Goal: Task Accomplishment & Management: Manage account settings

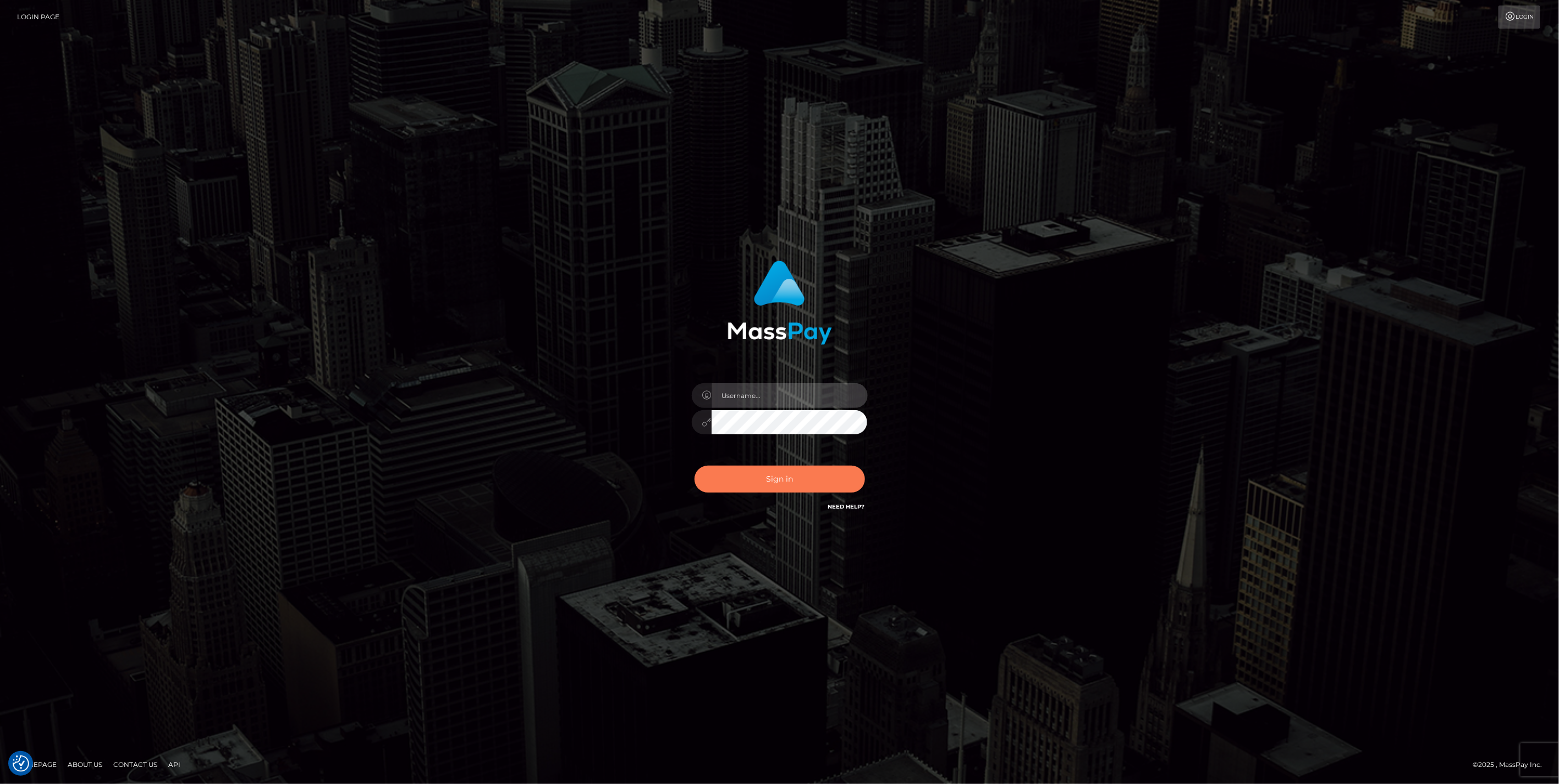
type input "jlo"
click at [795, 477] on button "Sign in" at bounding box center [780, 479] width 171 height 27
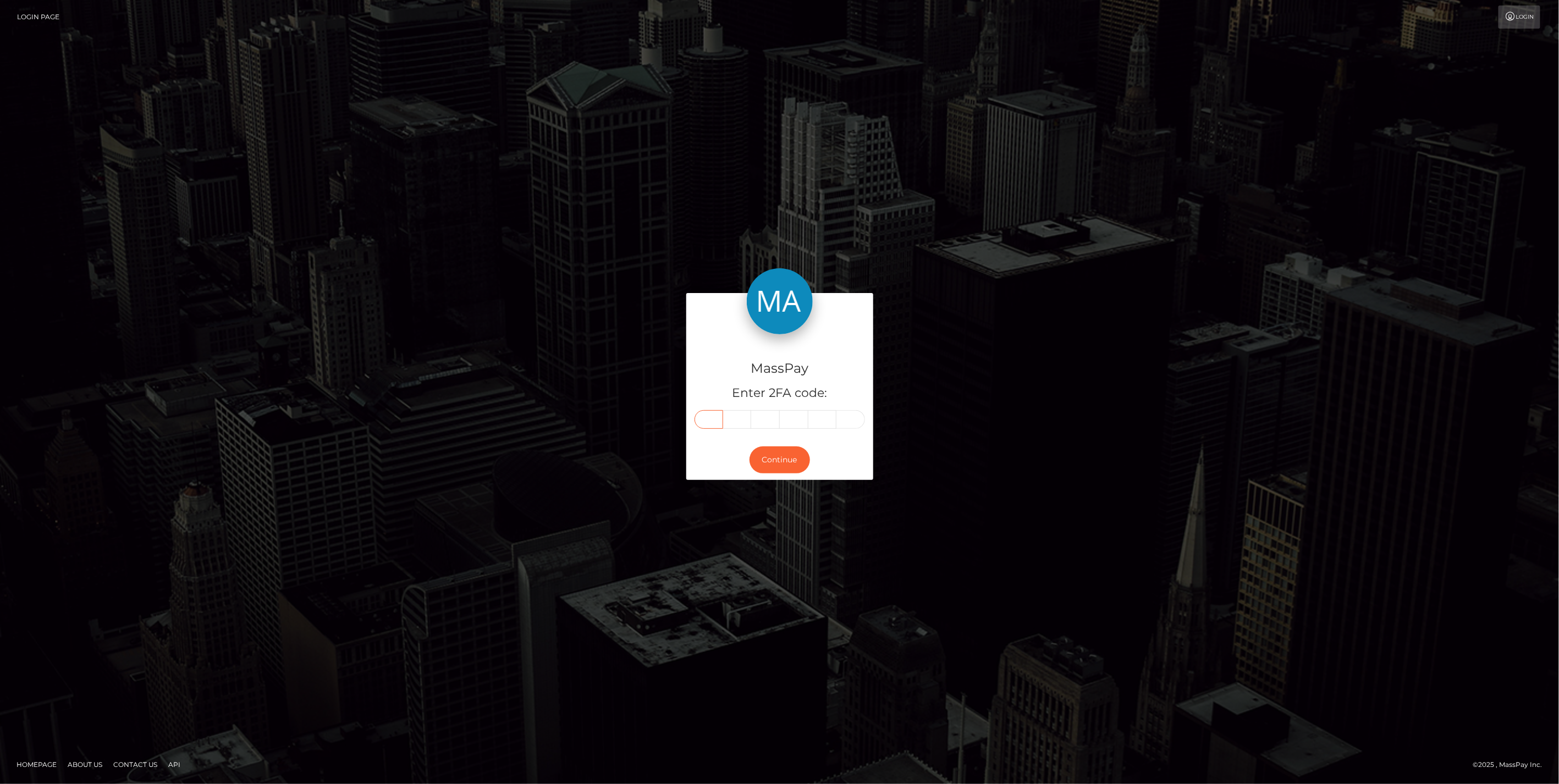
paste input "0"
type input "0"
type input "2"
type input "1"
type input "4"
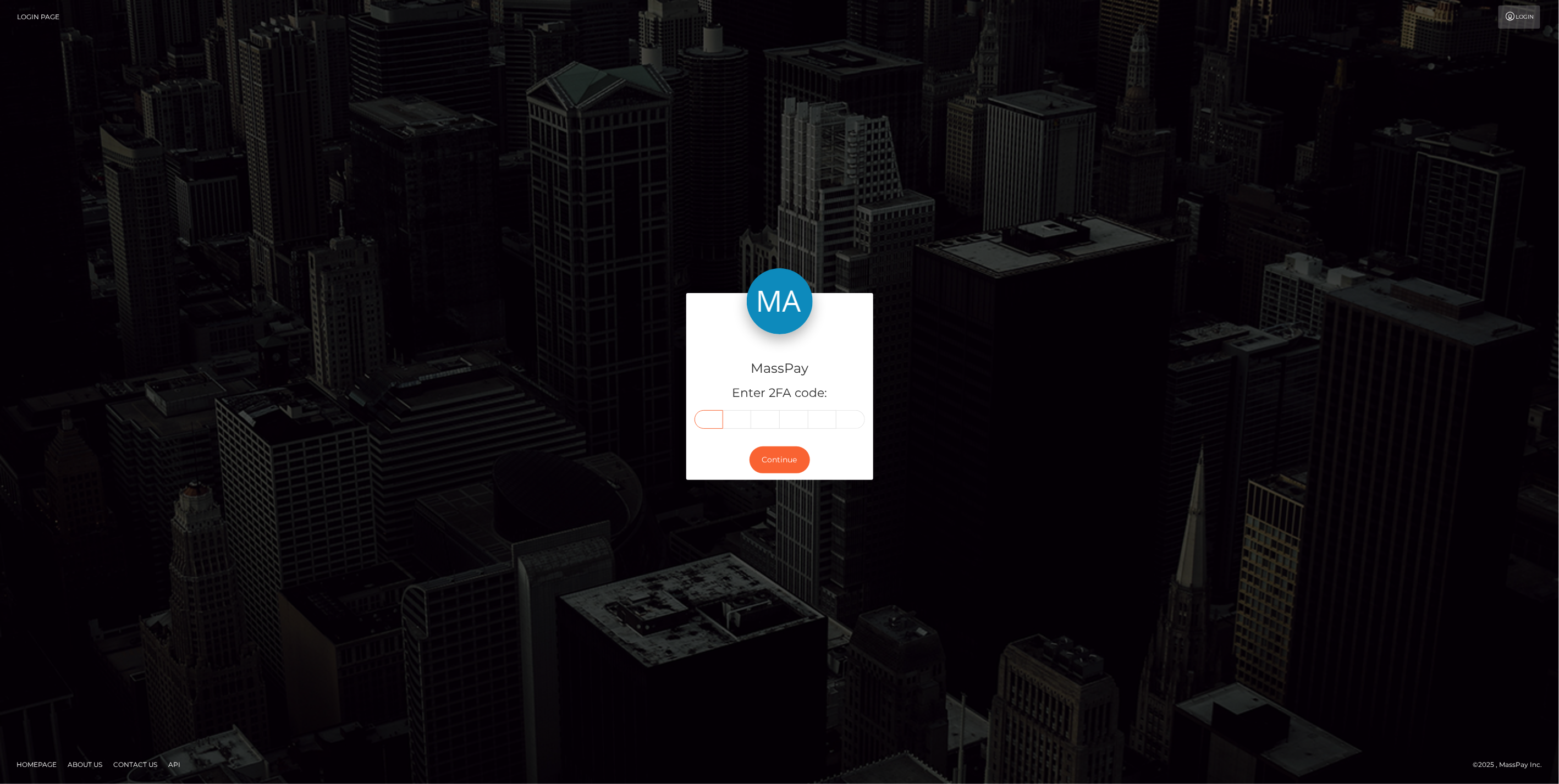
type input "5"
type input "6"
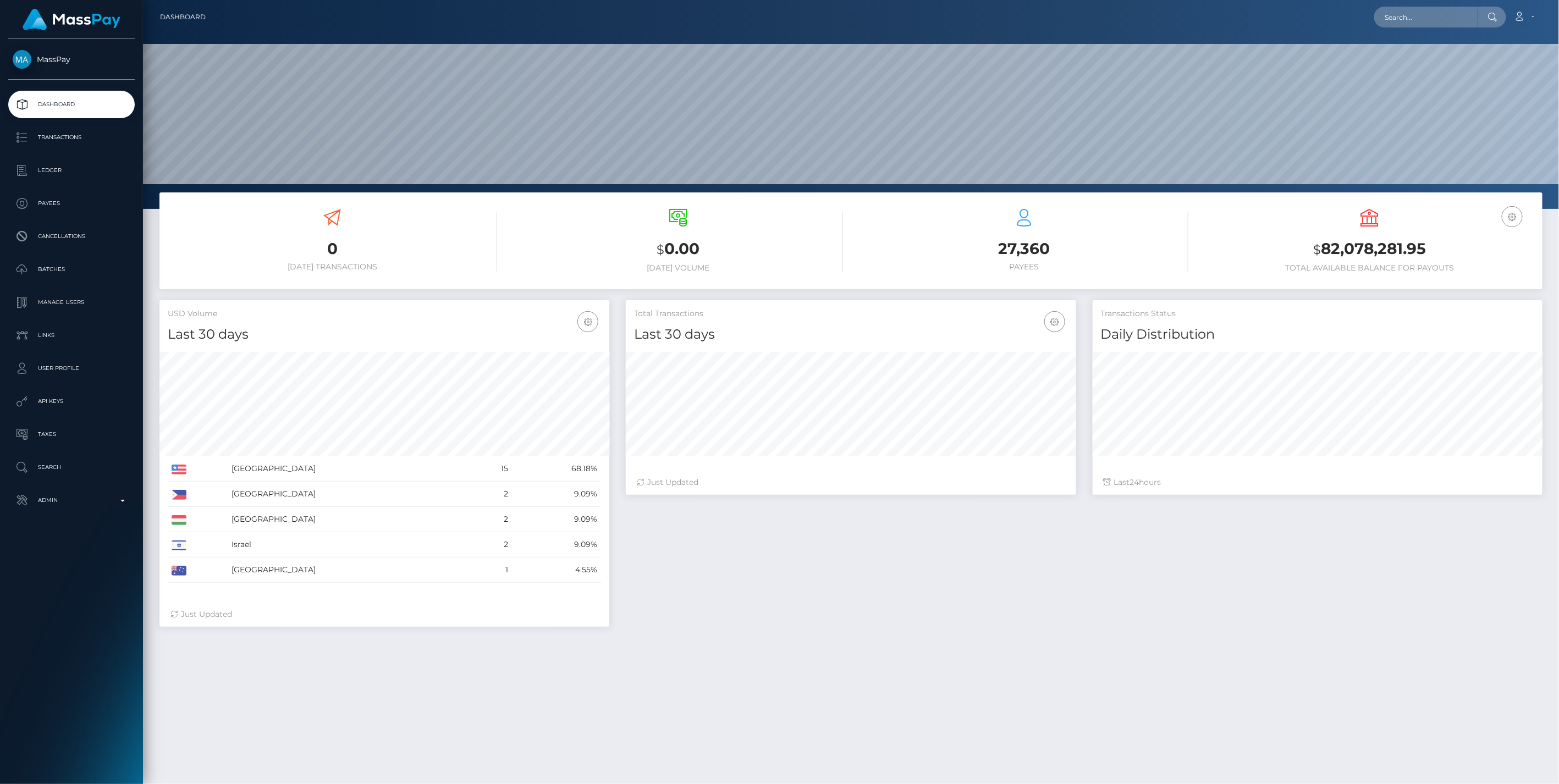
scroll to position [195, 449]
click at [126, 498] on p "Admin" at bounding box center [71, 500] width 117 height 16
click at [75, 563] on span "Balance Adjustments" at bounding box center [71, 564] width 117 height 13
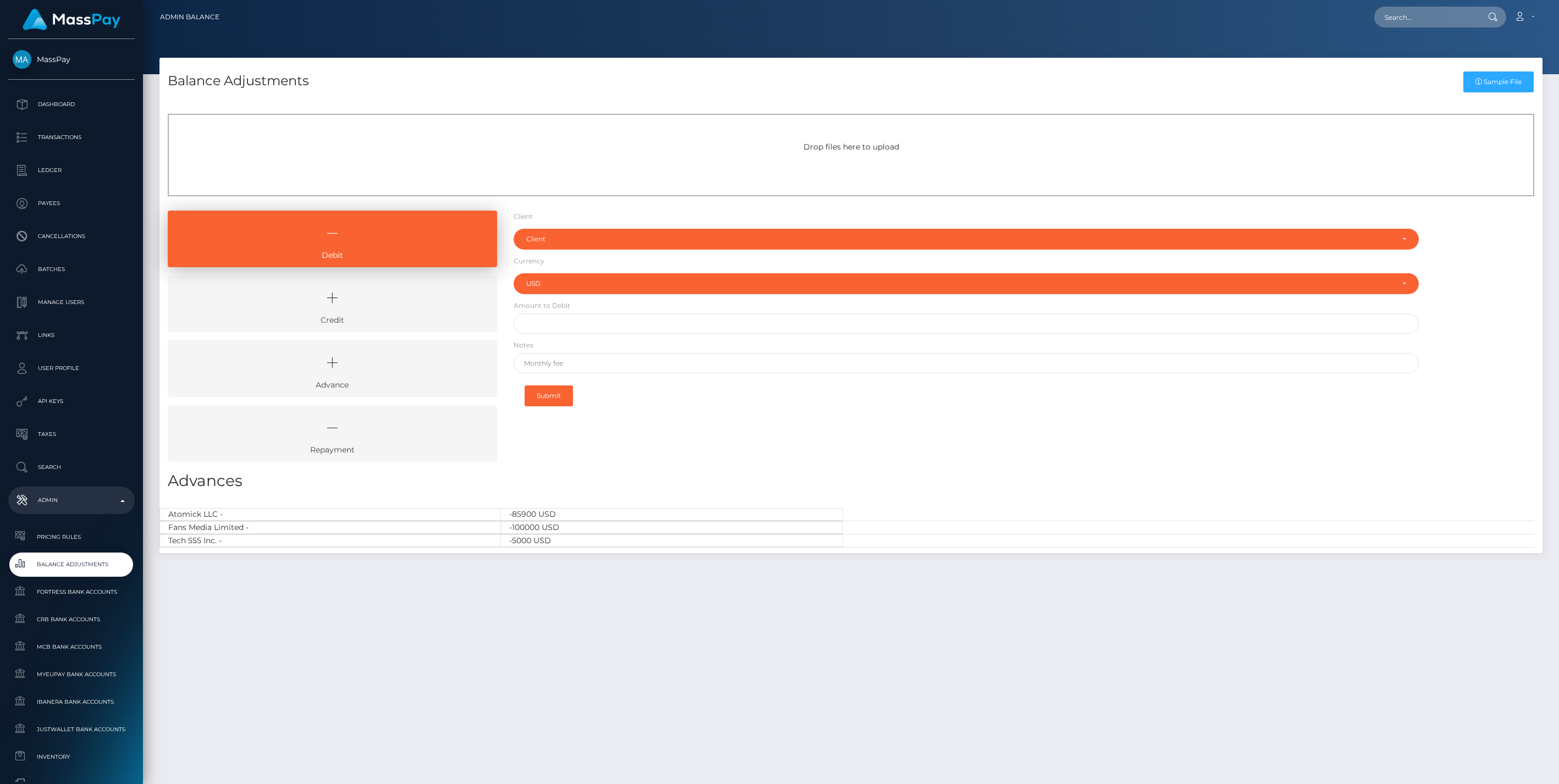
select select "USD"
click at [414, 304] on icon at bounding box center [332, 298] width 304 height 33
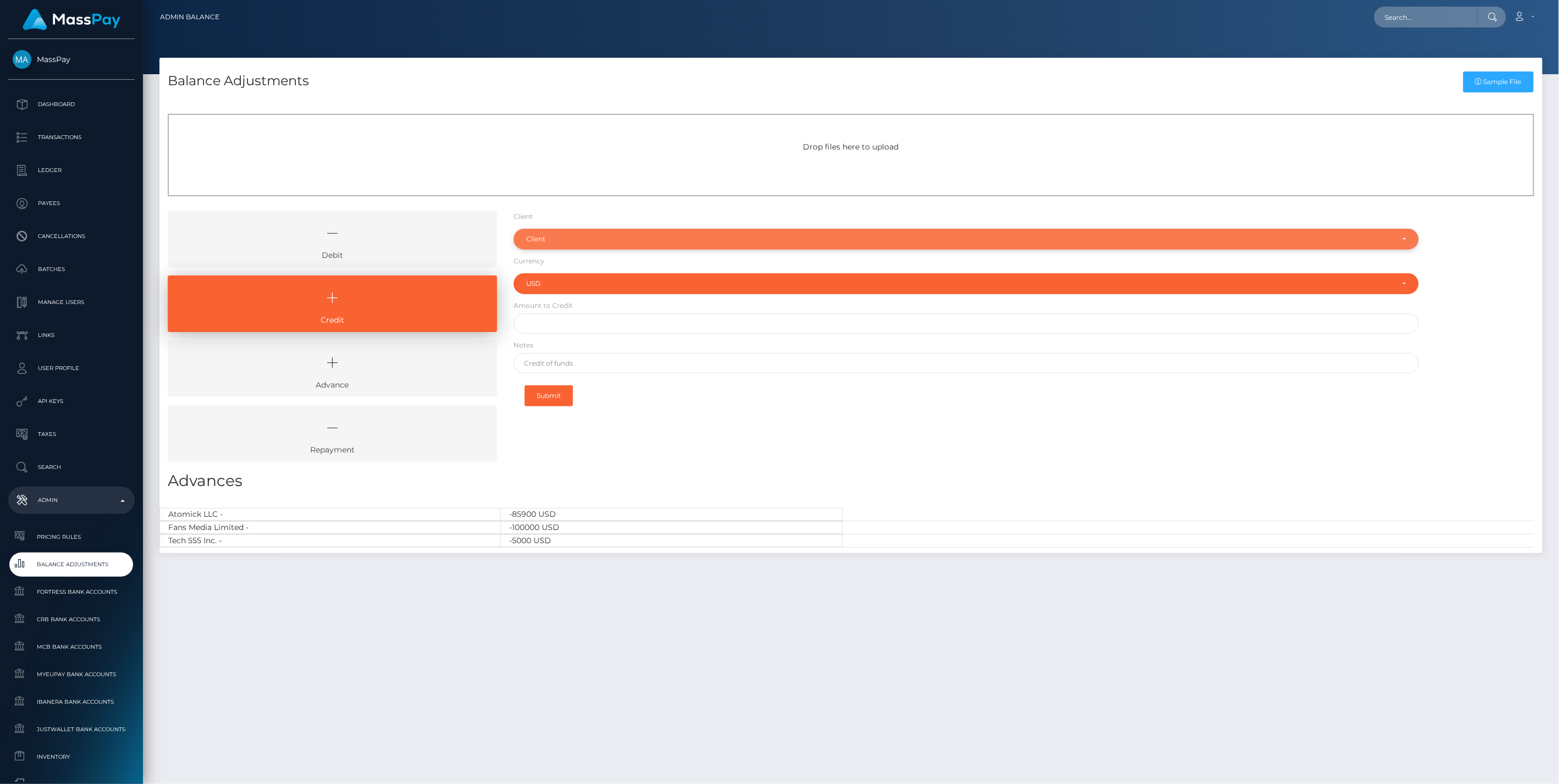
click at [554, 238] on div "Client" at bounding box center [960, 239] width 868 height 9
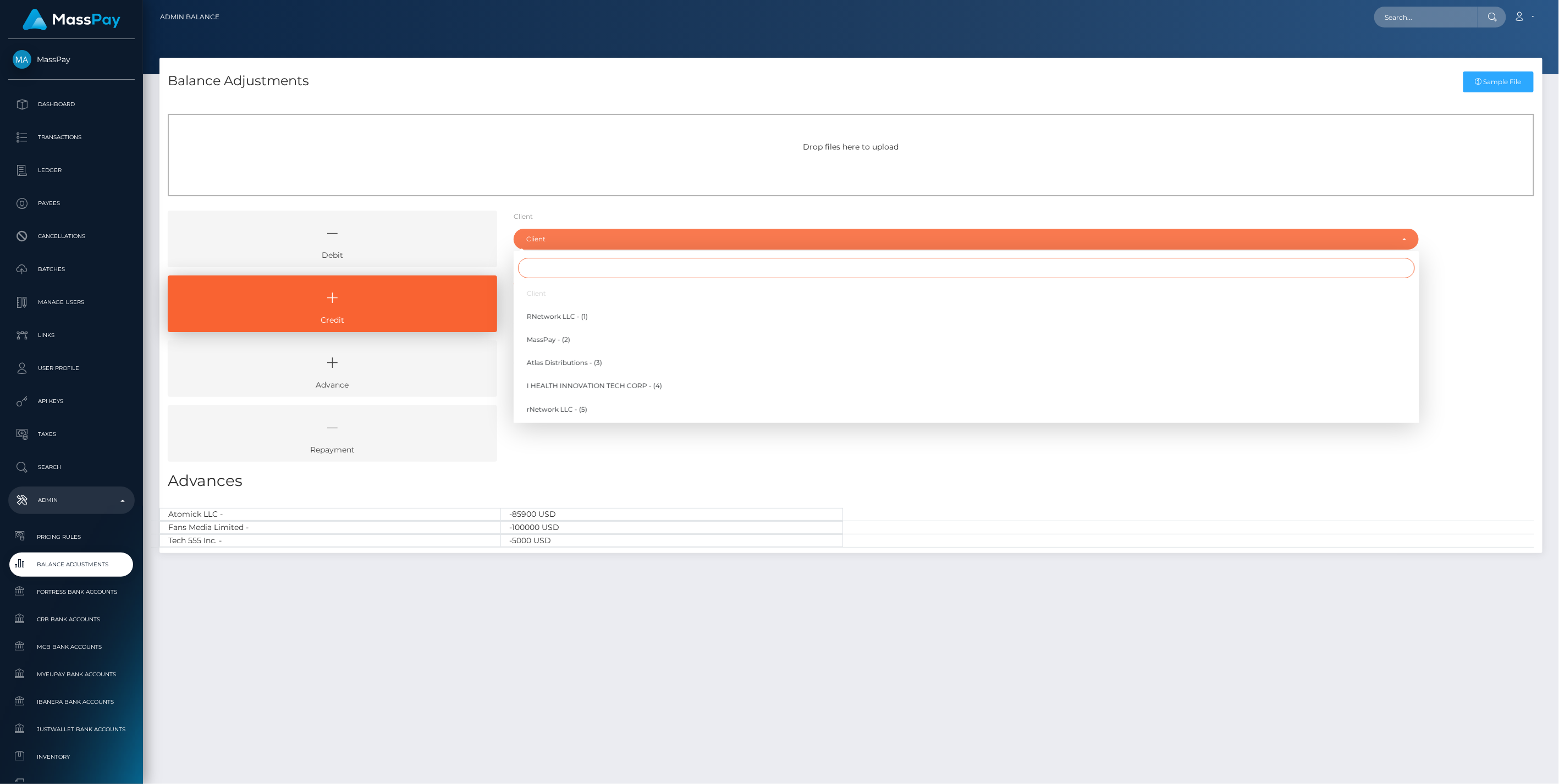
click at [534, 264] on input "Search" at bounding box center [967, 268] width 897 height 21
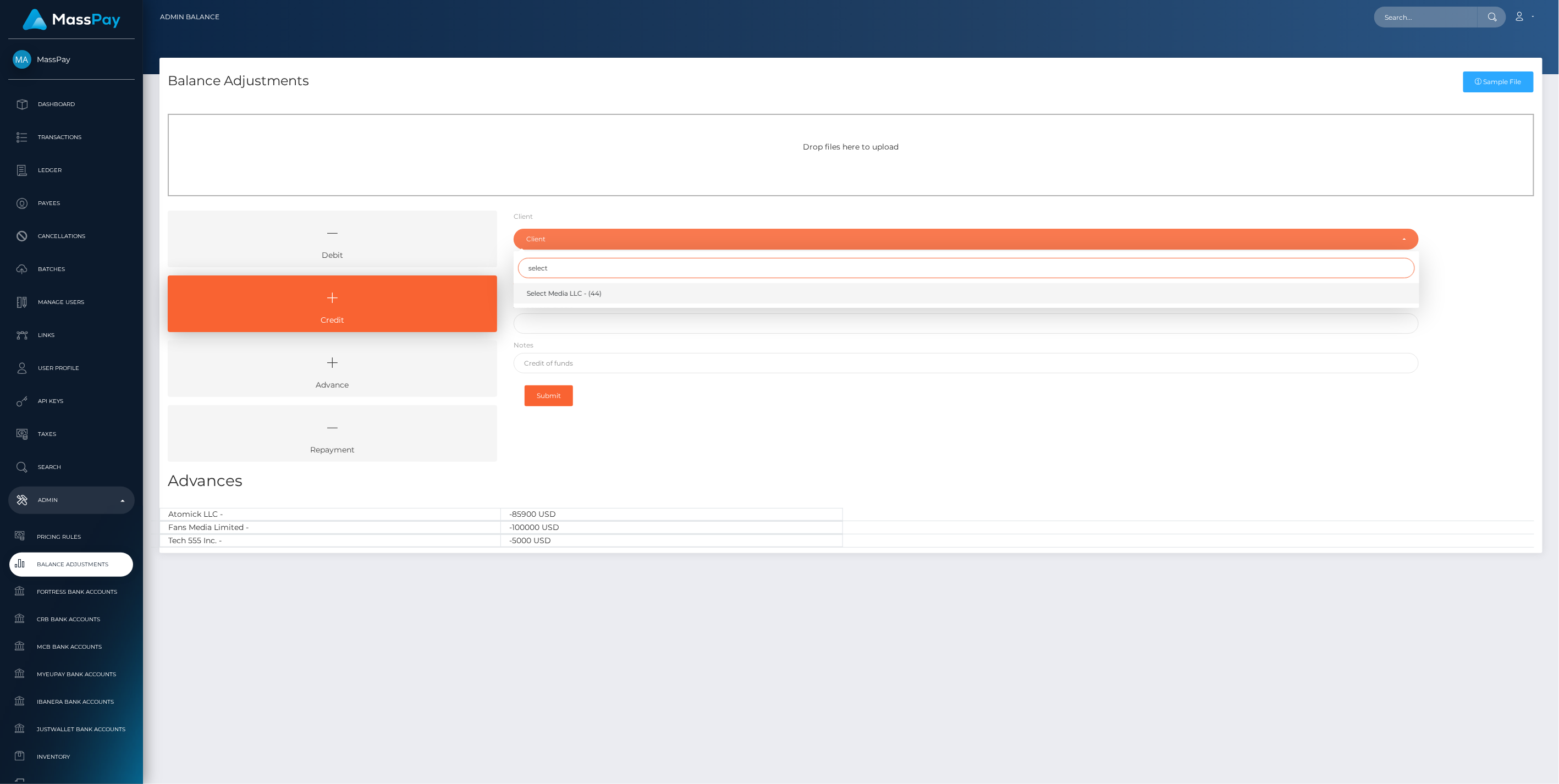
type input "select"
click at [573, 295] on span "Select Media LLC - (44)" at bounding box center [564, 293] width 75 height 10
select select "44"
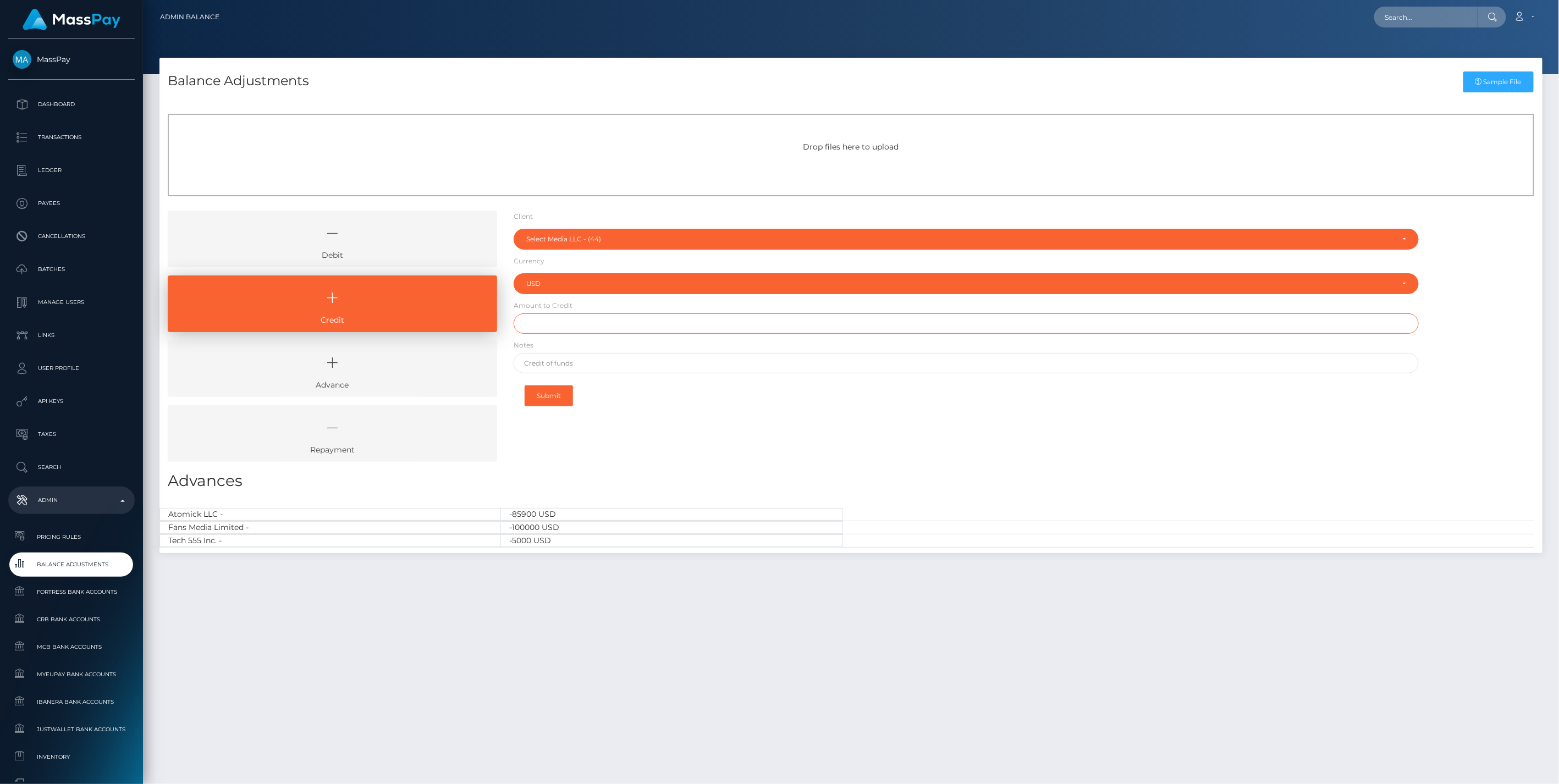
click at [562, 327] on input "text" at bounding box center [967, 324] width 906 height 21
type input "$116,500.00"
click at [560, 359] on input "text" at bounding box center [967, 363] width 906 height 21
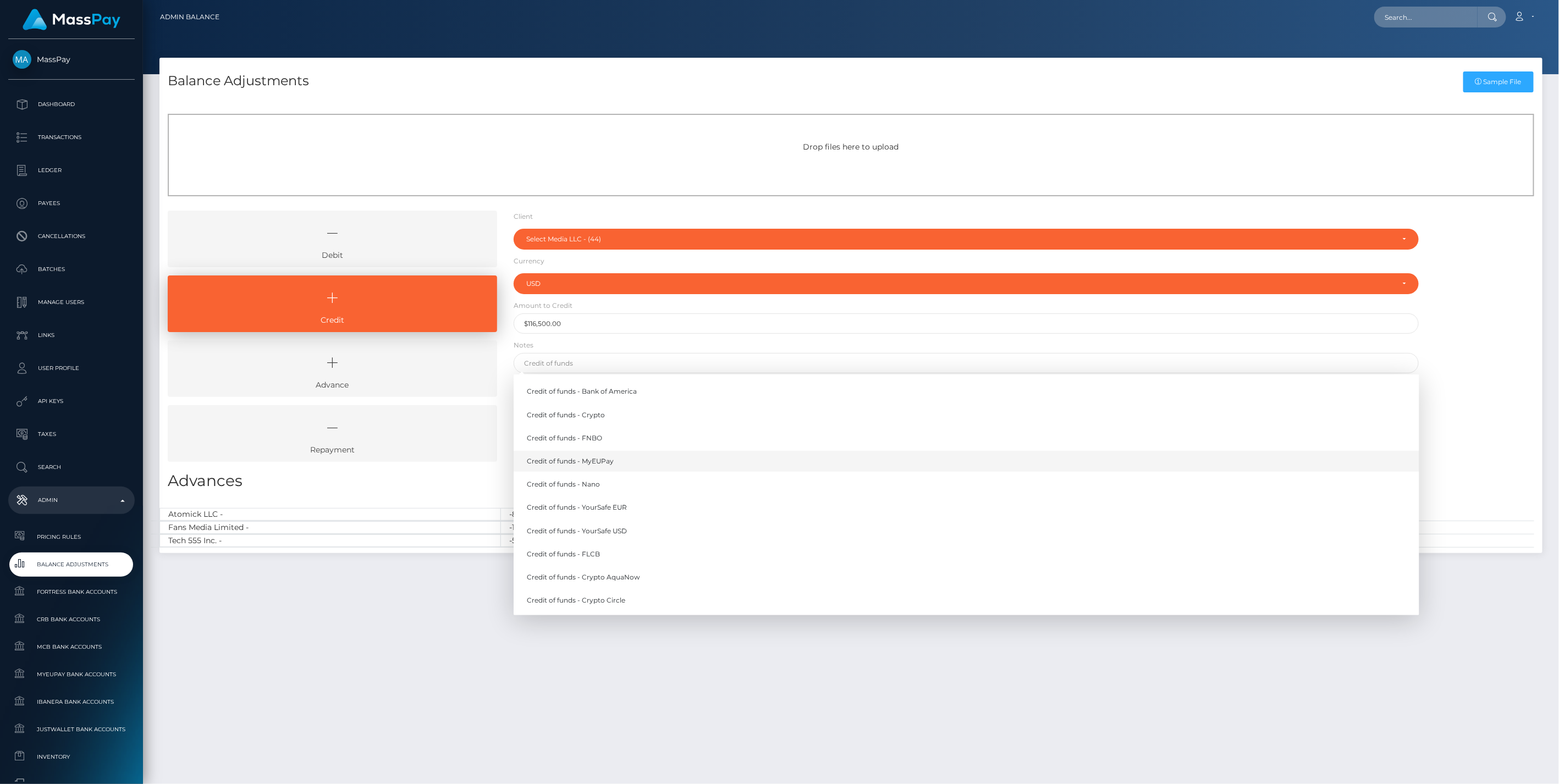
click at [602, 462] on link "Credit of funds - MyEUPay" at bounding box center [967, 461] width 906 height 21
type input "Credit of funds - MyEUPay"
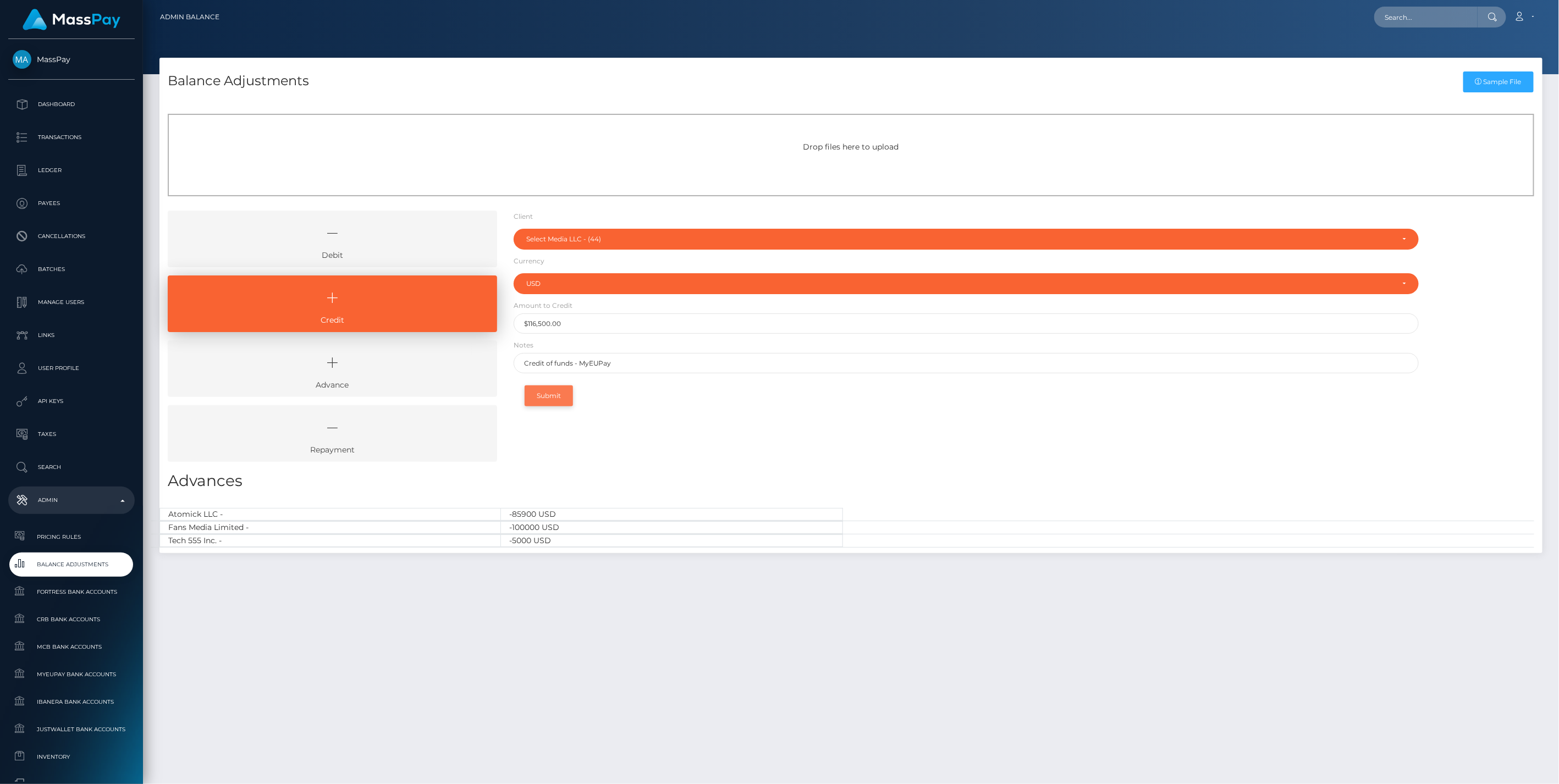
click at [547, 399] on button "Submit" at bounding box center [549, 396] width 48 height 21
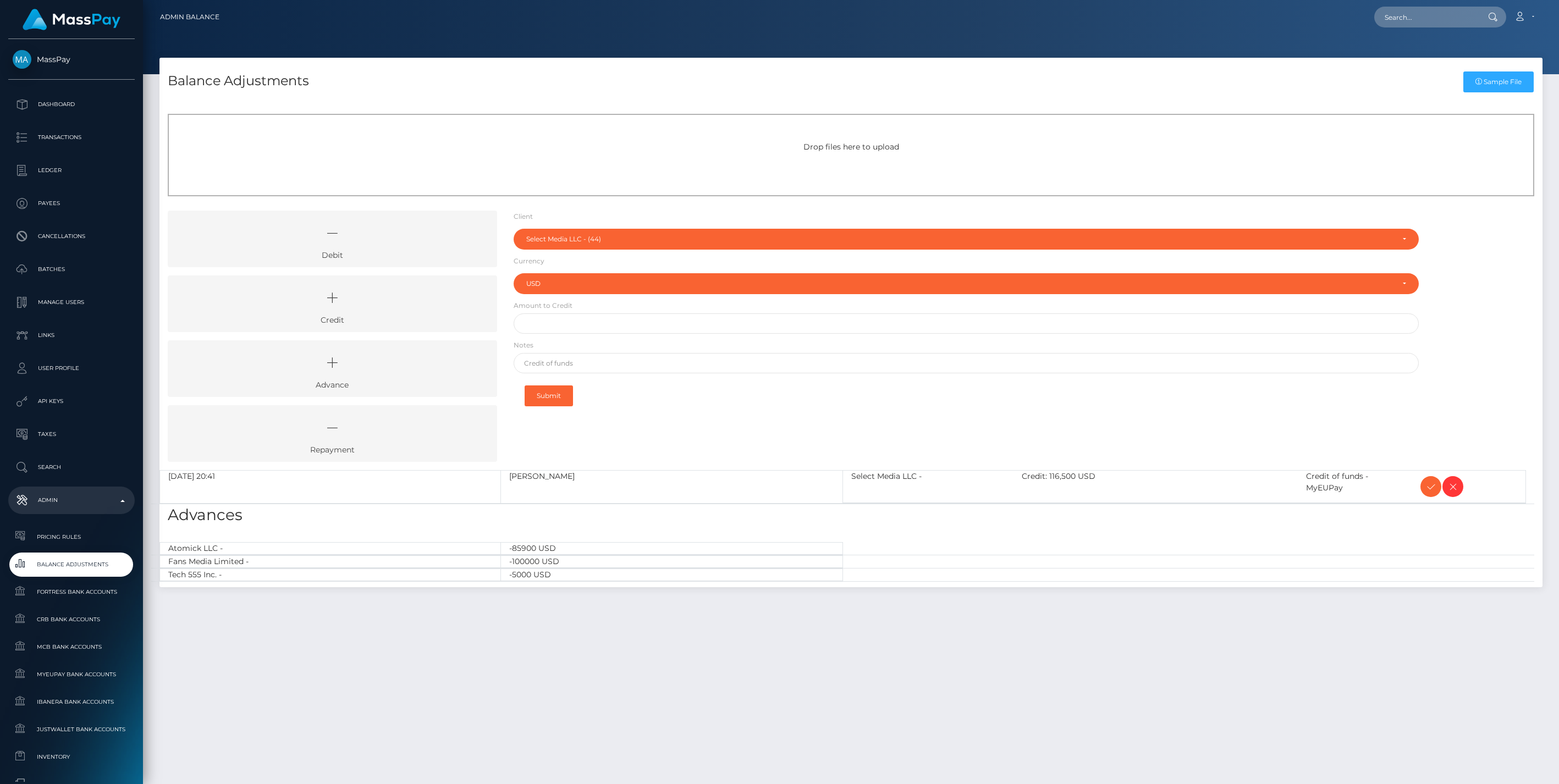
select select "44"
select select "USD"
click at [1431, 487] on icon at bounding box center [1431, 486] width 13 height 14
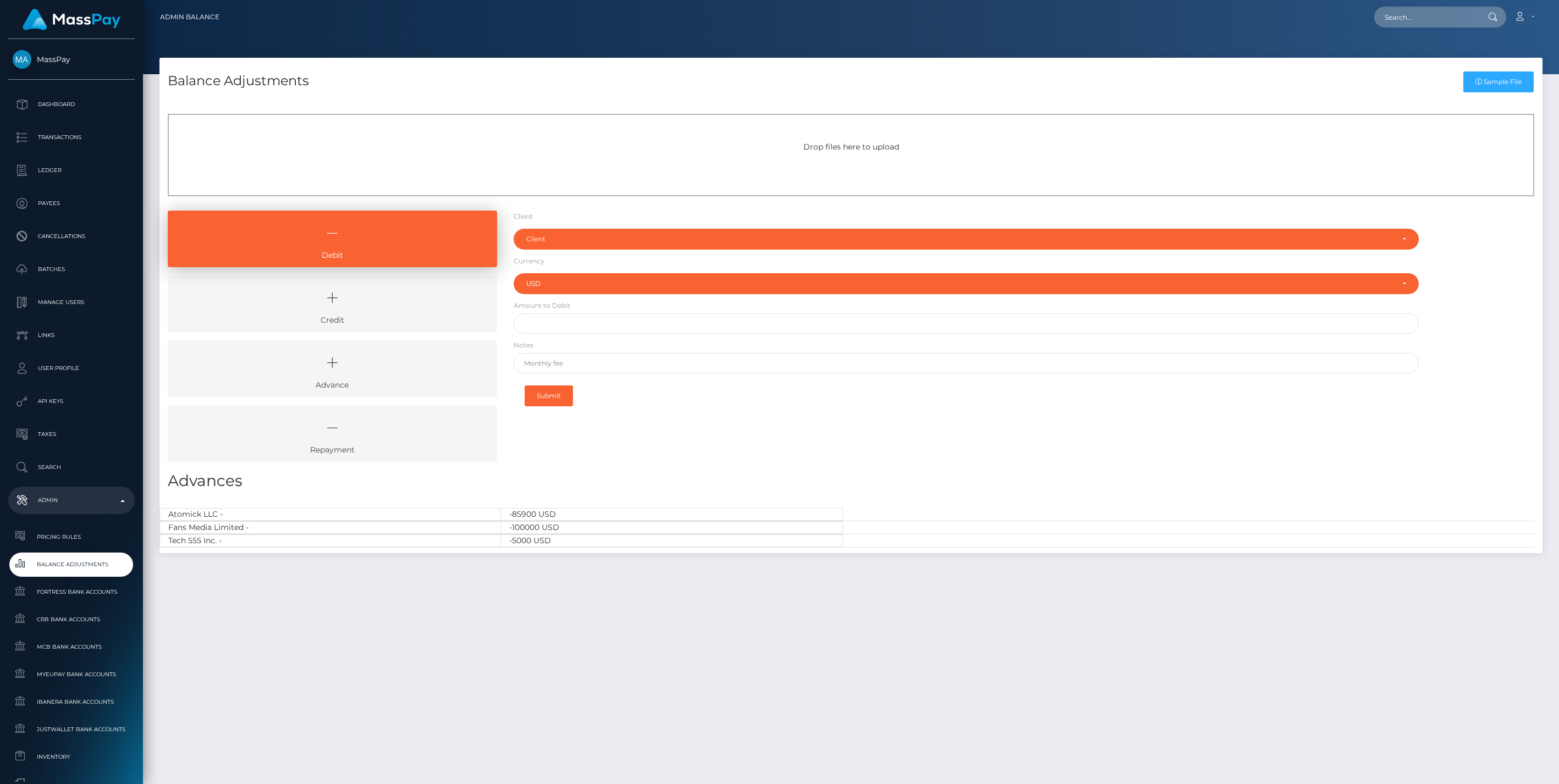
select select "USD"
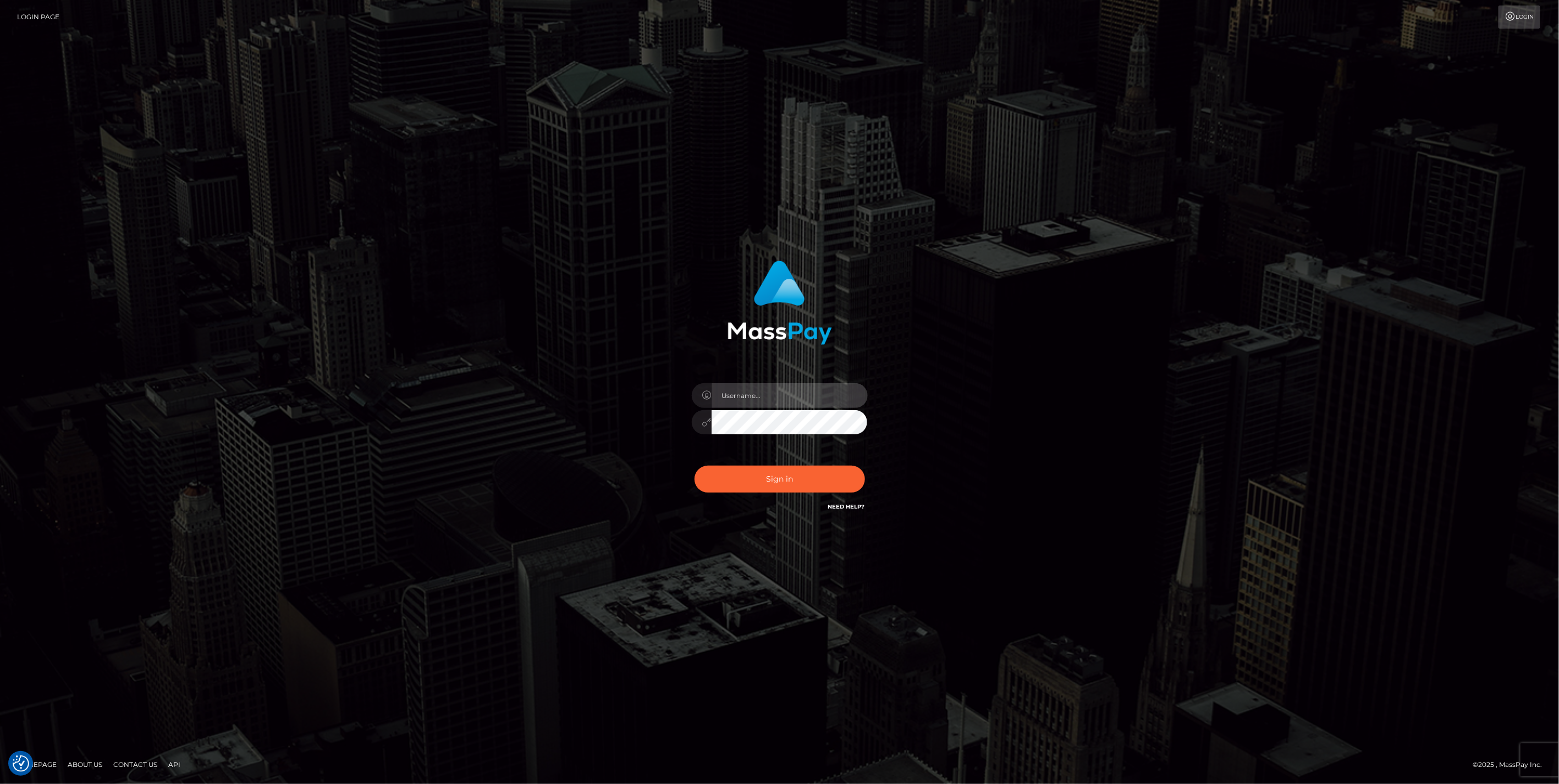
type input "jlo"
click at [766, 479] on button "Sign in" at bounding box center [780, 479] width 171 height 27
click at [788, 479] on button "Sign in" at bounding box center [780, 479] width 171 height 27
click at [783, 479] on button "Sign in" at bounding box center [780, 479] width 171 height 27
click at [787, 472] on button "Sign in" at bounding box center [780, 479] width 171 height 27
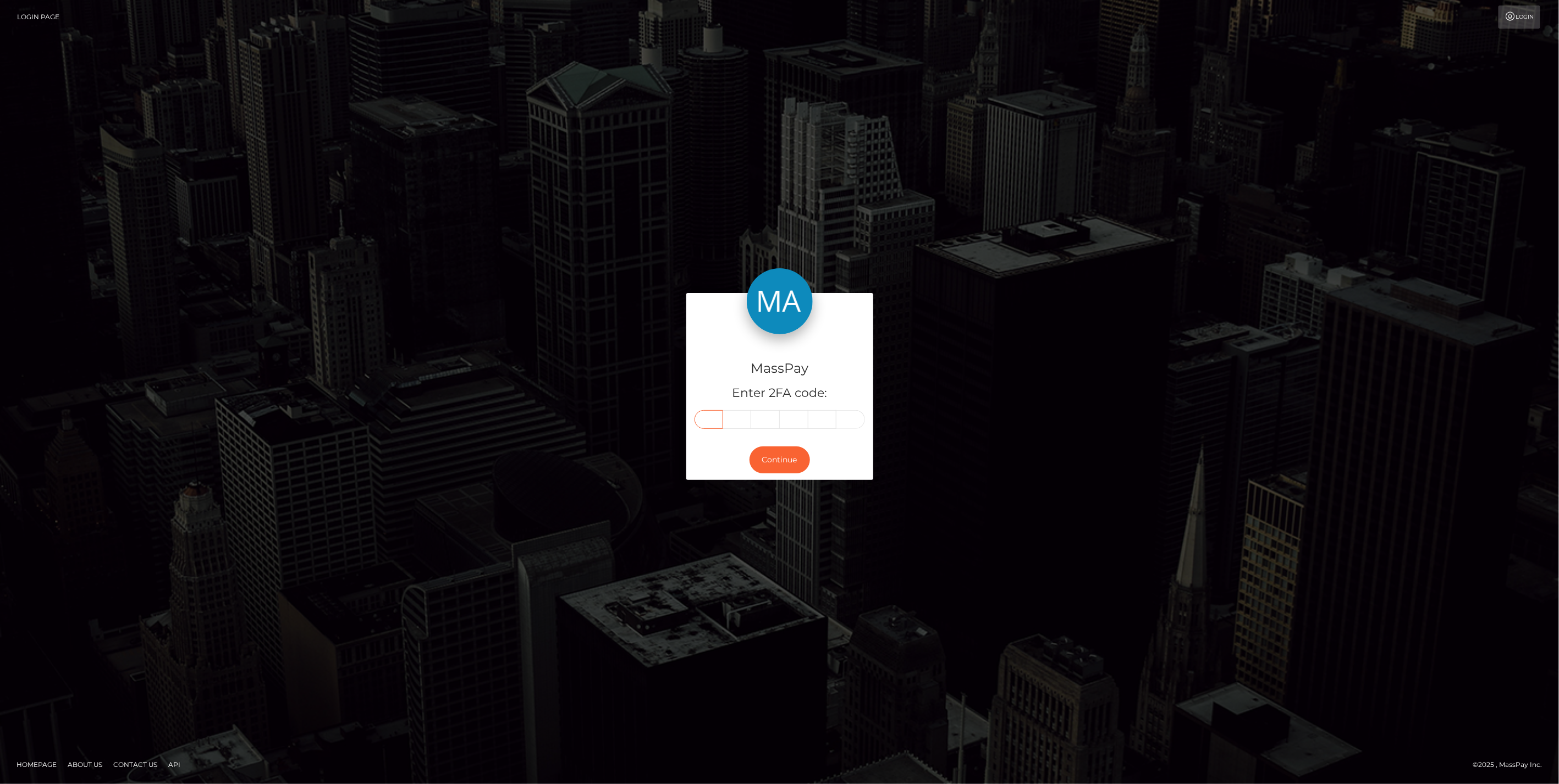
paste input "0"
type input "0"
type input "7"
type input "1"
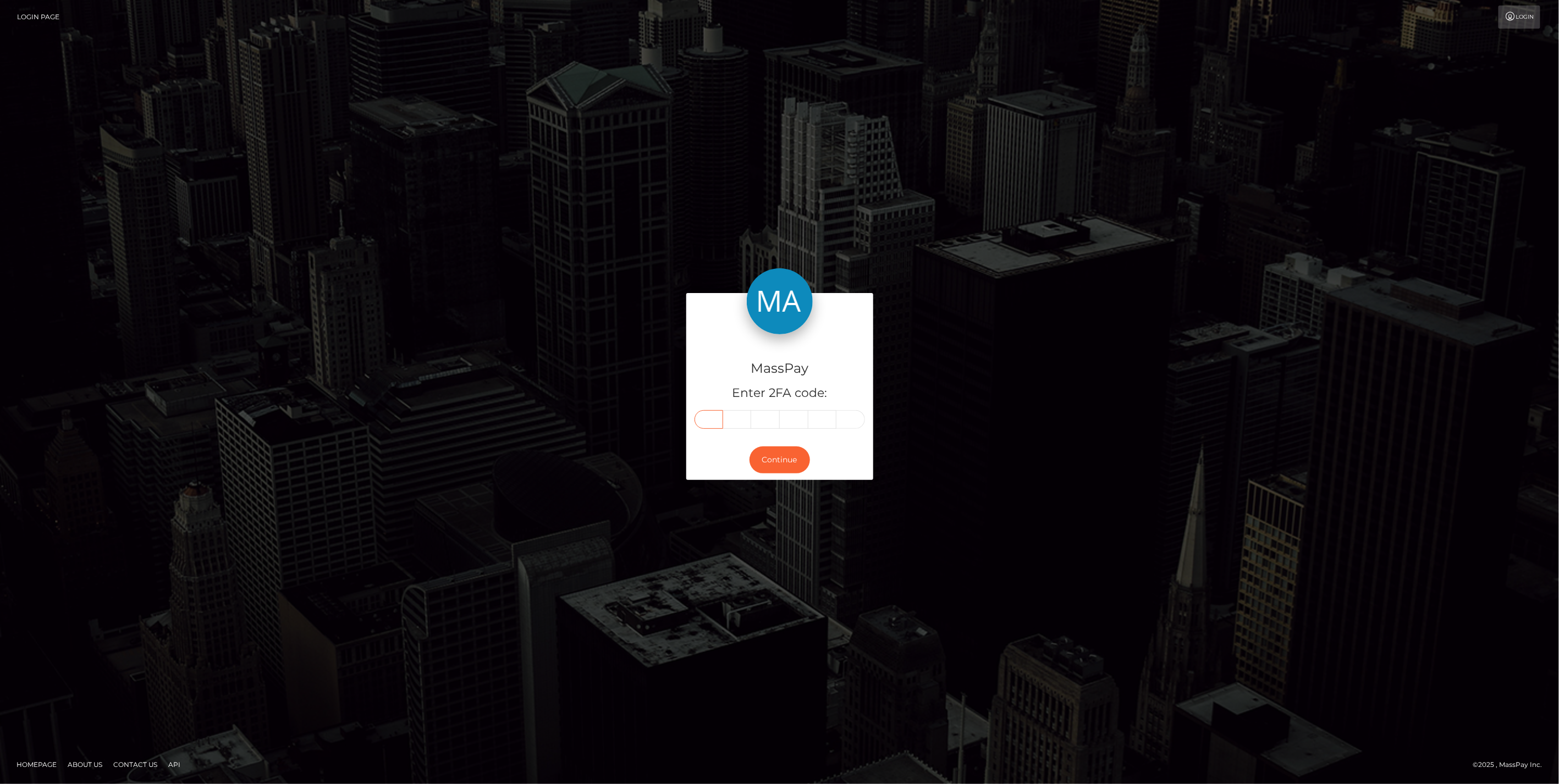
type input "5"
type input "7"
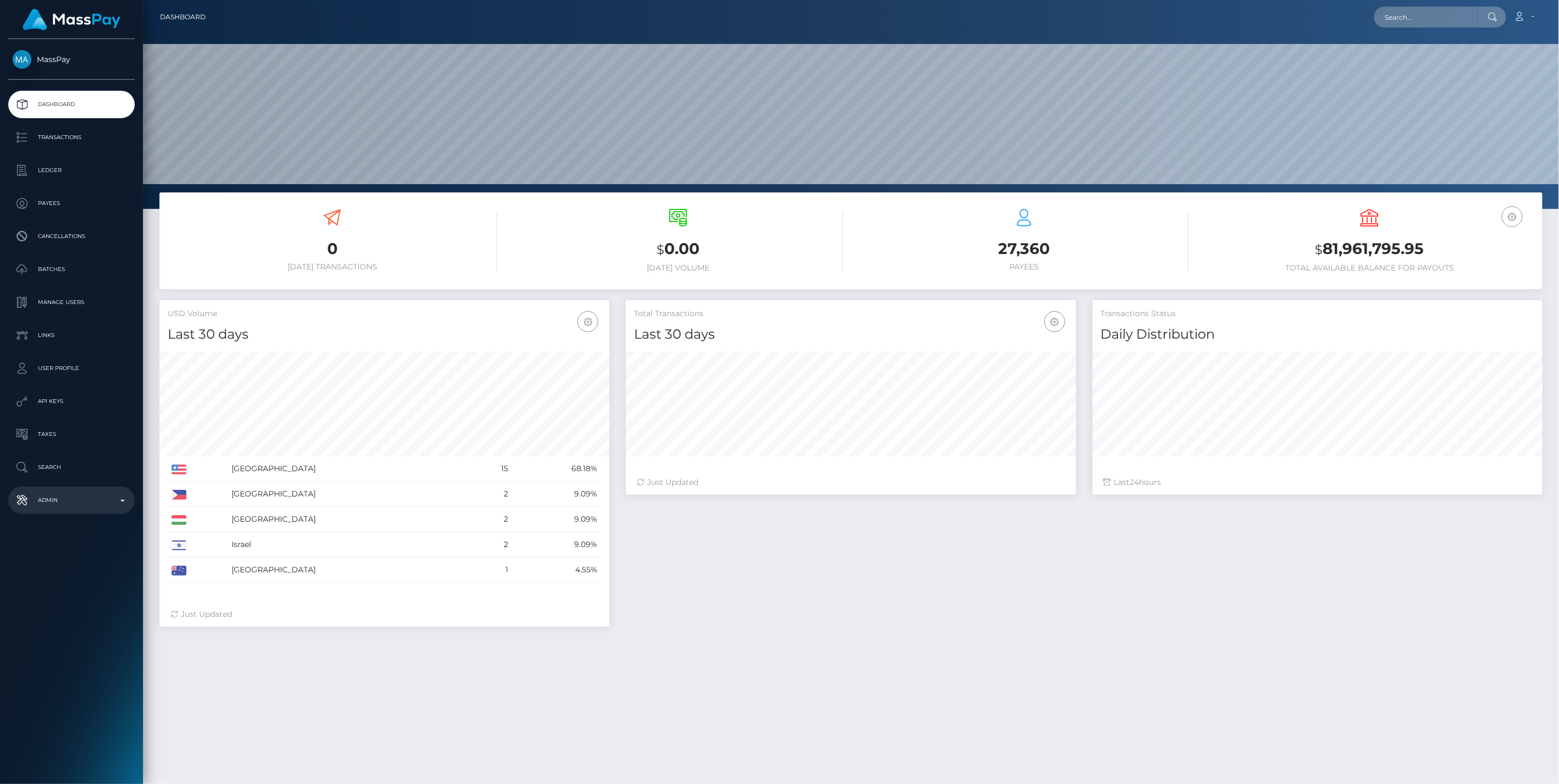
scroll to position [195, 449]
click at [120, 502] on p "Admin" at bounding box center [71, 500] width 117 height 16
click at [68, 563] on span "Balance Adjustments" at bounding box center [71, 564] width 117 height 13
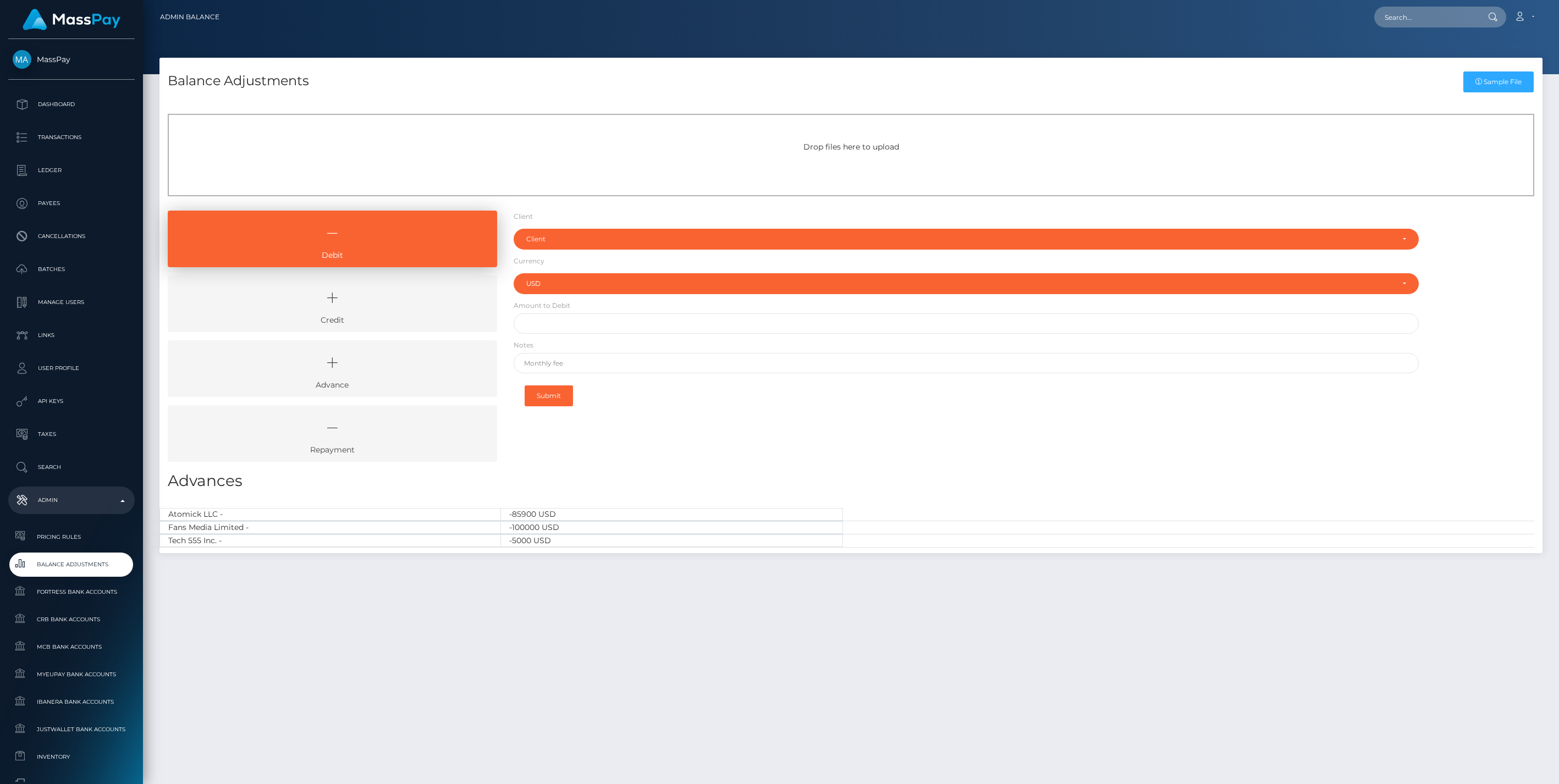
select select "USD"
click at [389, 310] on icon at bounding box center [332, 298] width 304 height 33
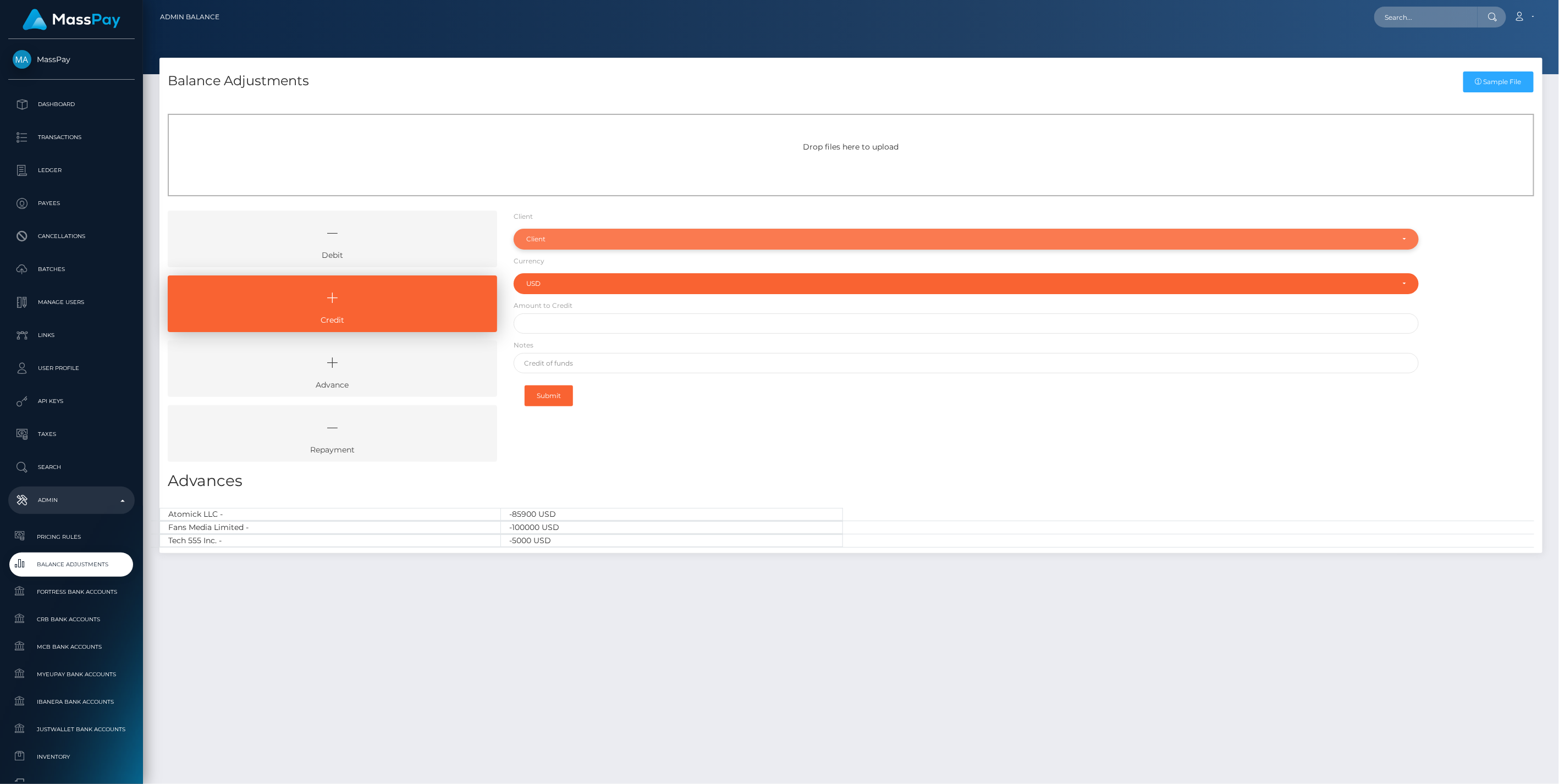
click at [559, 243] on div "Client" at bounding box center [960, 239] width 868 height 9
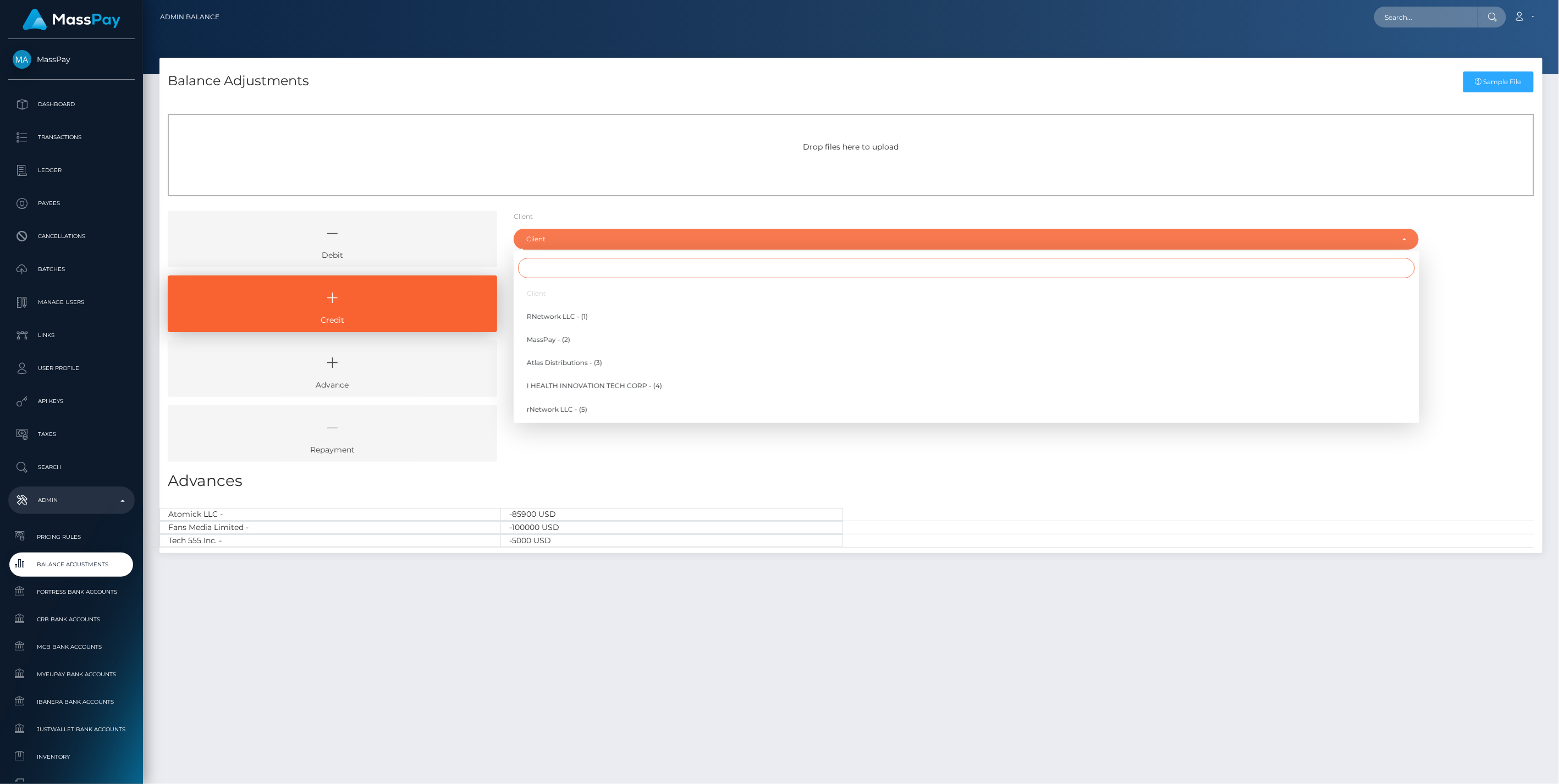
click at [539, 272] on input "Search" at bounding box center [967, 268] width 897 height 21
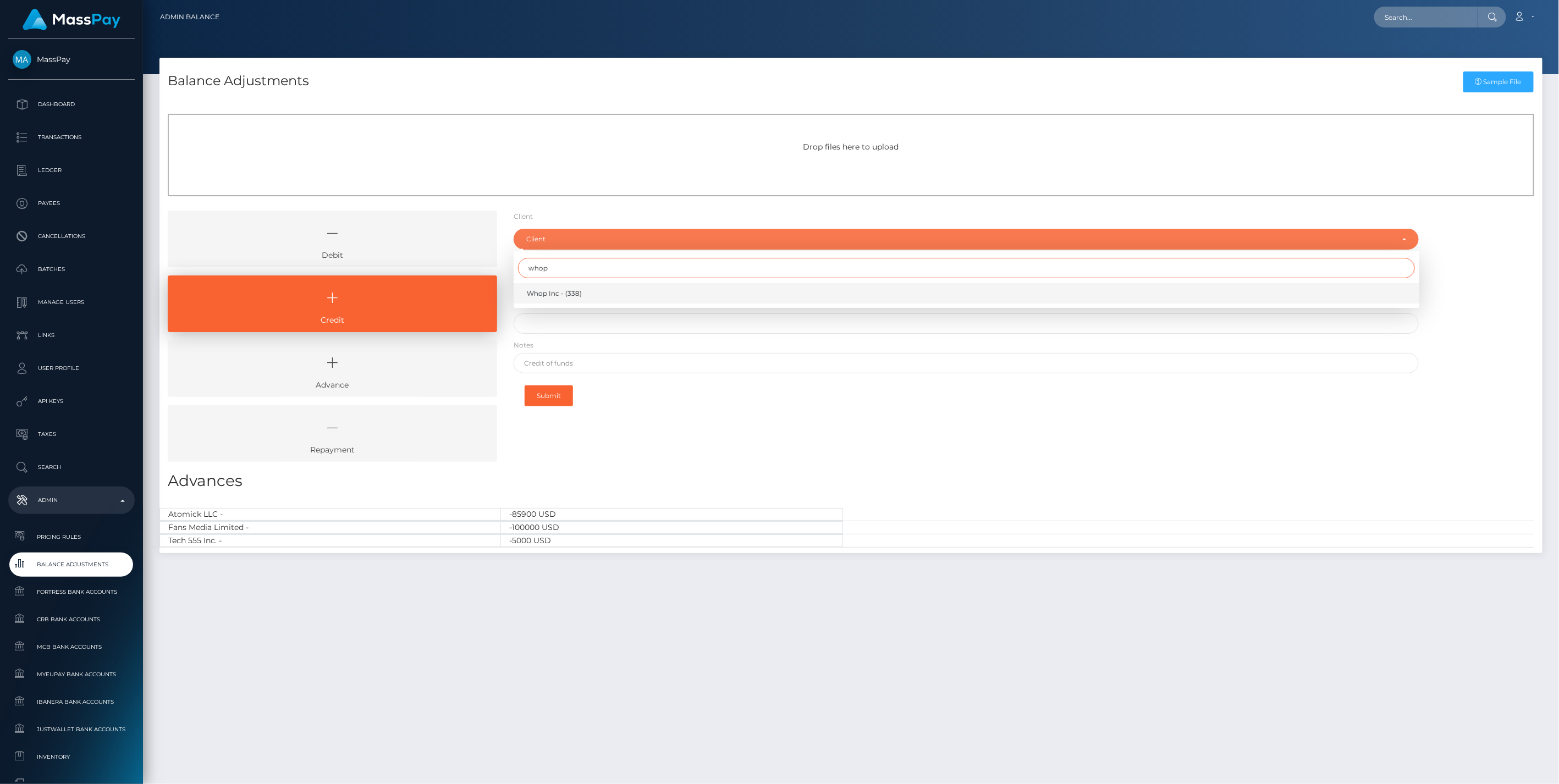
type input "whop"
click at [559, 290] on span "Whop Inc - (338)" at bounding box center [554, 293] width 55 height 10
select select "338"
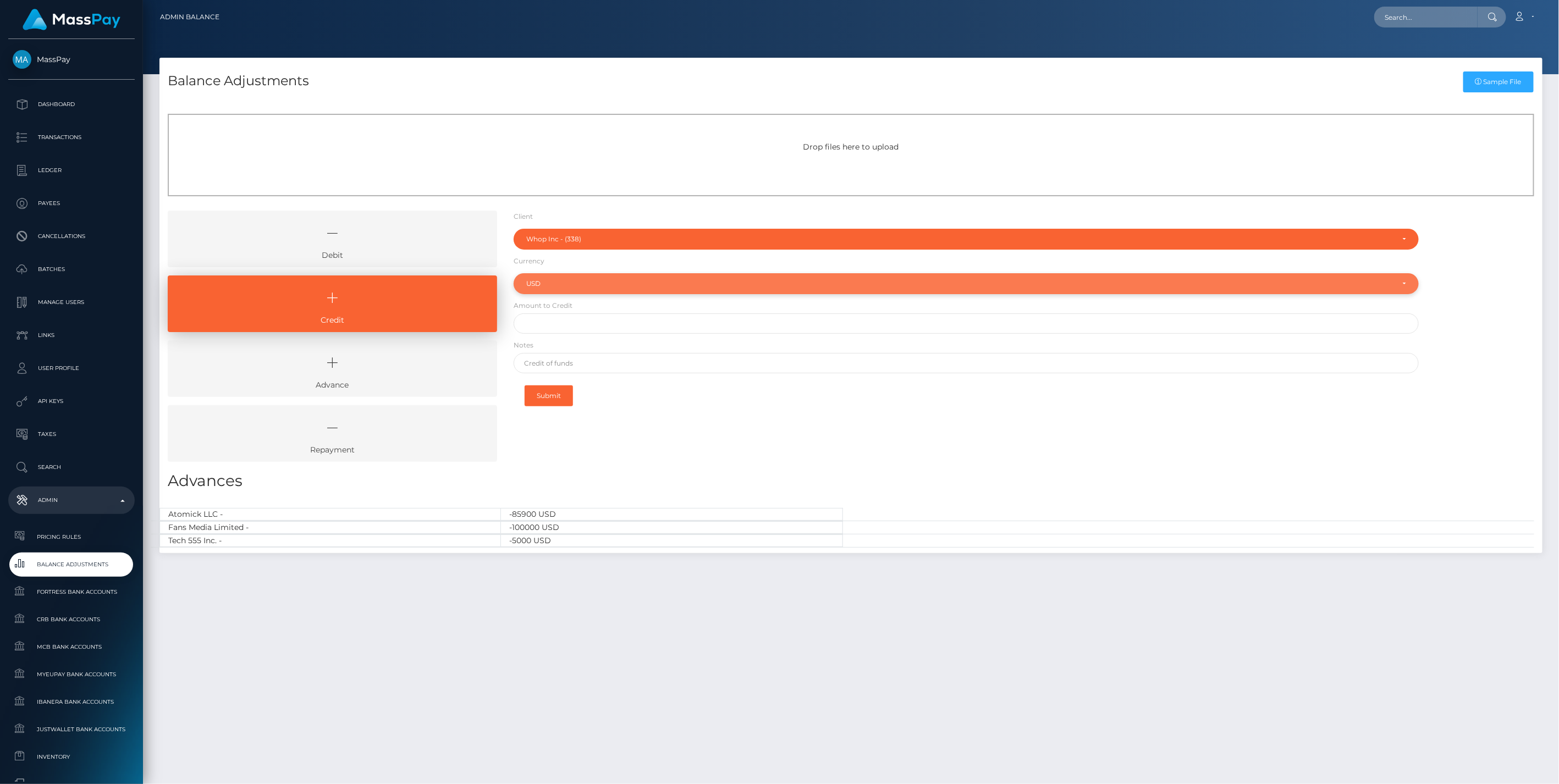
click at [556, 287] on div "USD" at bounding box center [960, 284] width 868 height 9
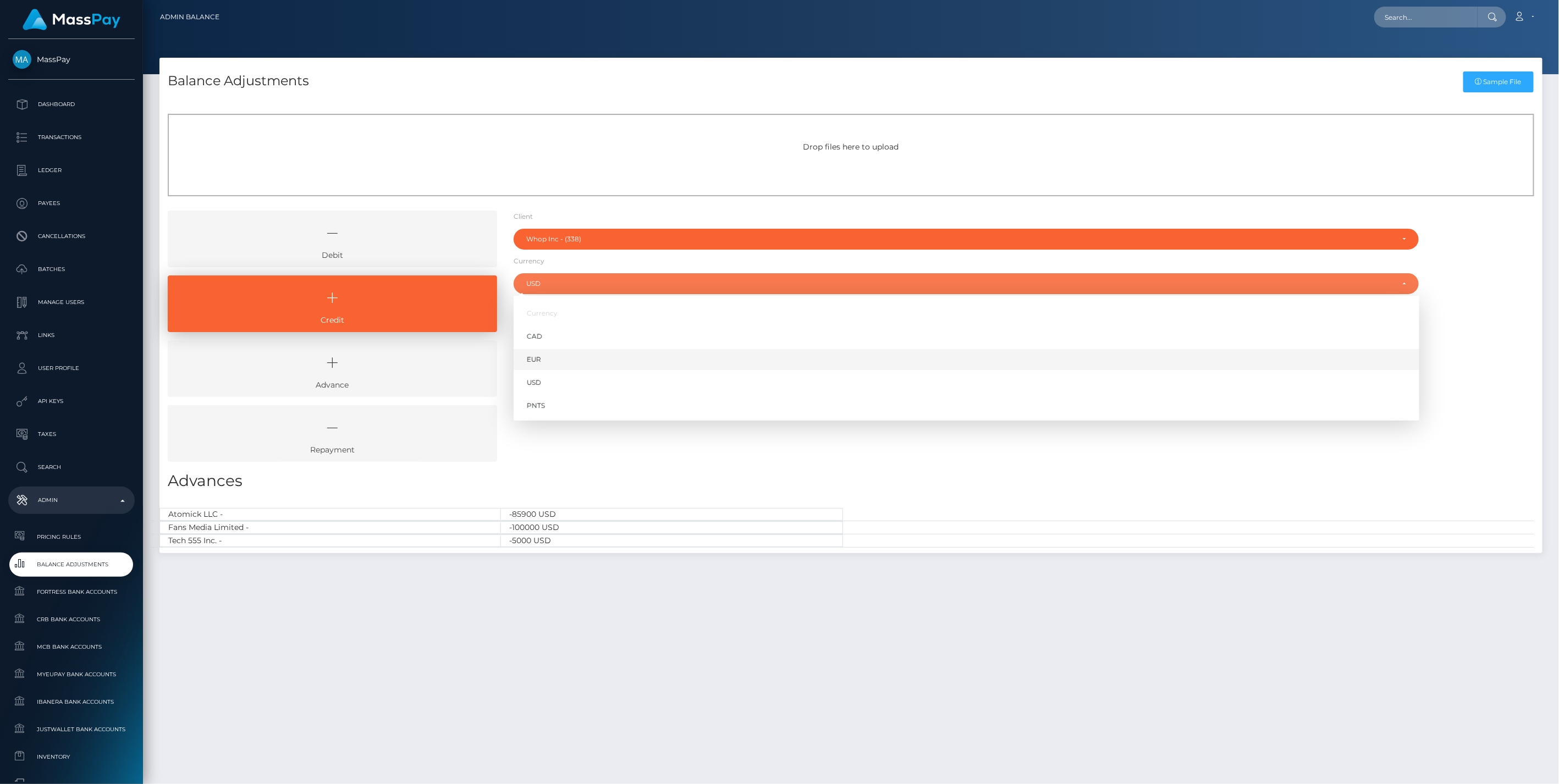
click at [554, 362] on link "EUR" at bounding box center [967, 360] width 906 height 21
select select "EUR"
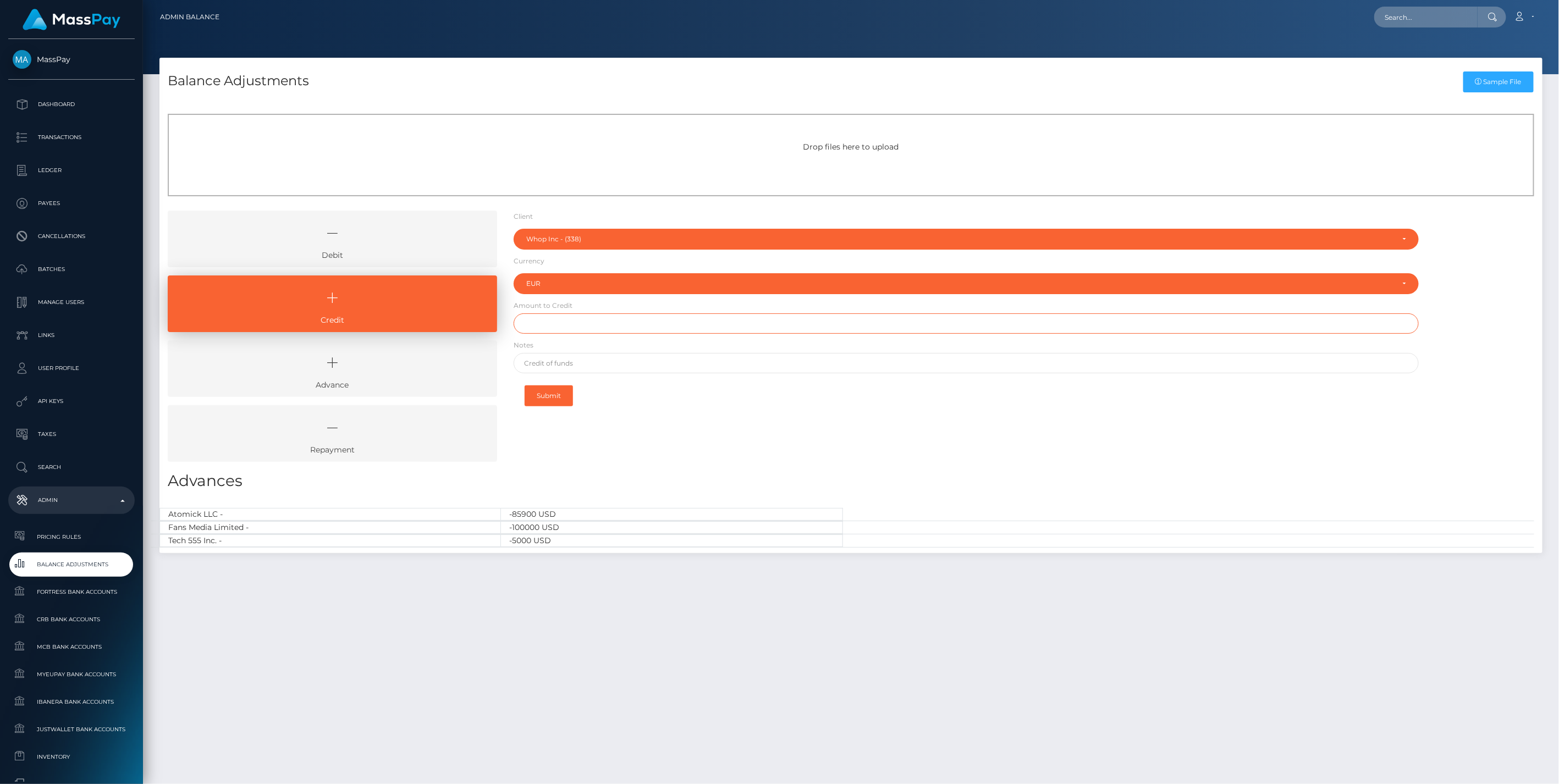
click at [548, 323] on input "text" at bounding box center [967, 324] width 906 height 21
type input "$495.16"
click at [576, 361] on input "text" at bounding box center [967, 363] width 906 height 21
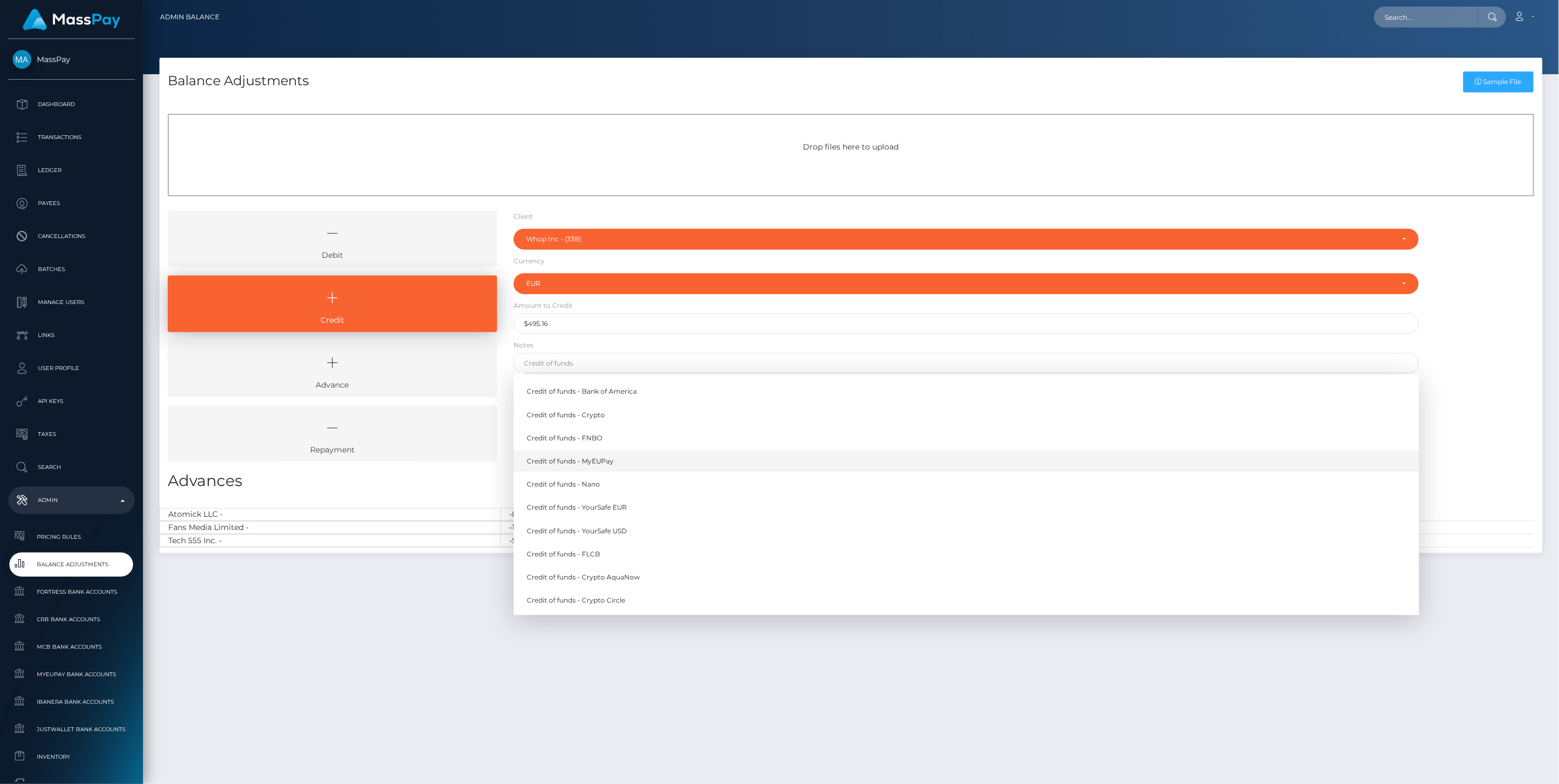
click at [600, 460] on link "Credit of funds - MyEUPay" at bounding box center [967, 461] width 906 height 21
type input "Credit of funds - MyEUPay"
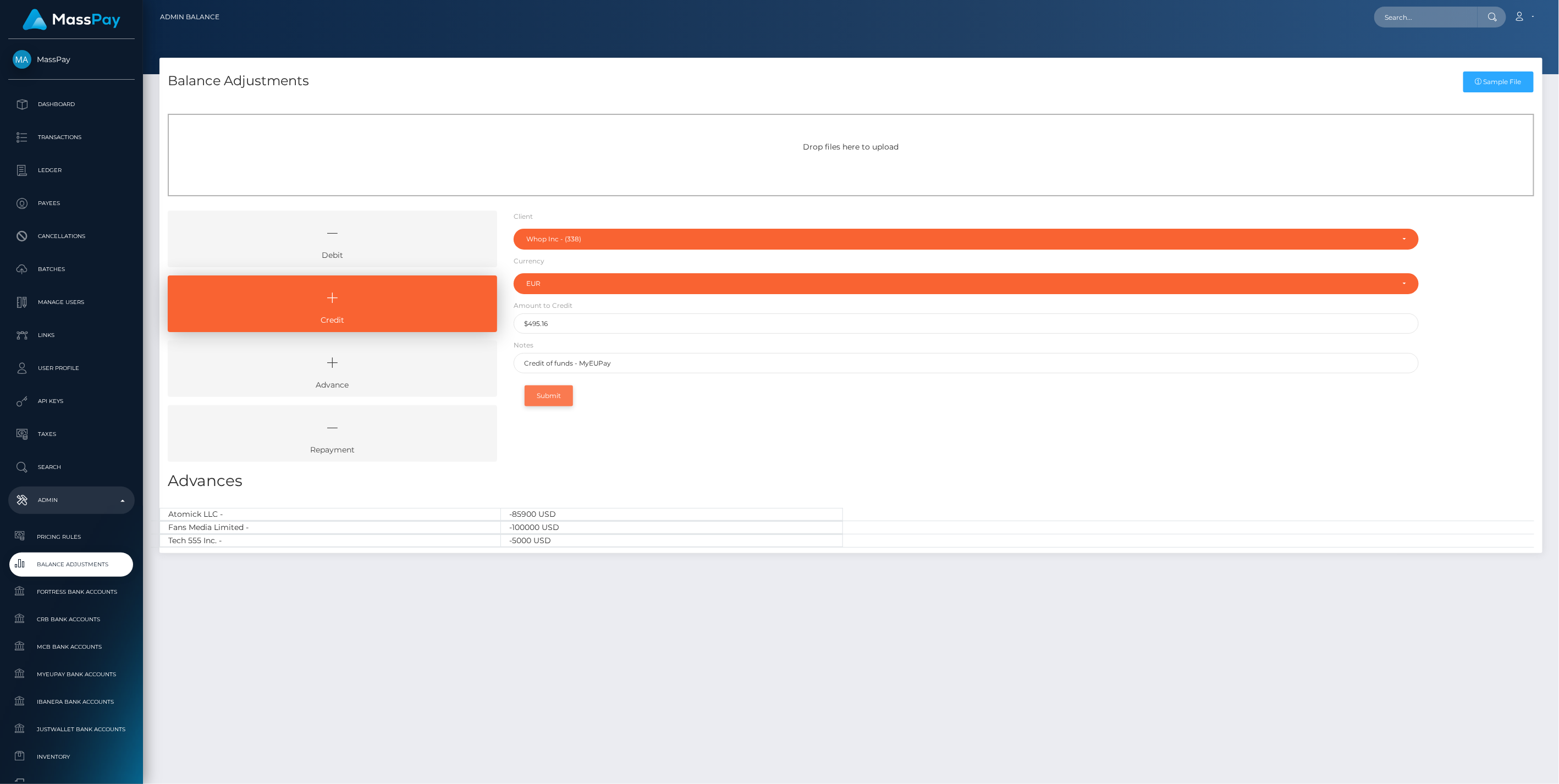
click at [557, 396] on button "Submit" at bounding box center [549, 396] width 48 height 21
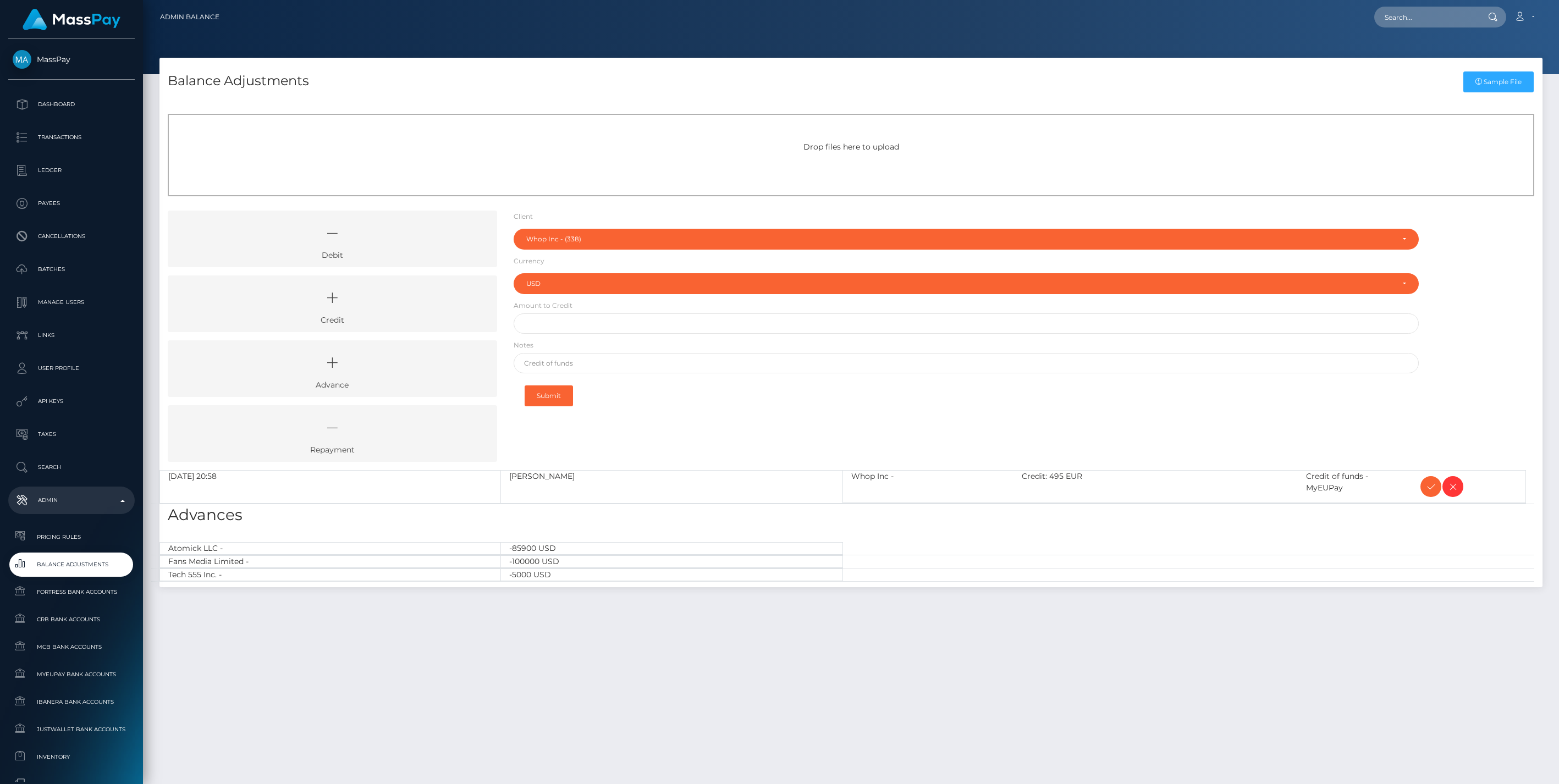
select select "338"
click at [393, 305] on icon at bounding box center [332, 298] width 304 height 33
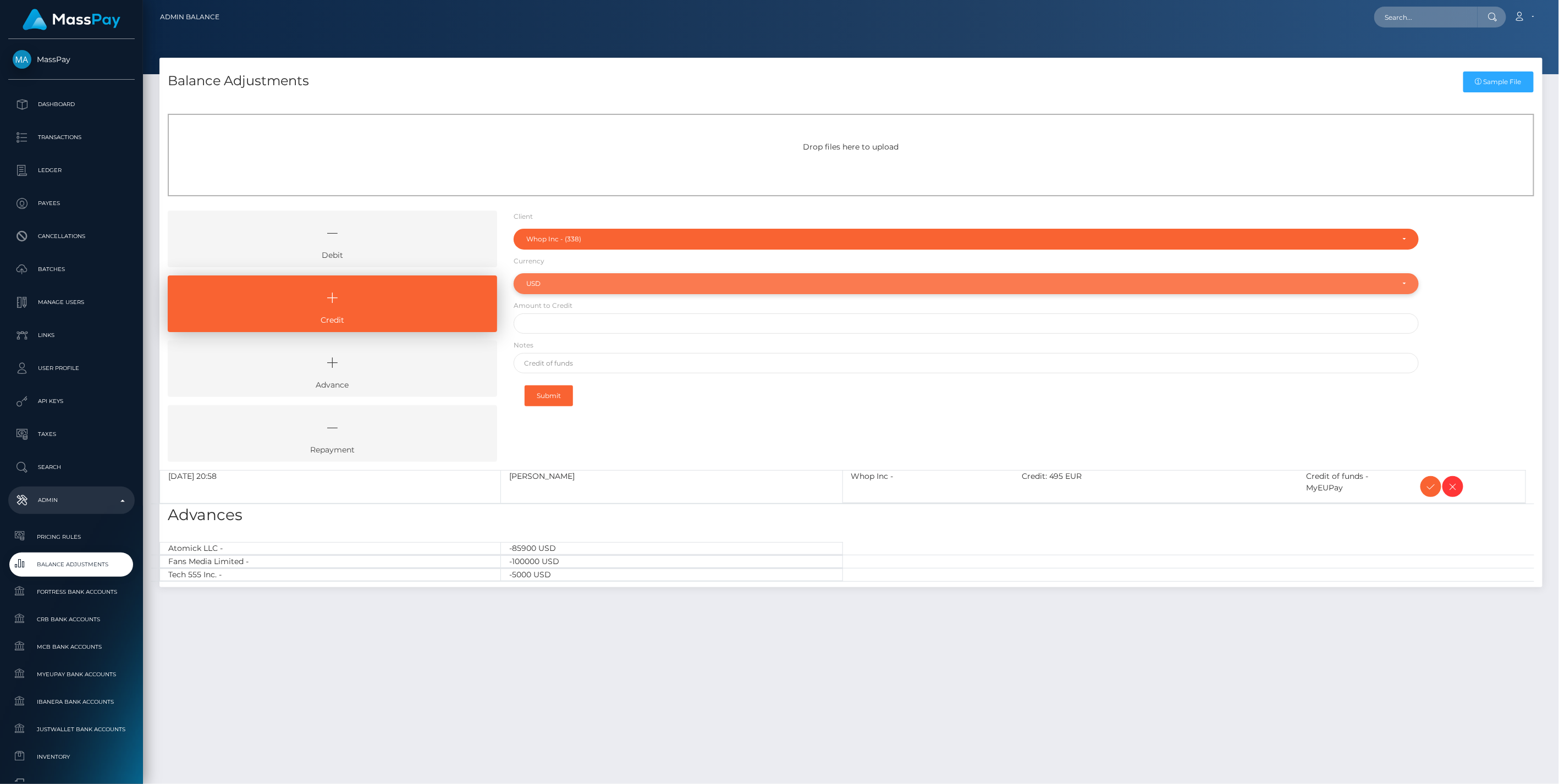
click at [557, 285] on div "USD" at bounding box center [960, 284] width 868 height 9
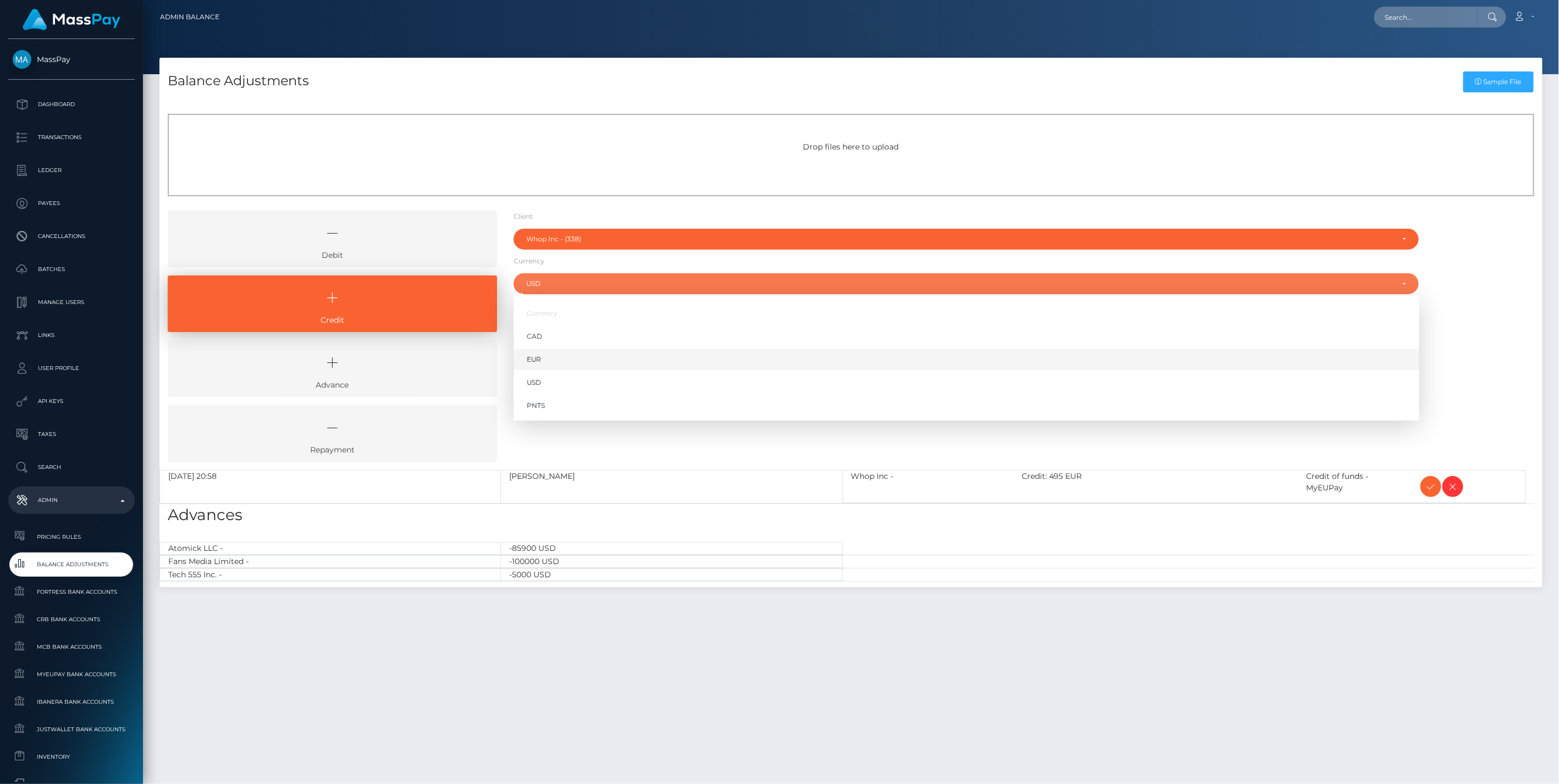
click at [554, 359] on link "EUR" at bounding box center [967, 360] width 906 height 21
select select "EUR"
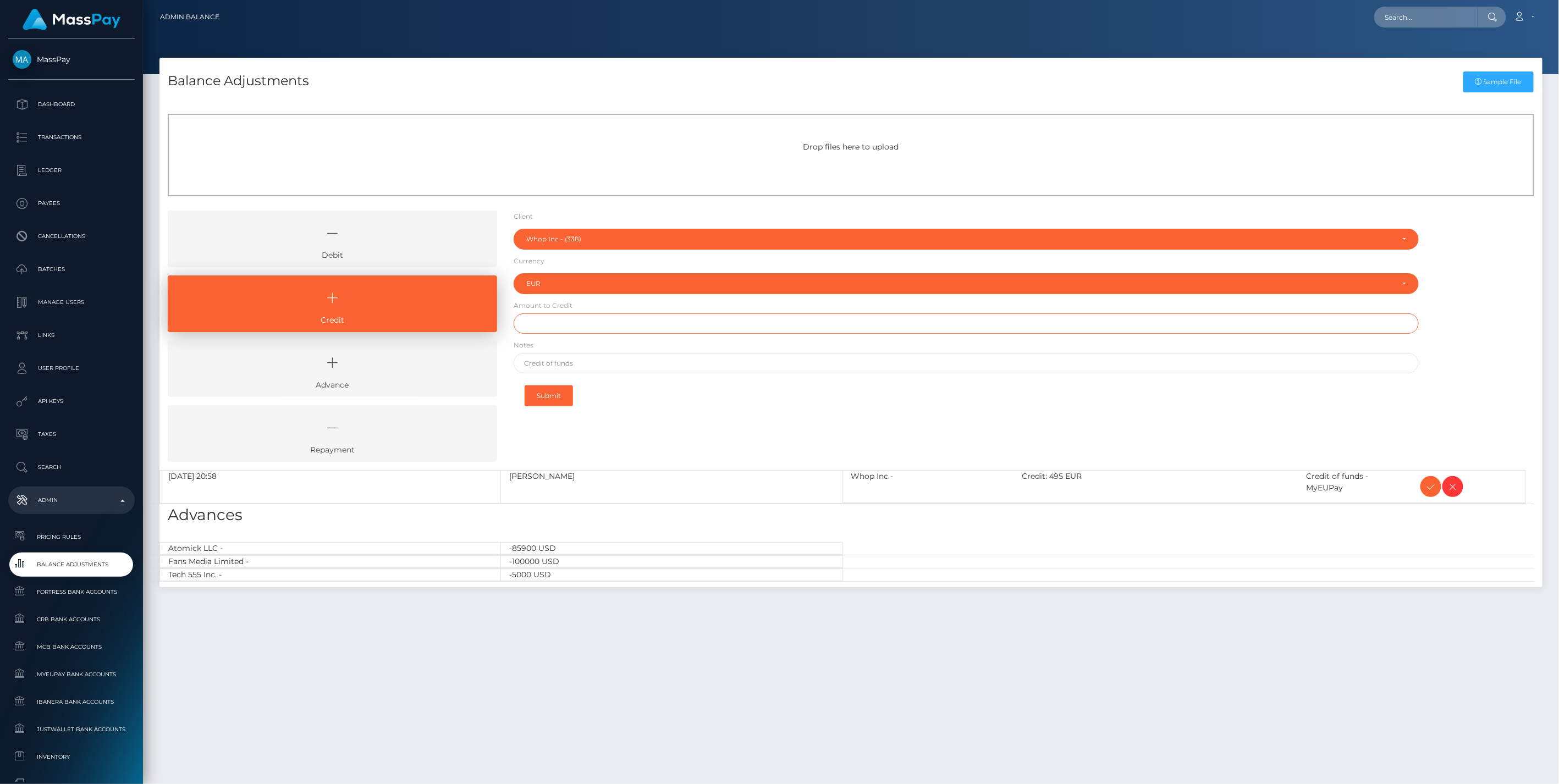
click at [571, 323] on input "text" at bounding box center [967, 324] width 906 height 21
click at [554, 325] on input "text" at bounding box center [967, 324] width 906 height 21
paste input "5,144.50"
type input "$5,144.50"
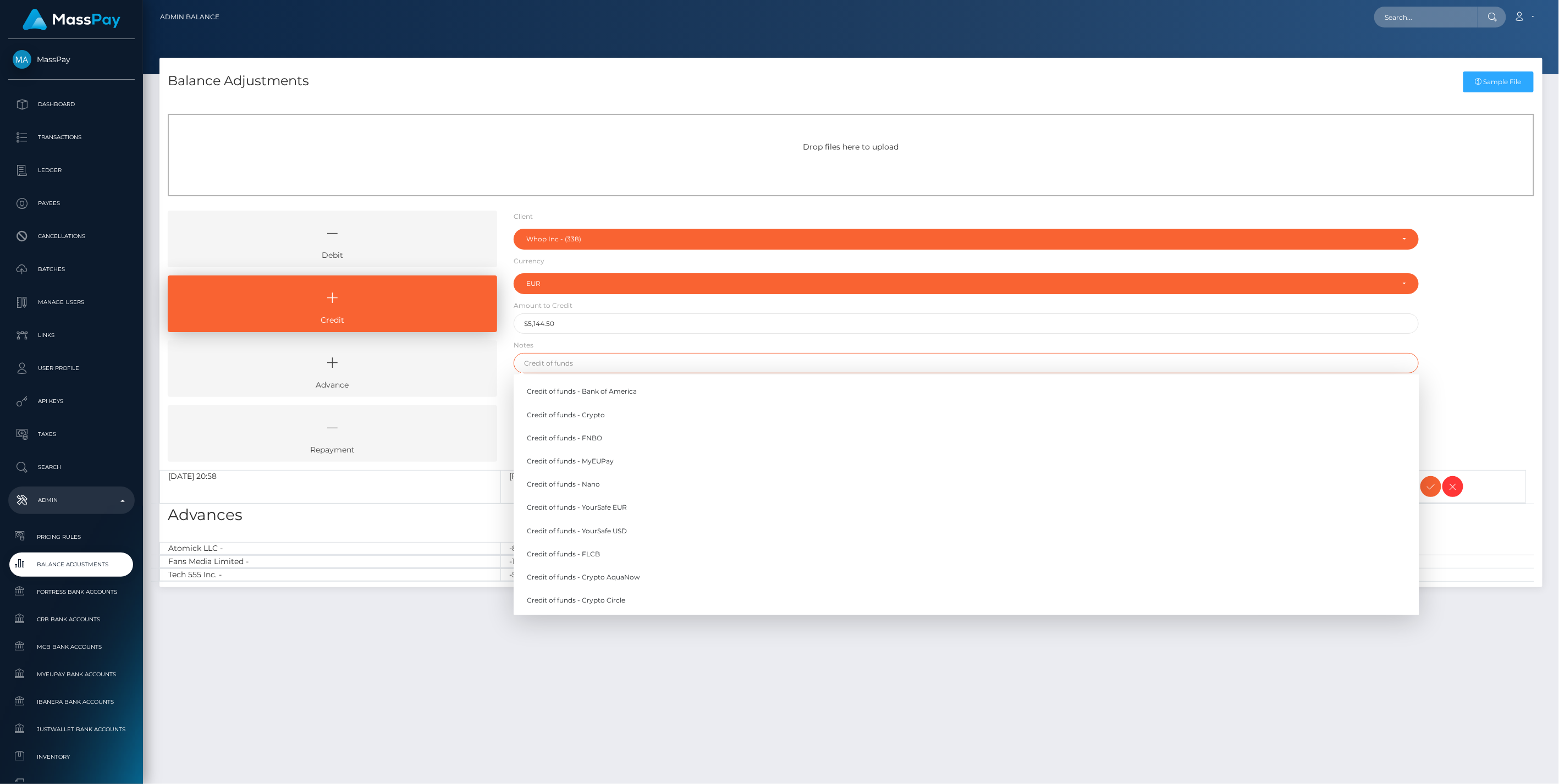
click at [562, 364] on input "text" at bounding box center [967, 363] width 906 height 21
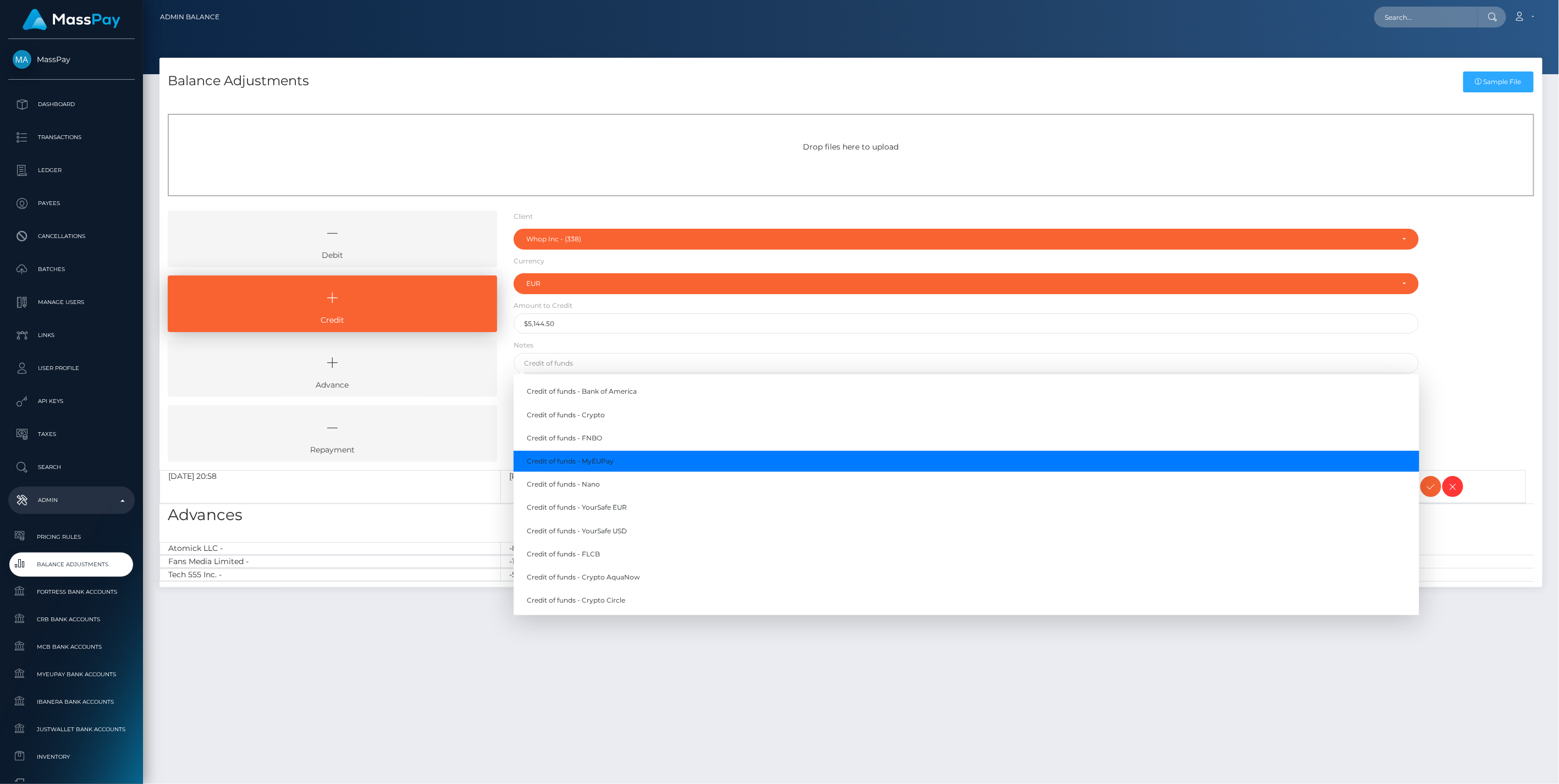
click at [605, 459] on link "Credit of funds - MyEUPay" at bounding box center [967, 461] width 906 height 21
type input "Credit of funds - MyEUPay"
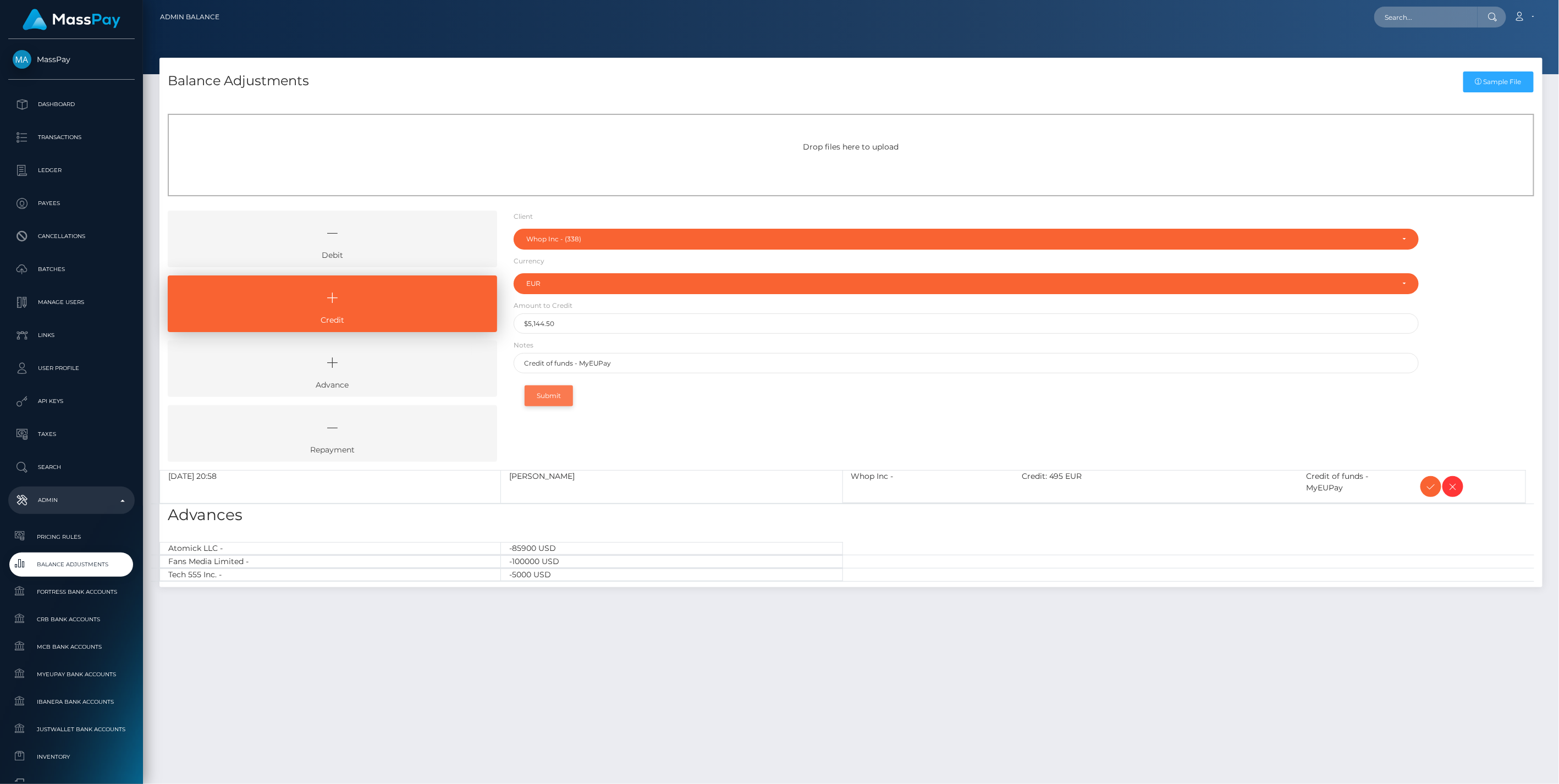
click at [554, 394] on button "Submit" at bounding box center [549, 396] width 48 height 21
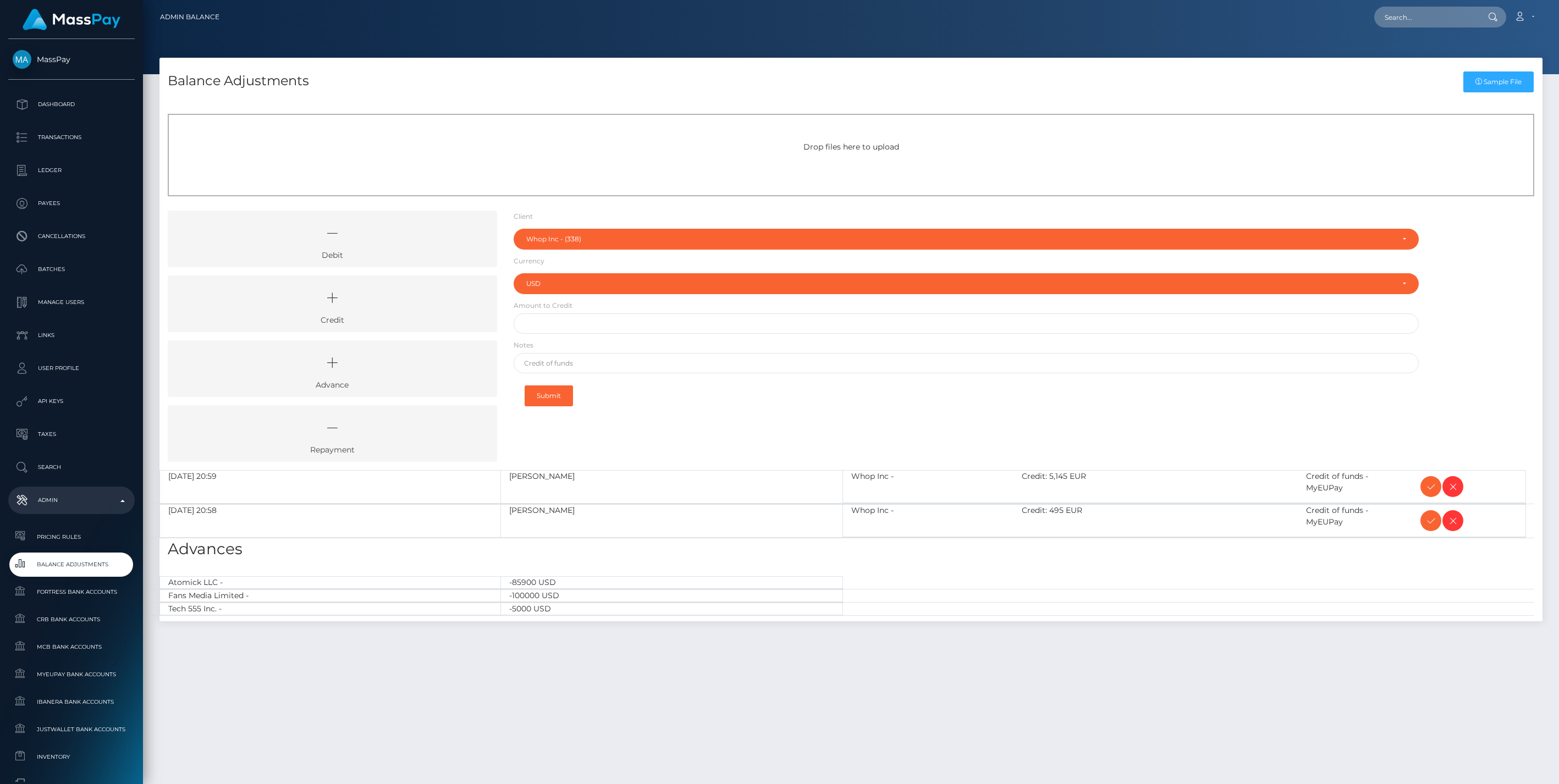
select select "338"
click at [364, 312] on icon at bounding box center [332, 298] width 304 height 33
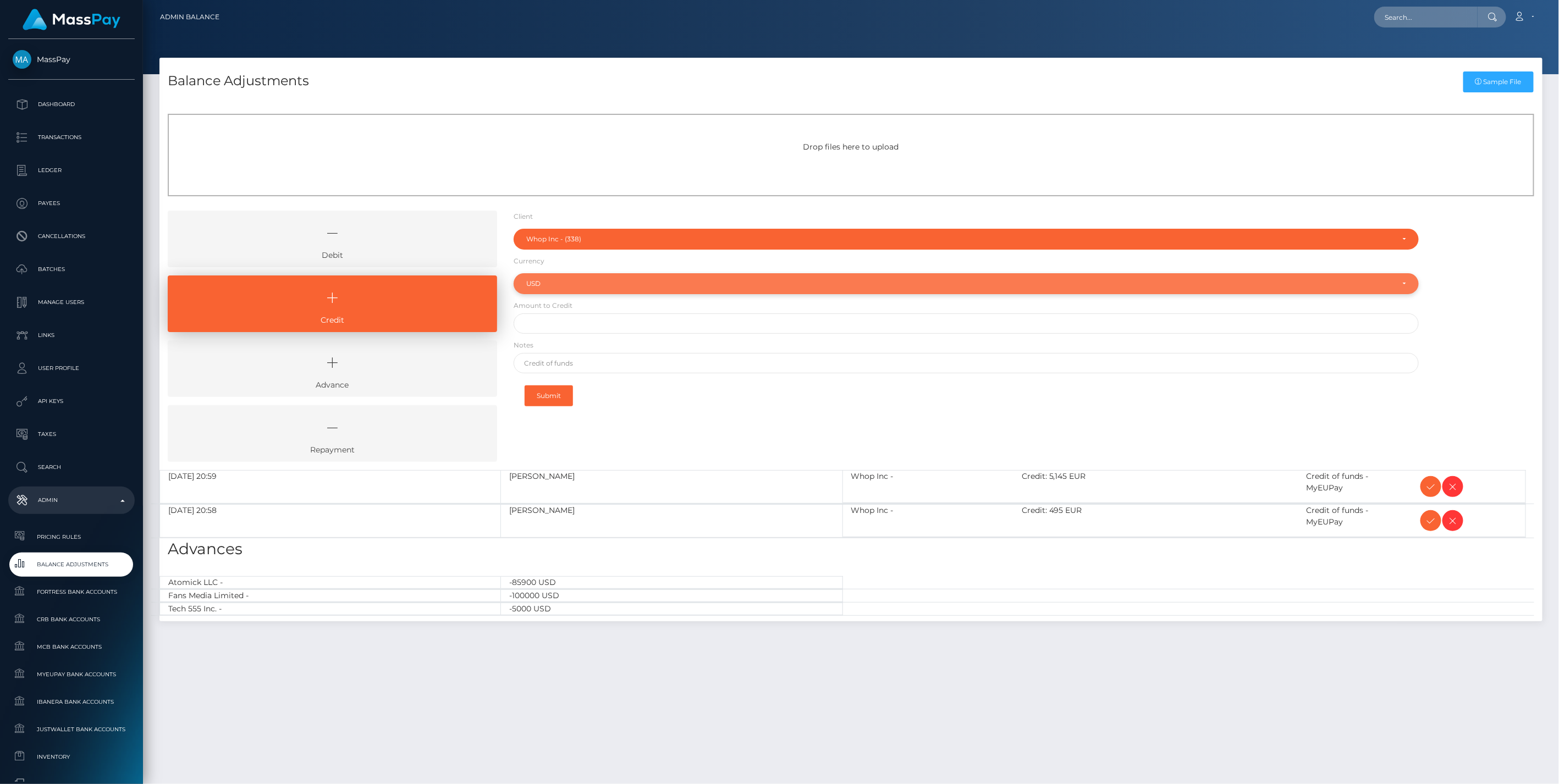
click at [561, 284] on div "USD" at bounding box center [960, 284] width 868 height 9
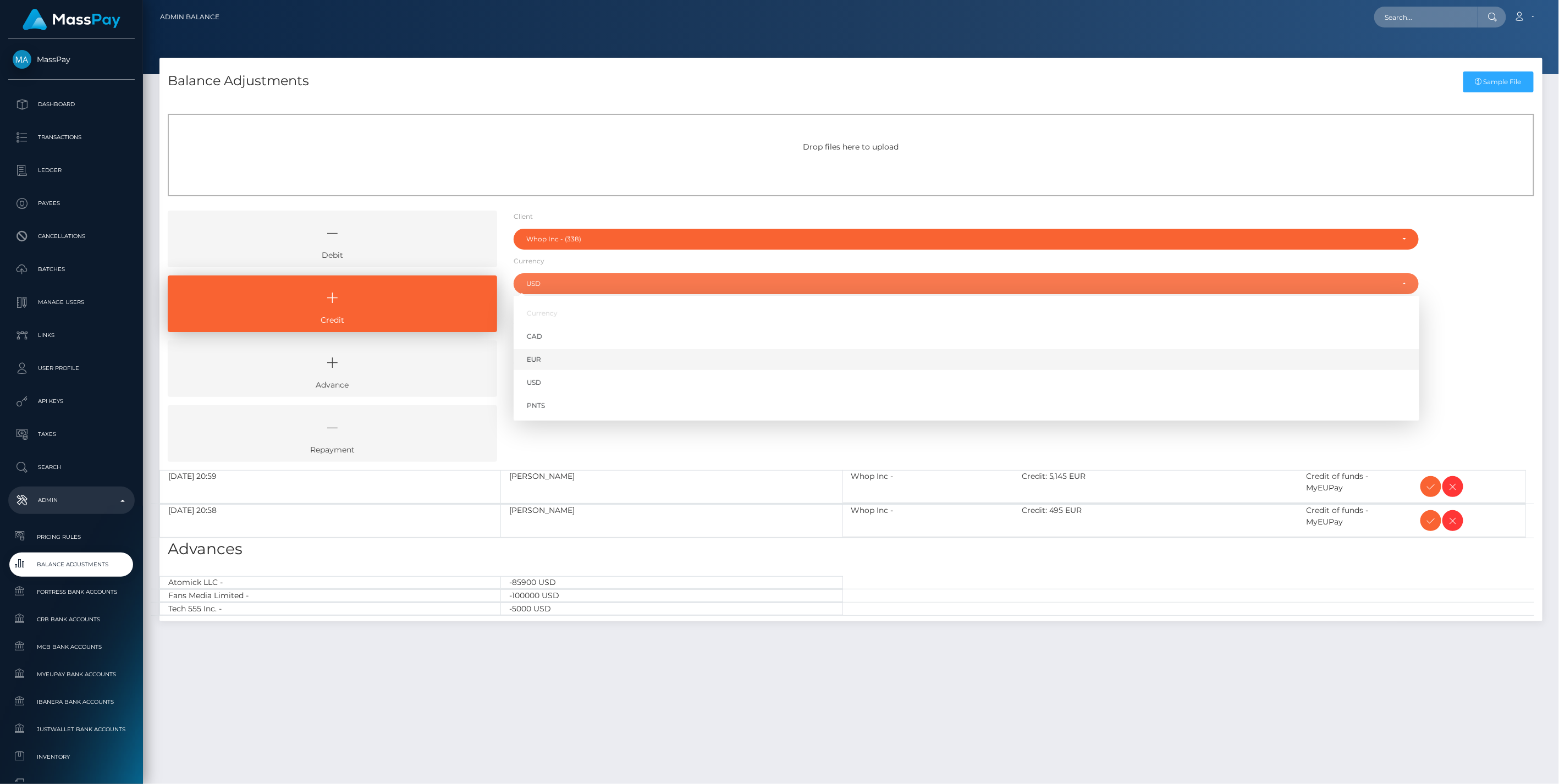
click at [551, 359] on link "EUR" at bounding box center [967, 360] width 906 height 21
select select "EUR"
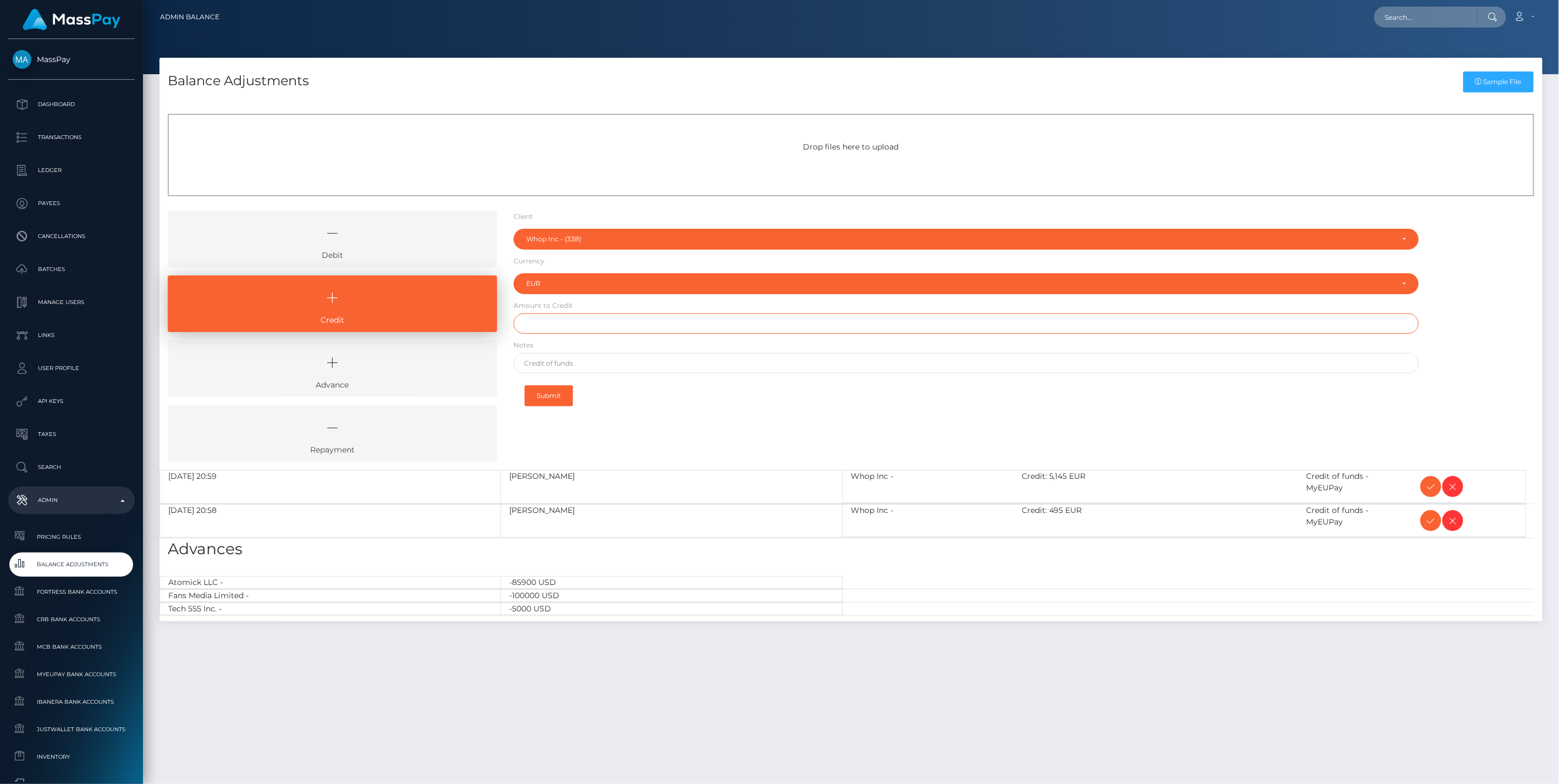
click at [556, 326] on input "text" at bounding box center [967, 324] width 906 height 21
paste input "13,516.03"
type input "$13,516.03"
click at [547, 361] on input "text" at bounding box center [967, 363] width 906 height 21
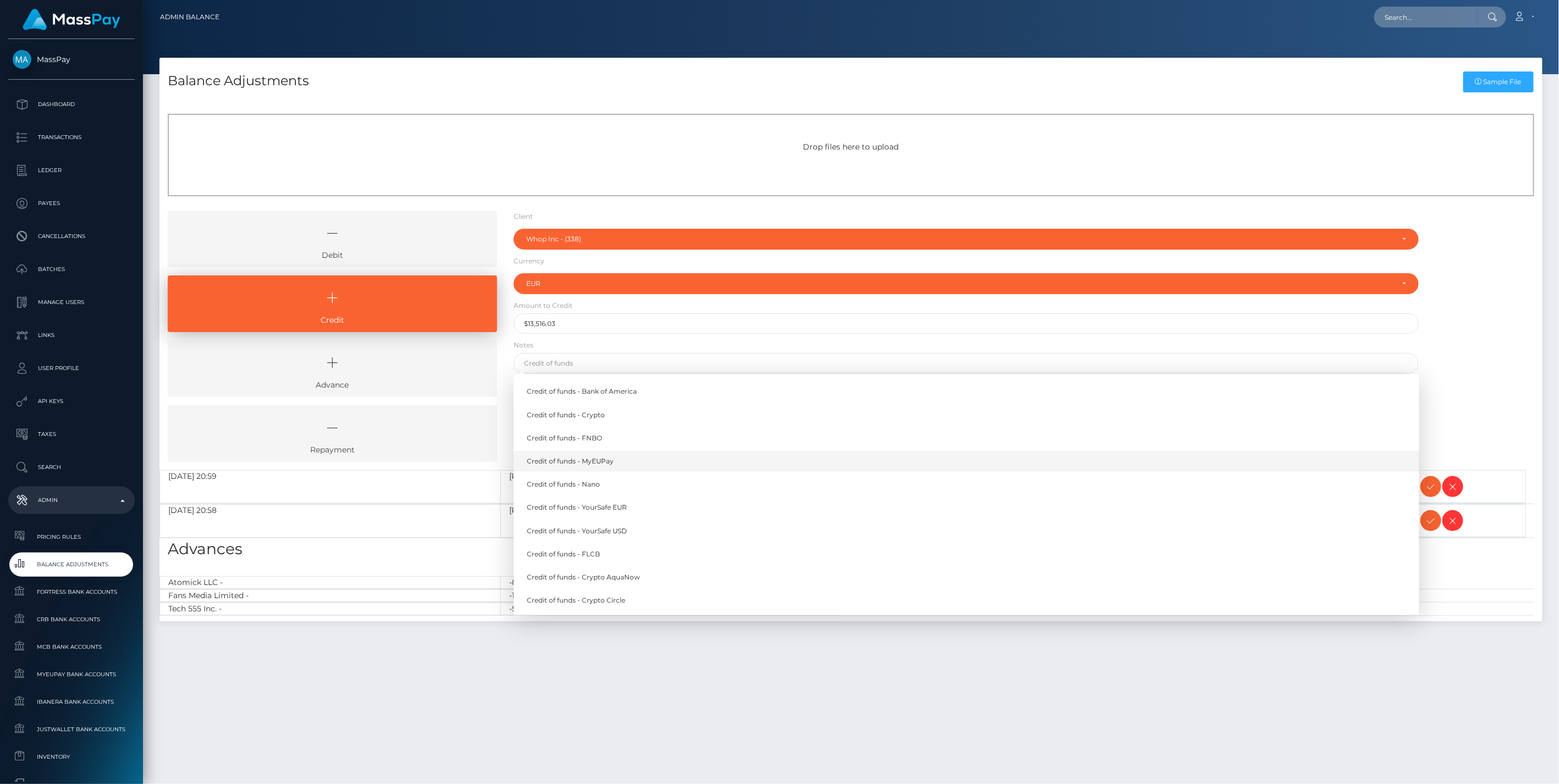
click at [611, 459] on link "Credit of funds - MyEUPay" at bounding box center [967, 461] width 906 height 21
type input "Credit of funds - MyEUPay"
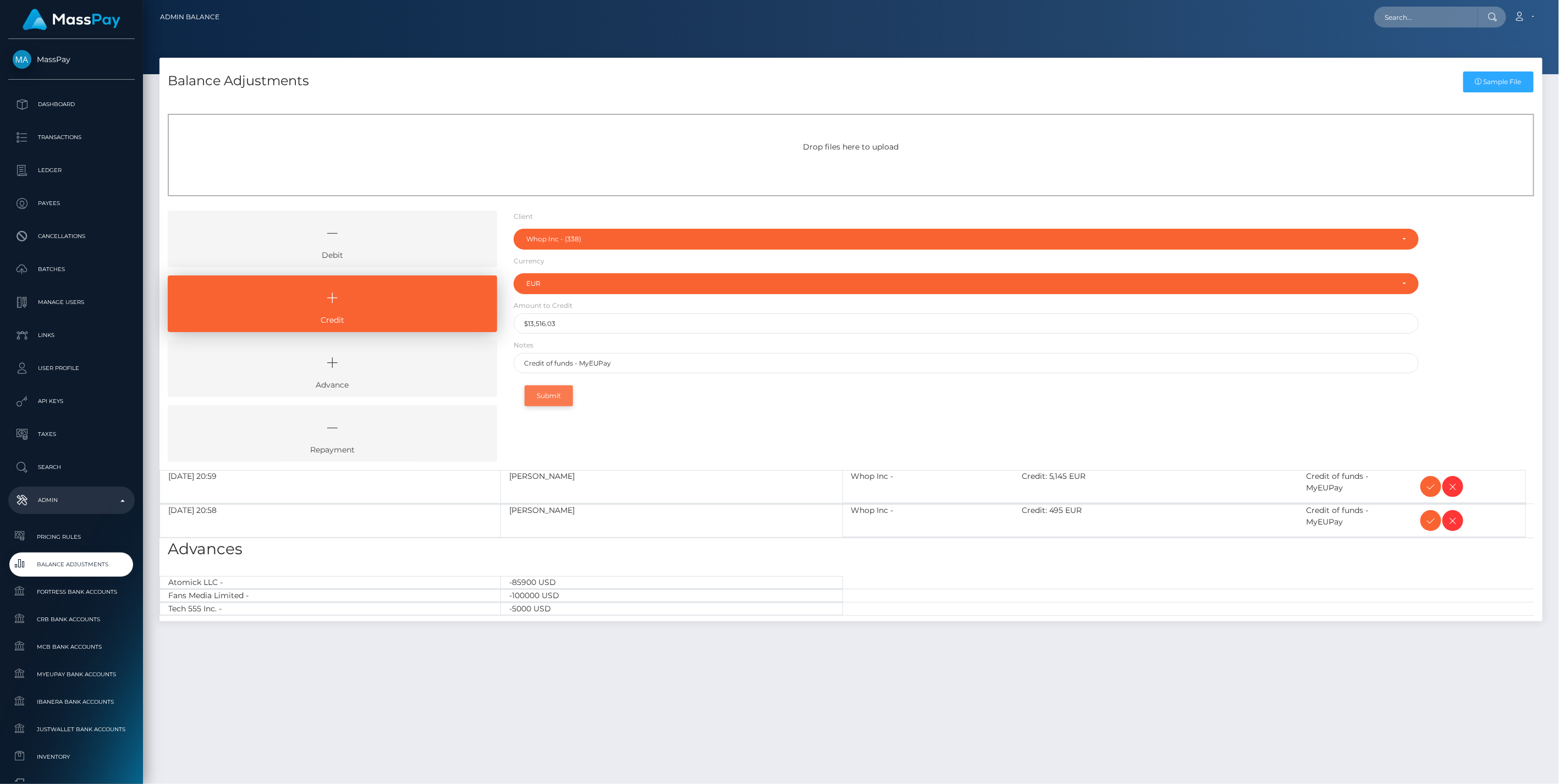
click at [549, 396] on button "Submit" at bounding box center [549, 396] width 48 height 21
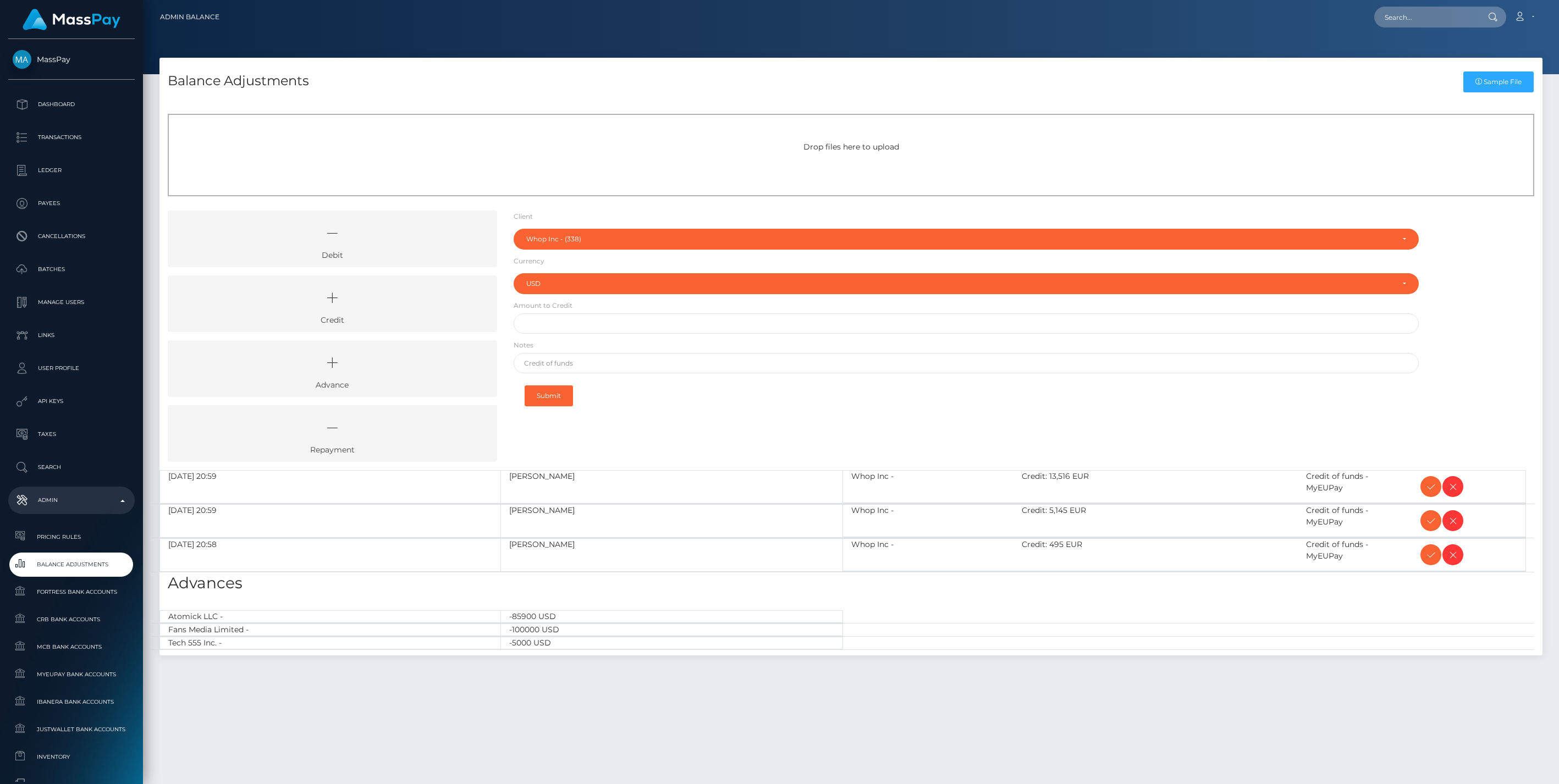
select select "338"
select select "USD"
click at [1429, 482] on icon at bounding box center [1431, 486] width 13 height 14
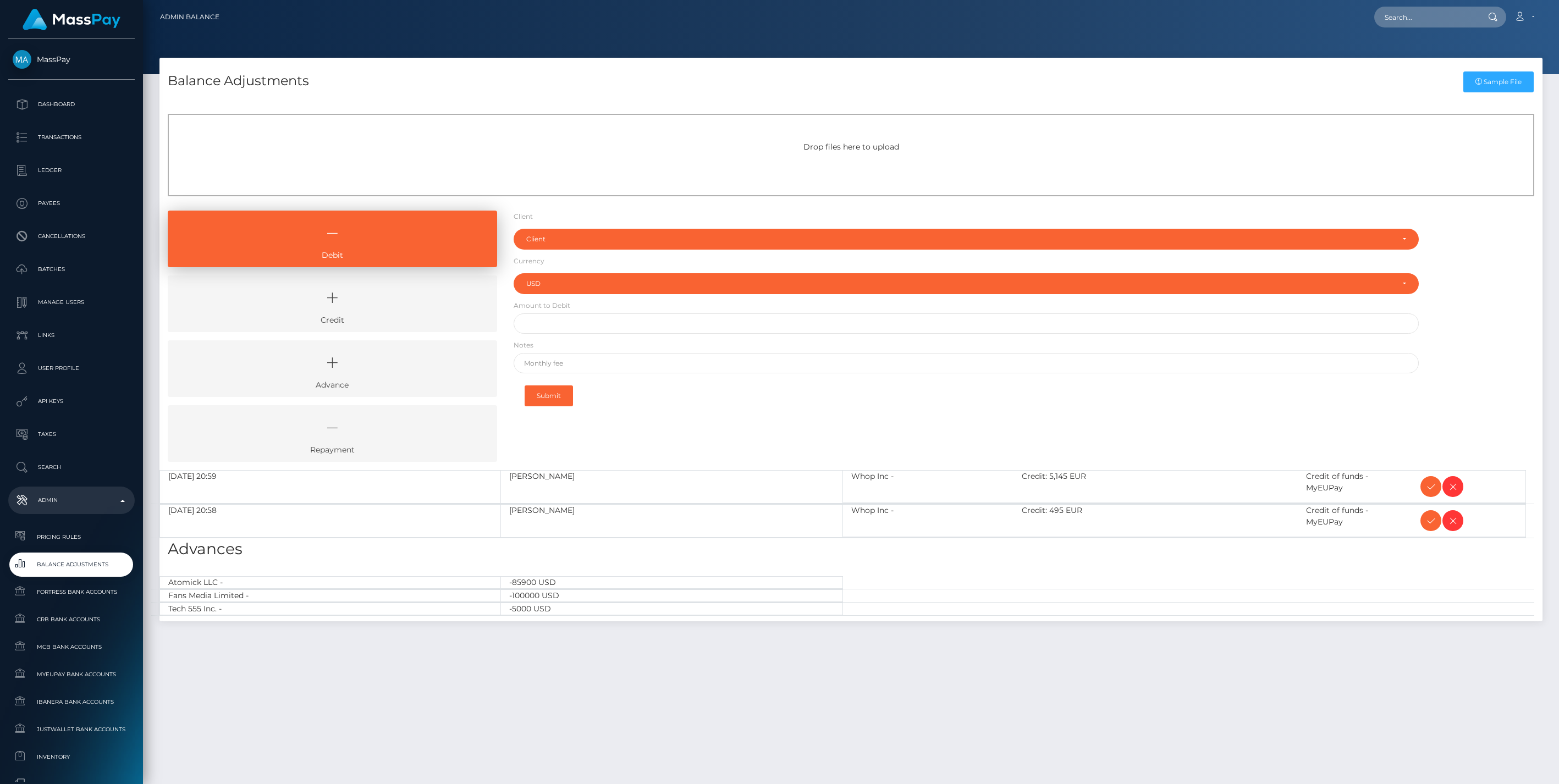
select select "USD"
click at [1429, 482] on icon at bounding box center [1431, 486] width 13 height 14
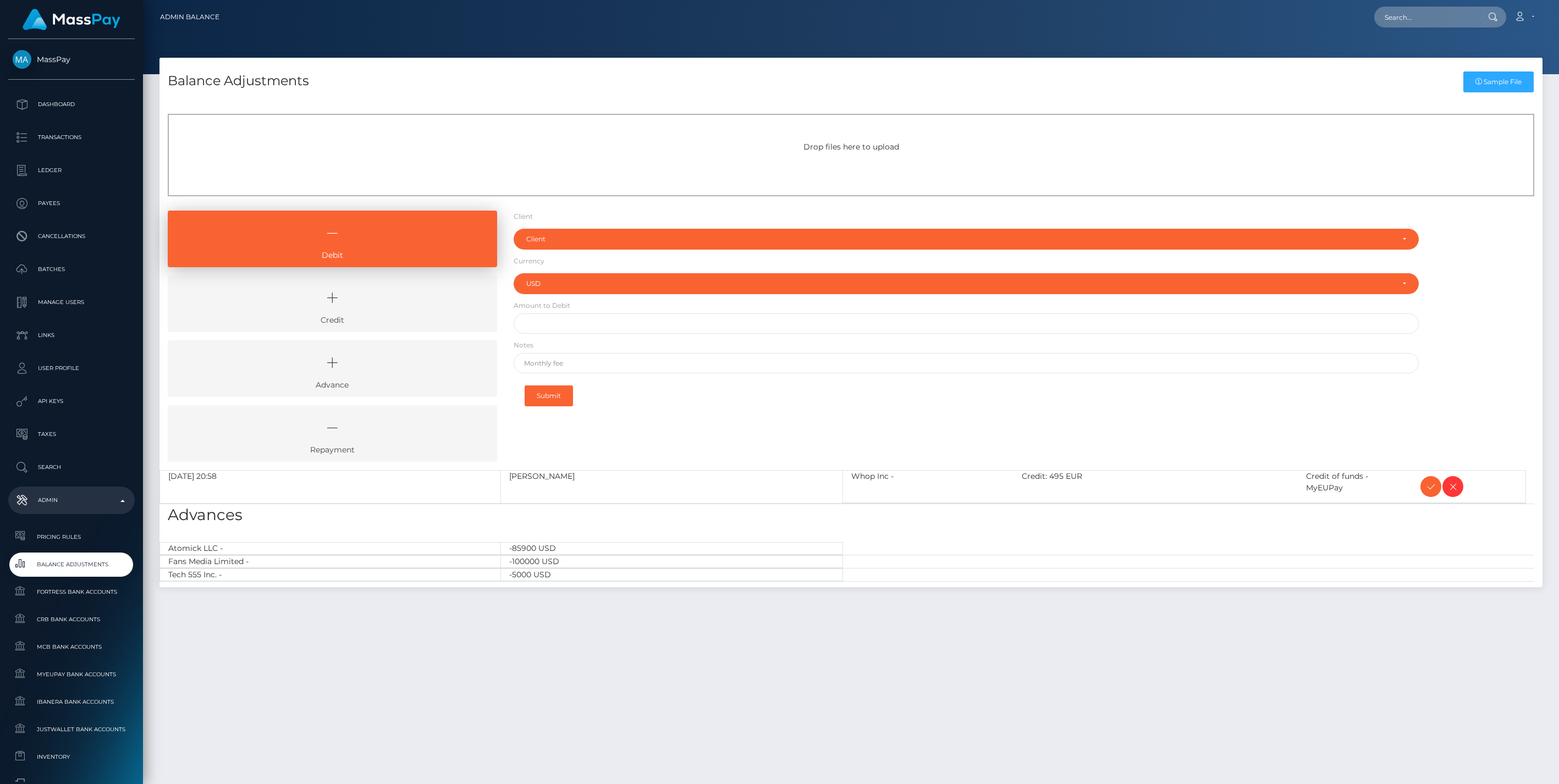
select select "USD"
click at [1424, 488] on icon at bounding box center [1431, 486] width 13 height 14
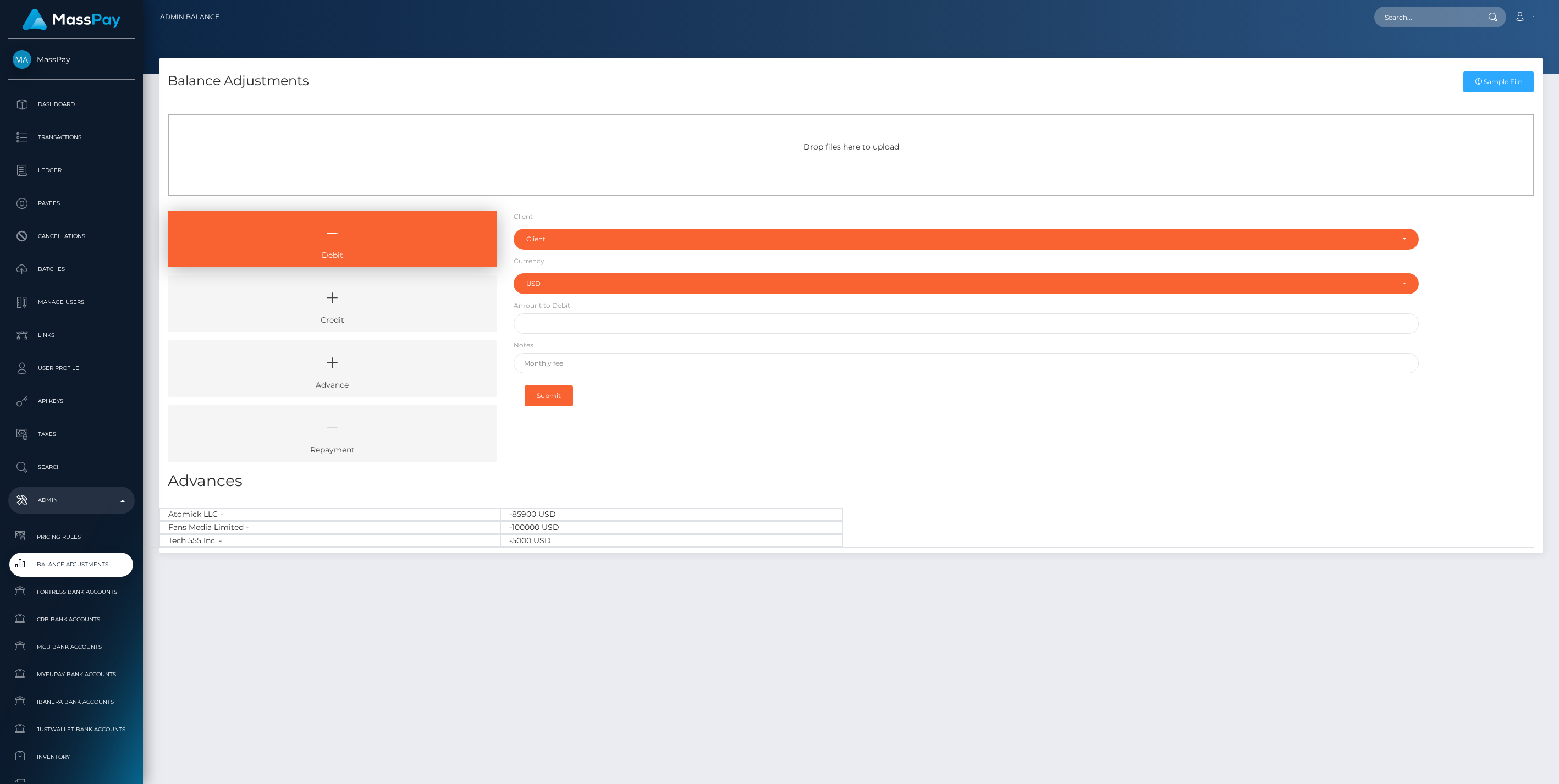
select select "USD"
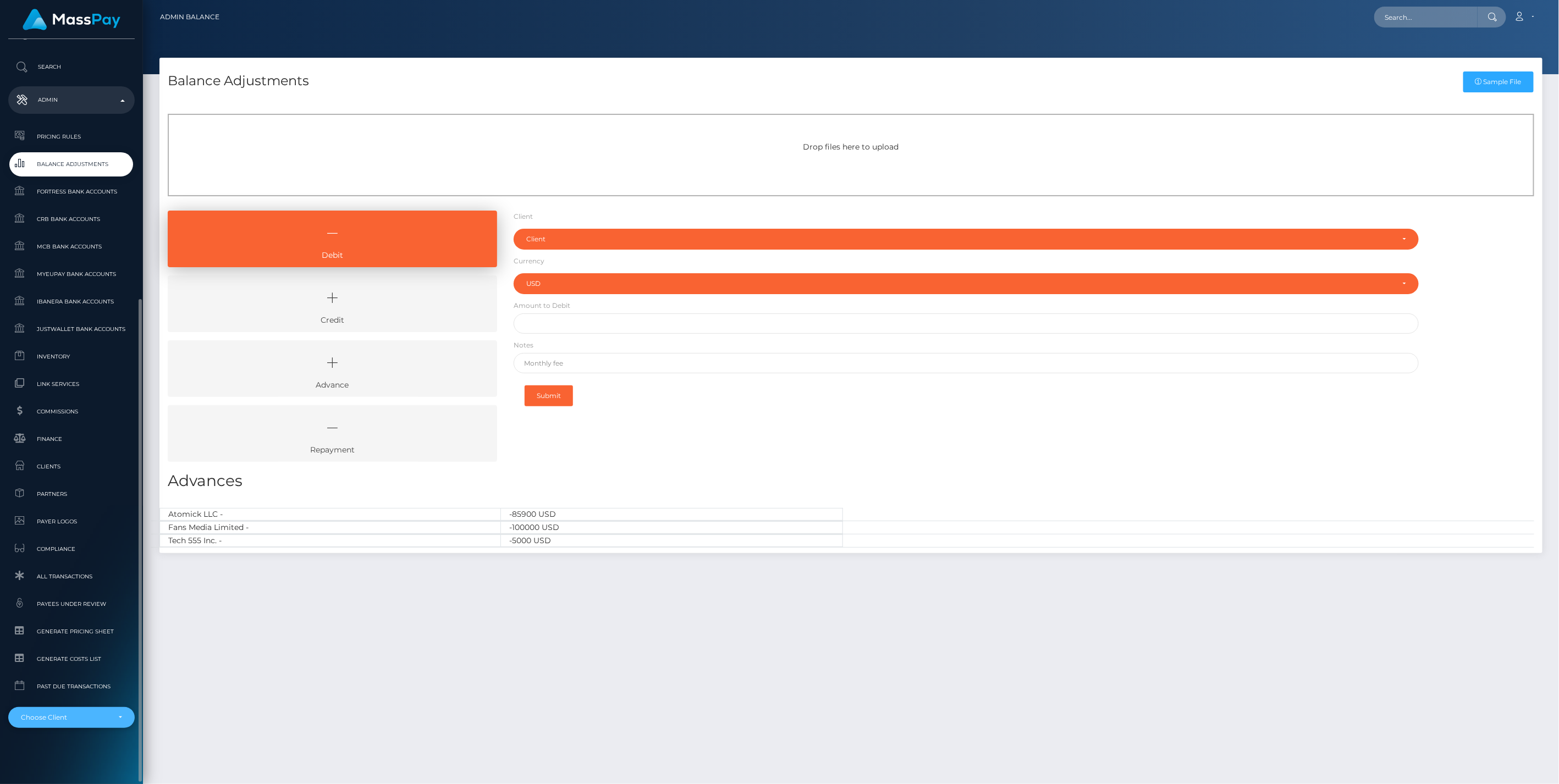
click at [124, 717] on div "Choose Client" at bounding box center [71, 717] width 126 height 21
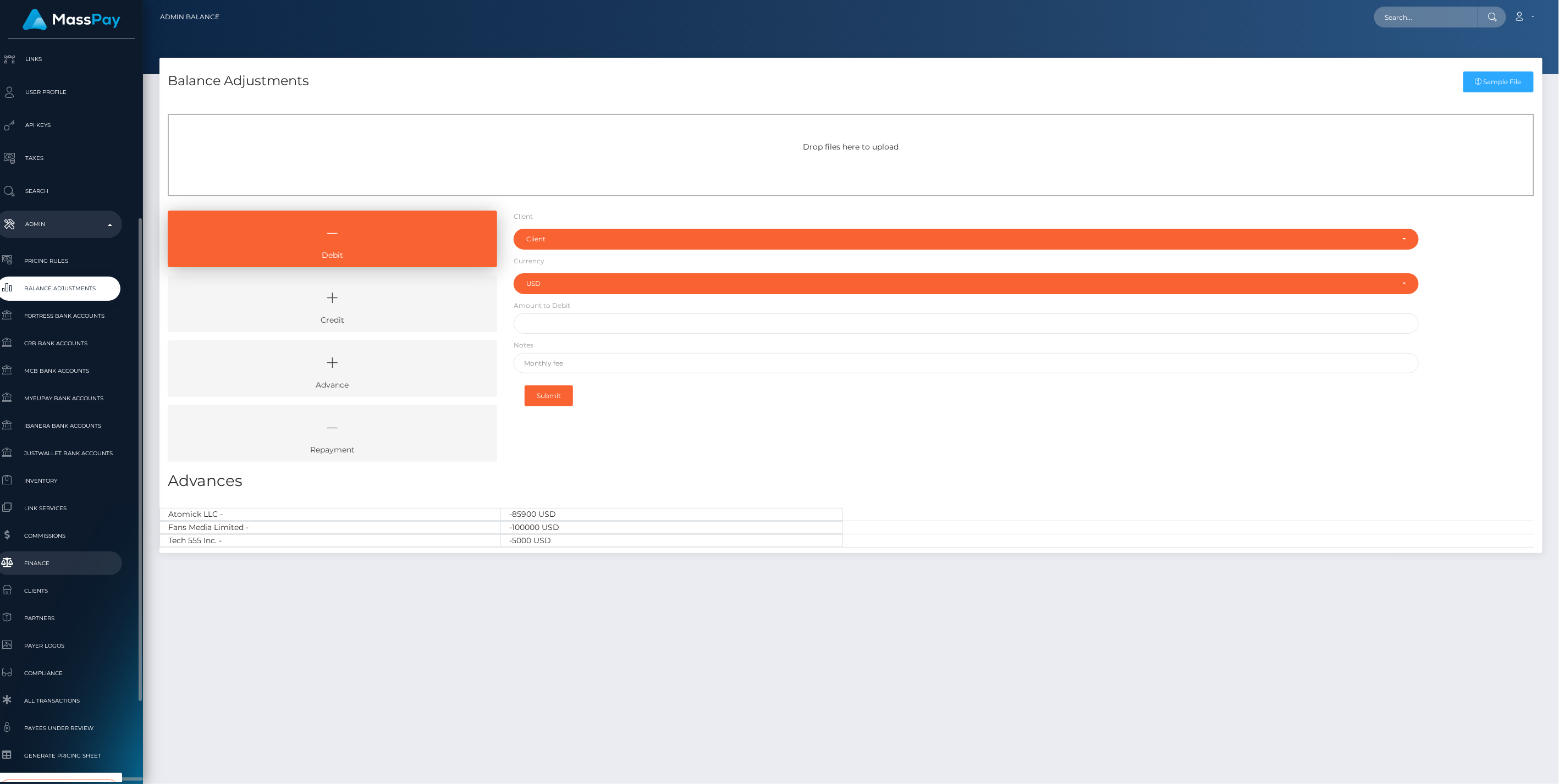
scroll to position [400, 13]
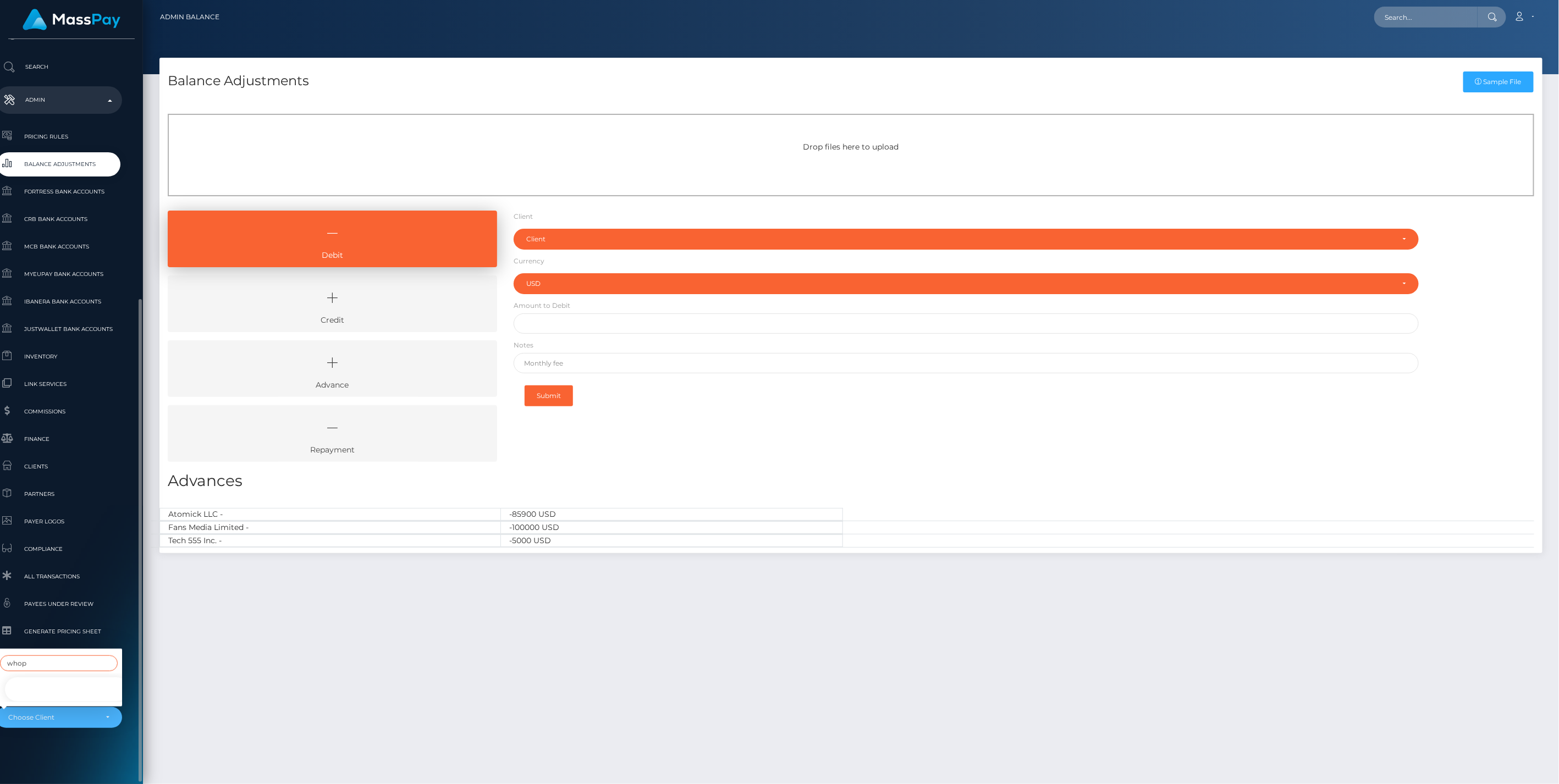
type input "whop"
click at [43, 679] on link "Whop Inc -" at bounding box center [67, 689] width 126 height 25
select select "338"
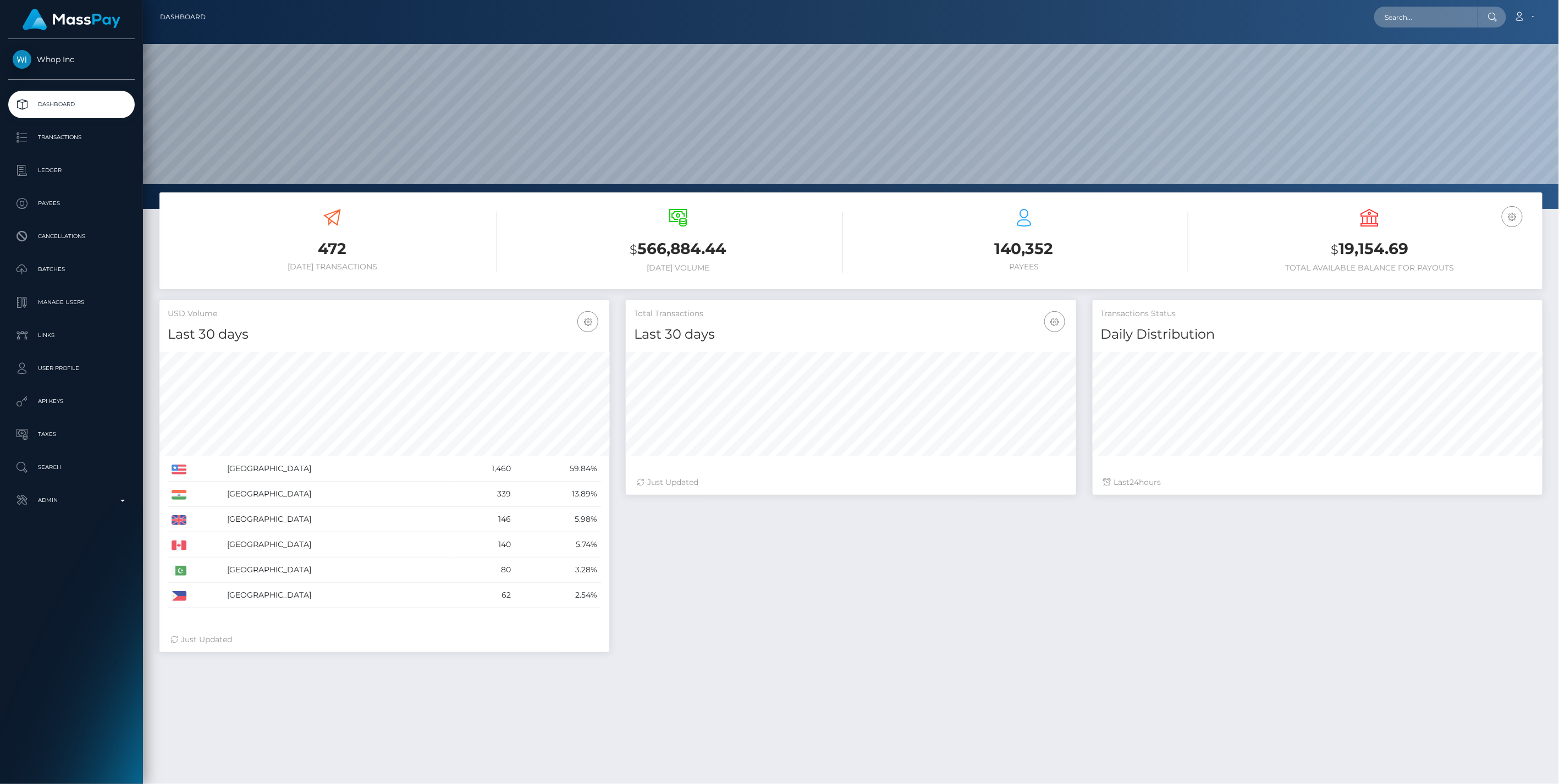
scroll to position [195, 449]
click at [42, 171] on p "Ledger" at bounding box center [71, 170] width 117 height 16
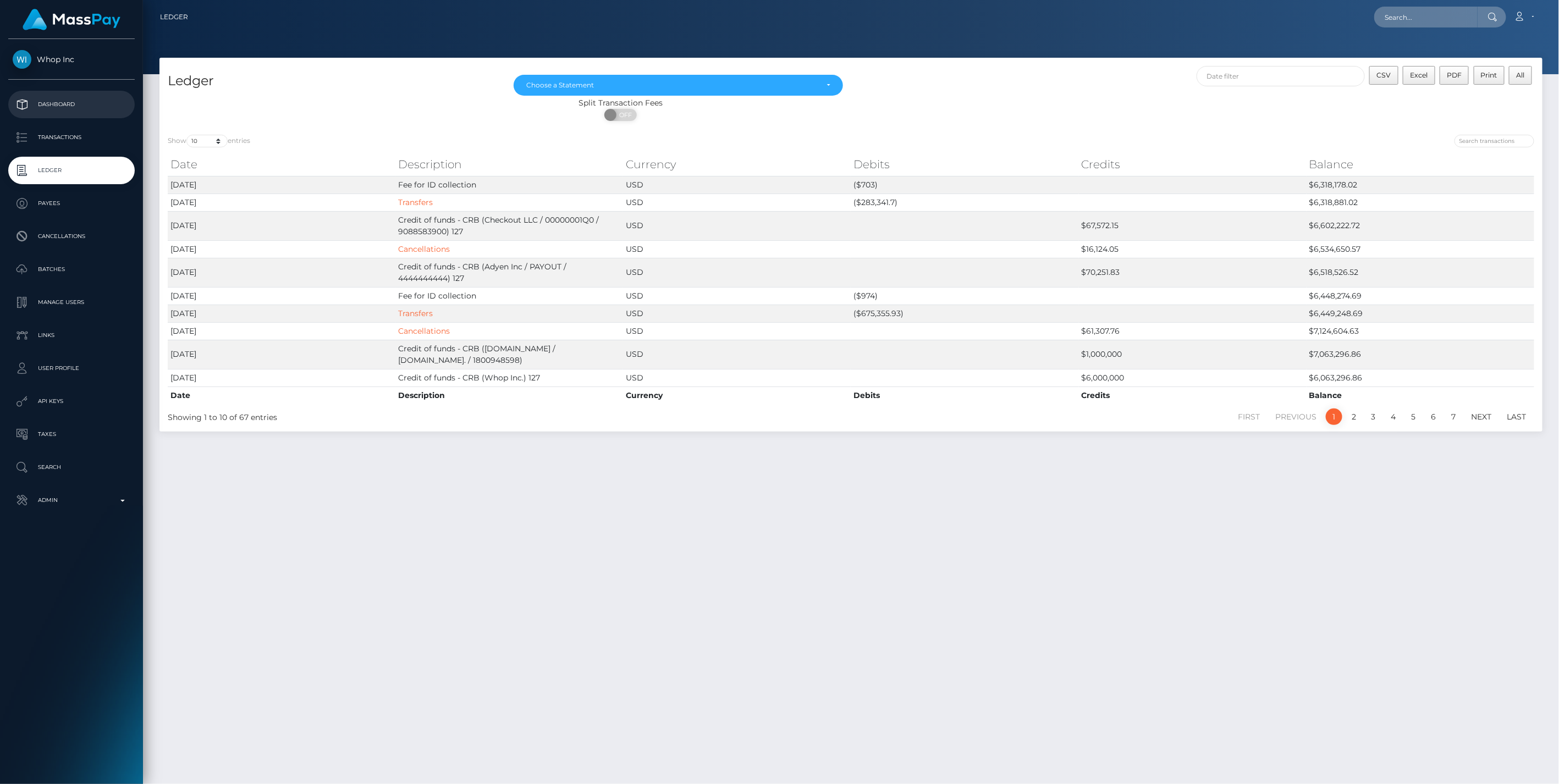
click at [56, 97] on p "Dashboard" at bounding box center [71, 104] width 117 height 16
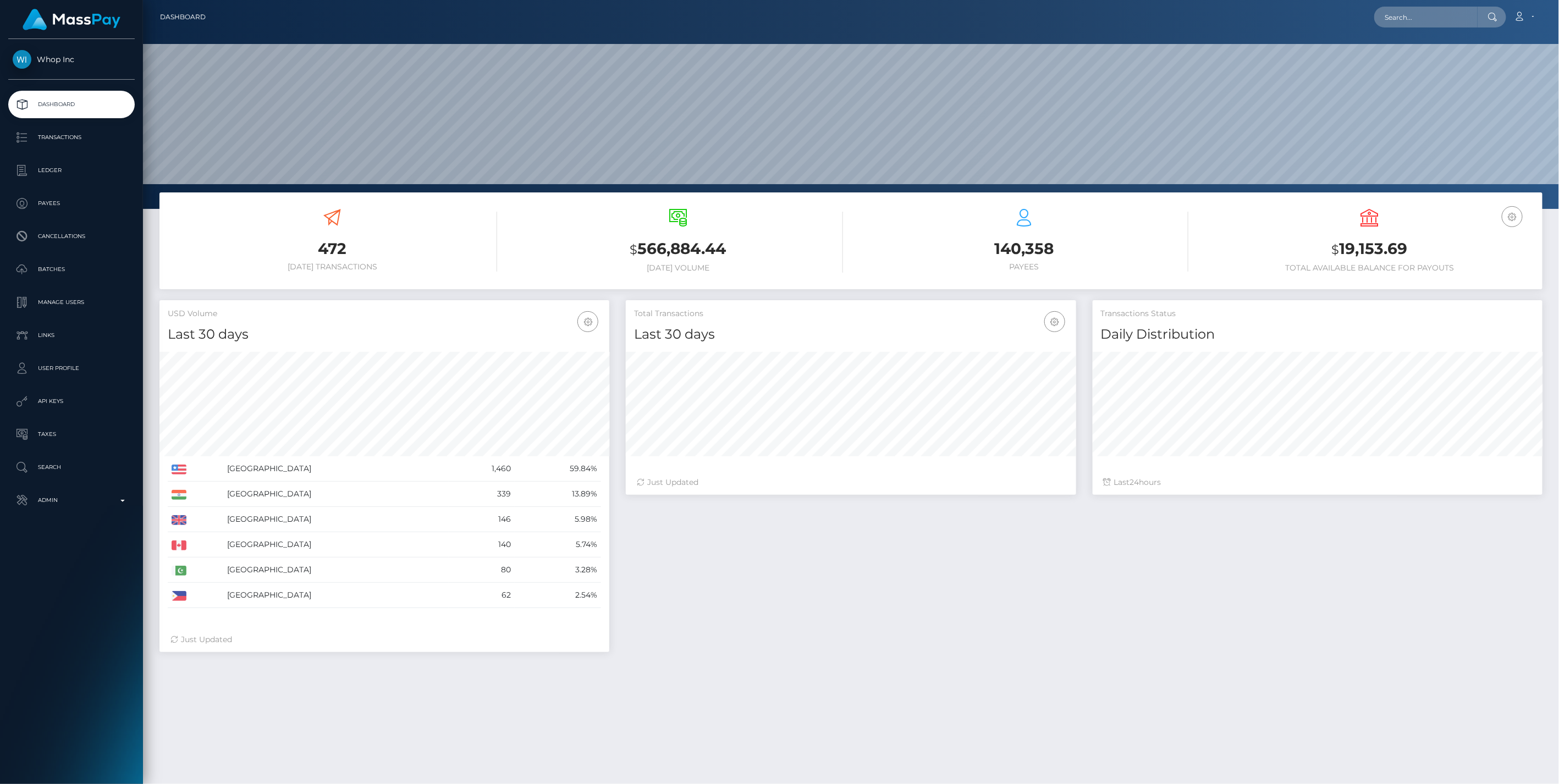
scroll to position [195, 449]
click at [54, 157] on link "Ledger" at bounding box center [71, 170] width 126 height 27
click at [48, 172] on p "Ledger" at bounding box center [71, 170] width 117 height 16
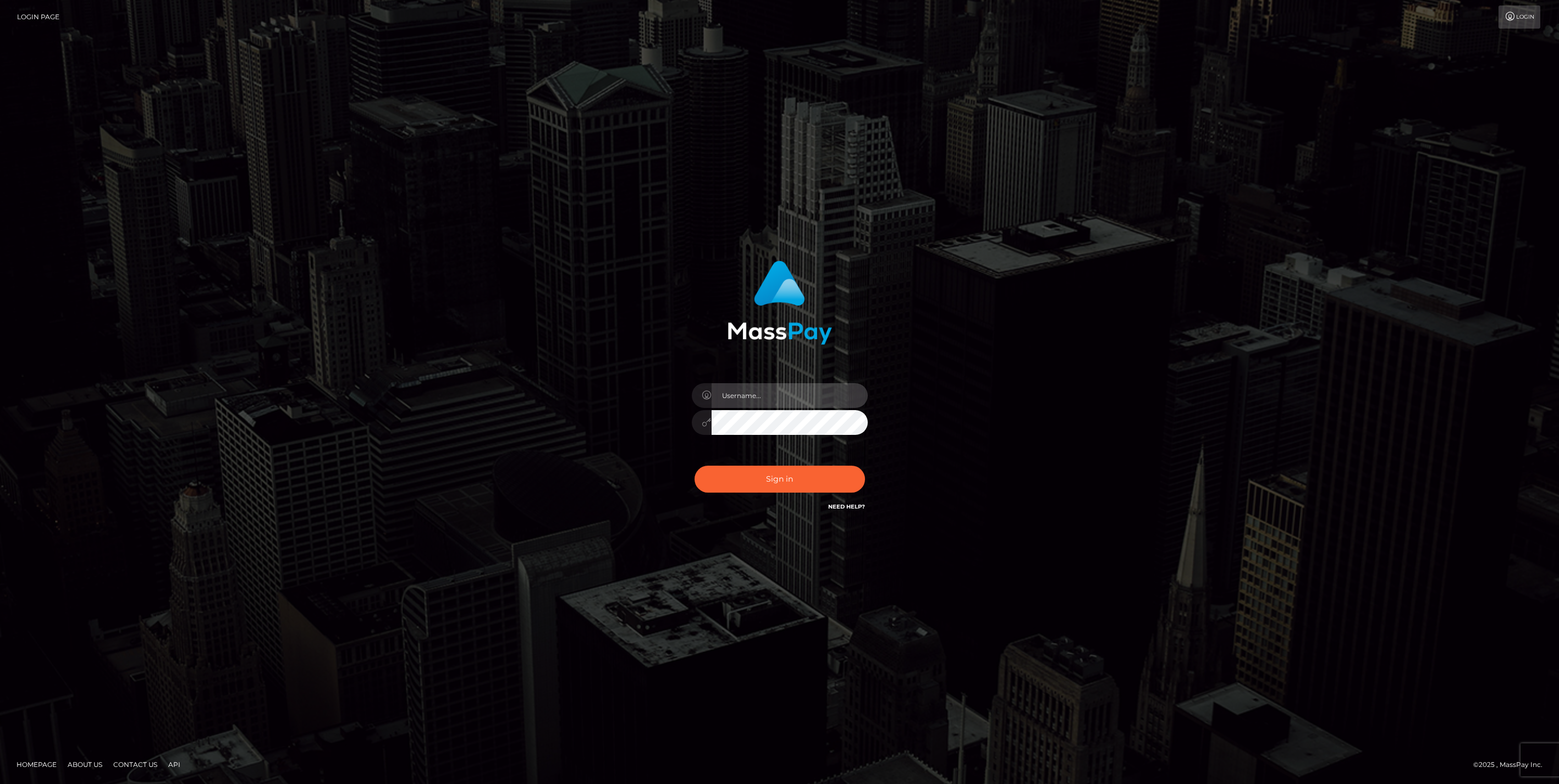
type input "jlo"
click at [767, 476] on button "Sign in" at bounding box center [780, 479] width 171 height 27
type input "jlo"
click at [751, 474] on button "Sign in" at bounding box center [780, 479] width 171 height 27
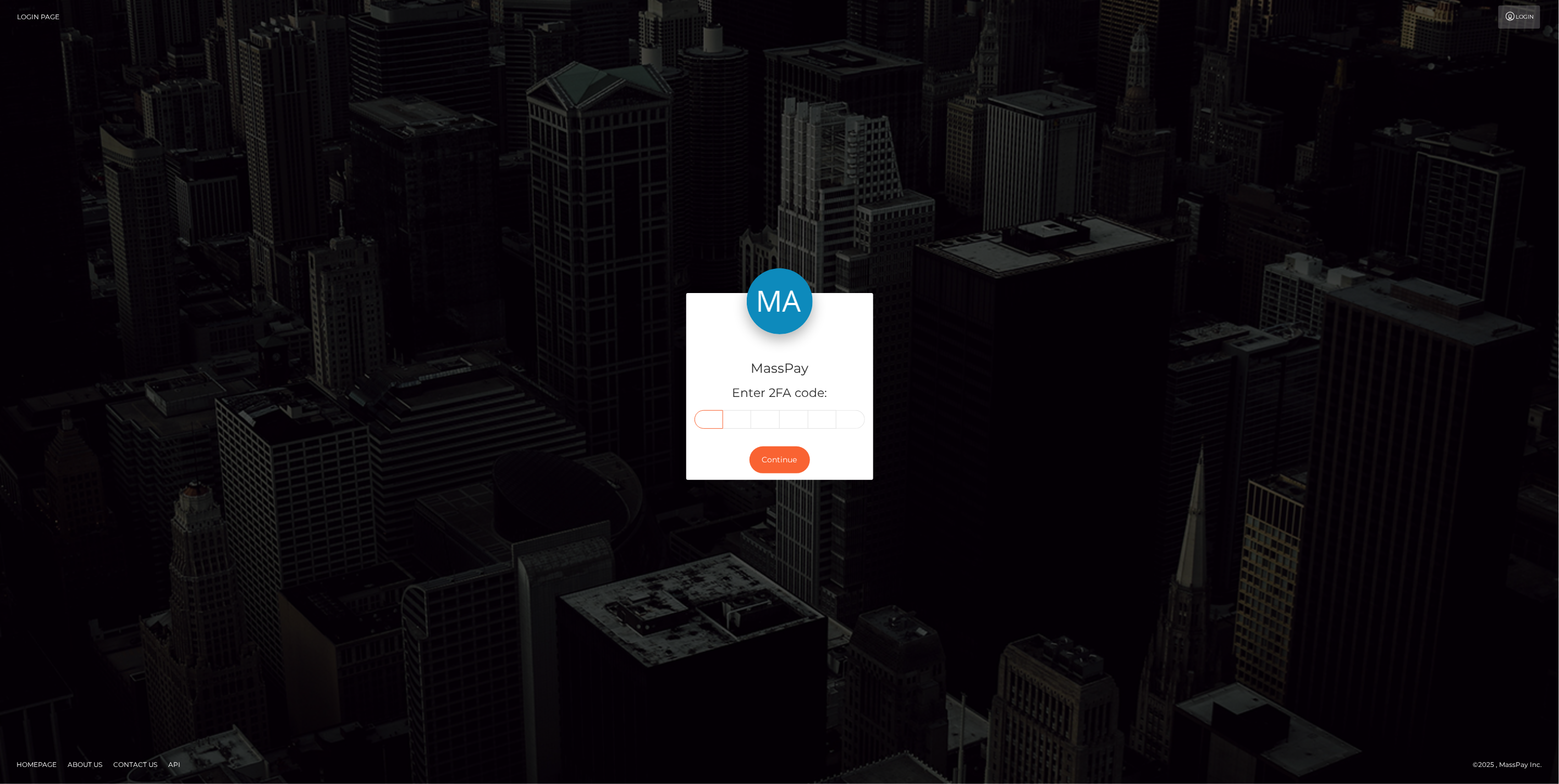
paste input "0"
type input "0"
type input "6"
type input "7"
type input "1"
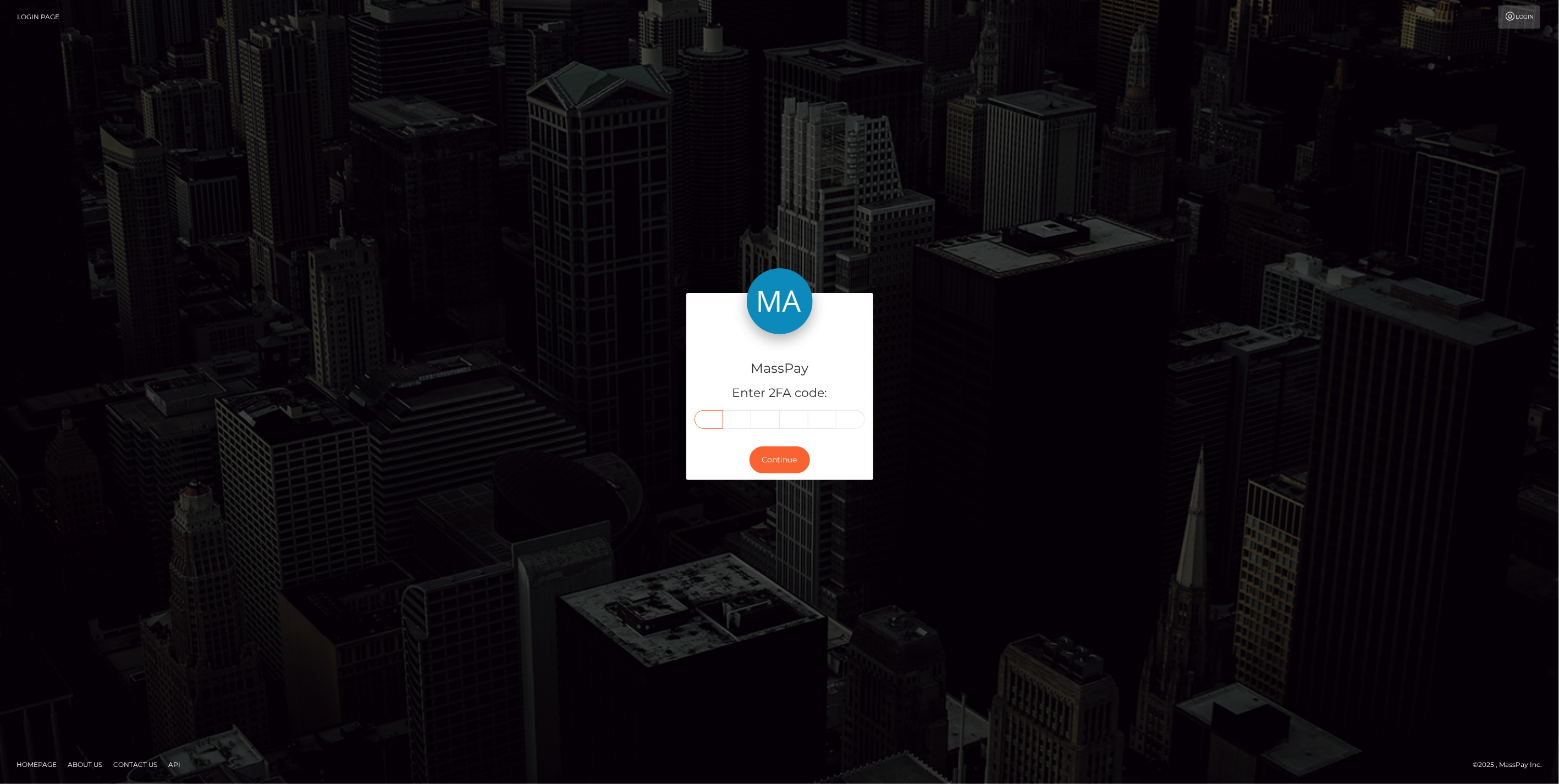
type input "9"
type input "5"
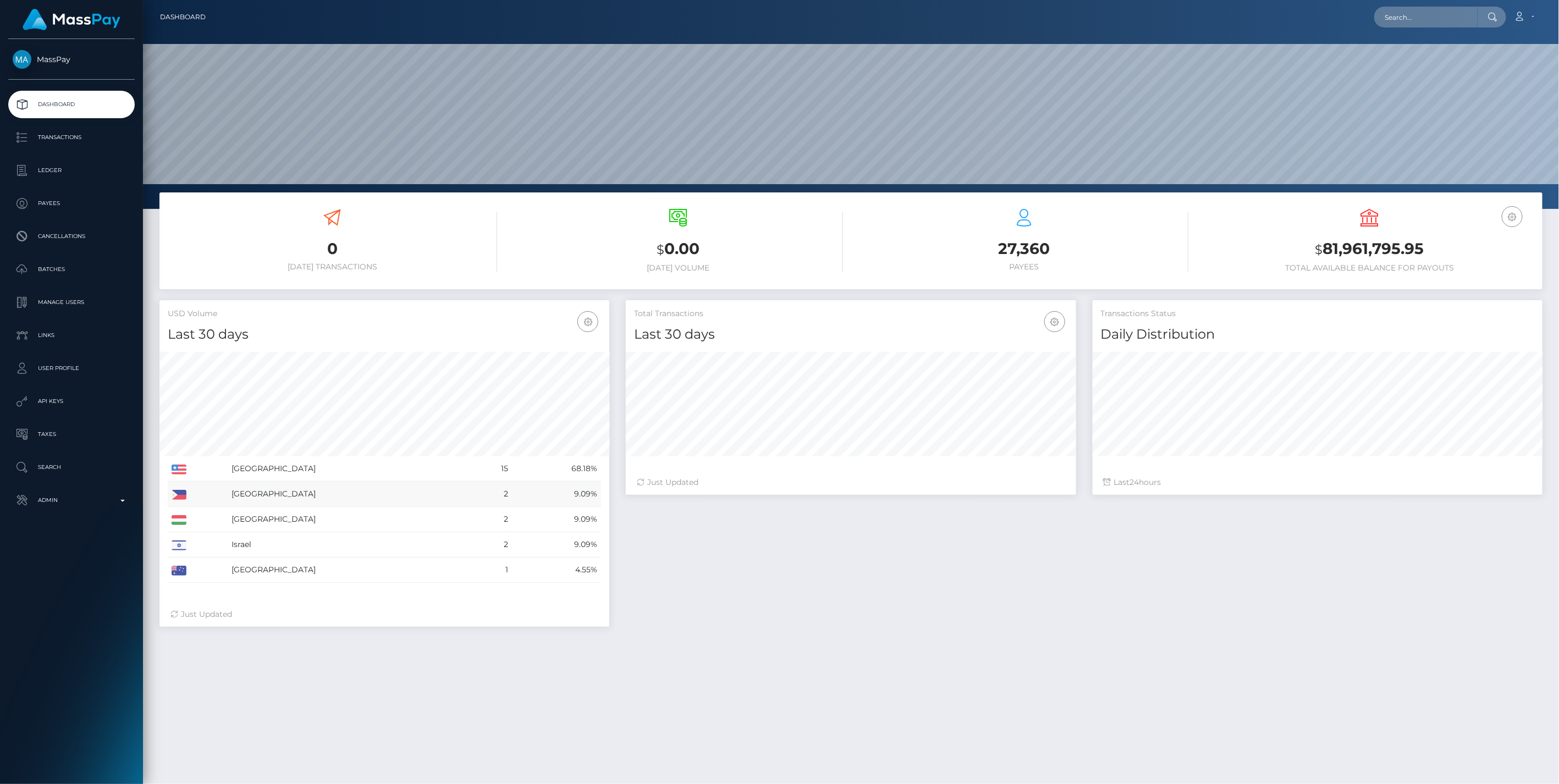
scroll to position [195, 449]
click at [125, 495] on p "Admin" at bounding box center [71, 500] width 117 height 16
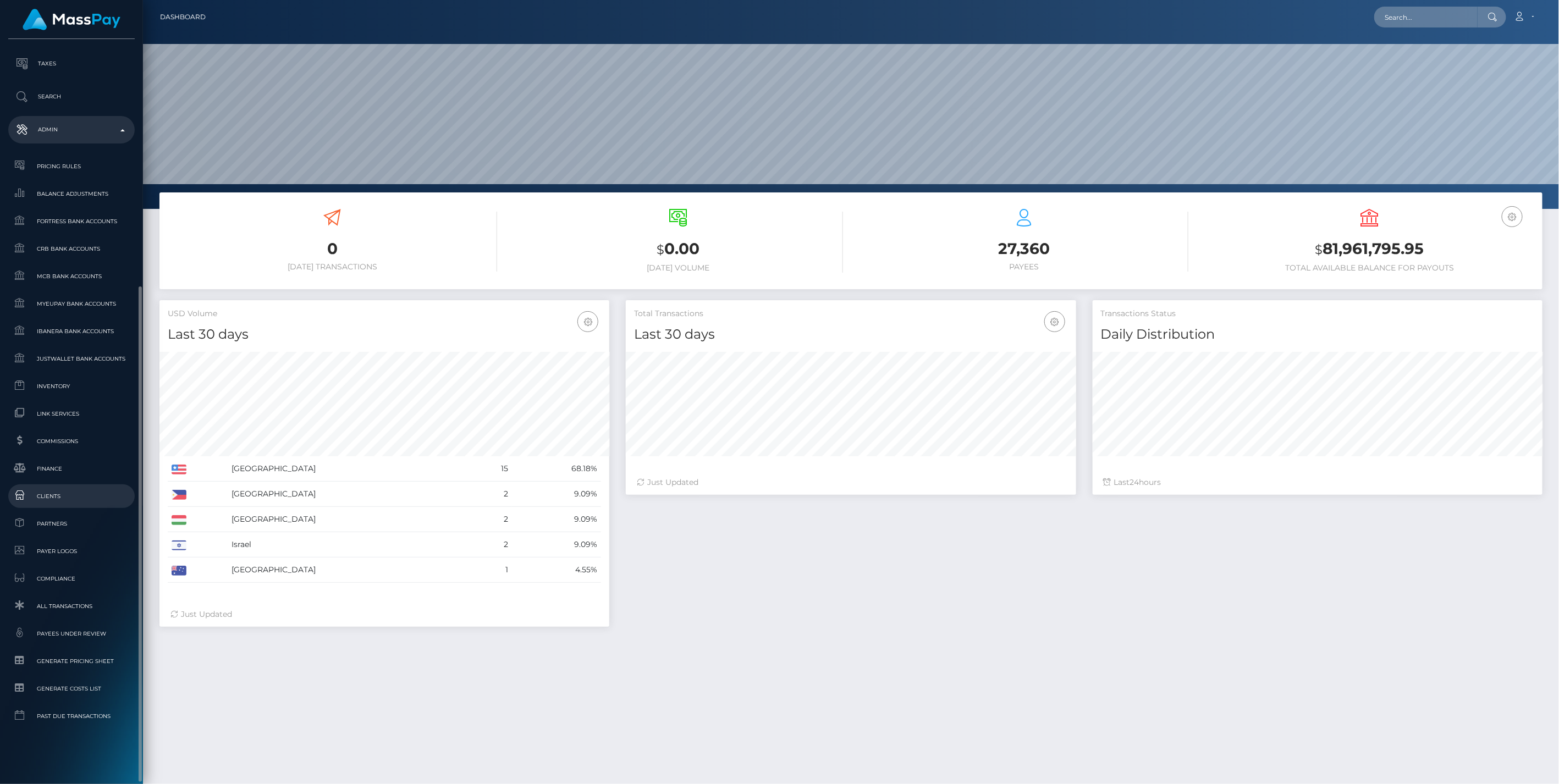
click at [48, 495] on span "Clients" at bounding box center [71, 496] width 117 height 13
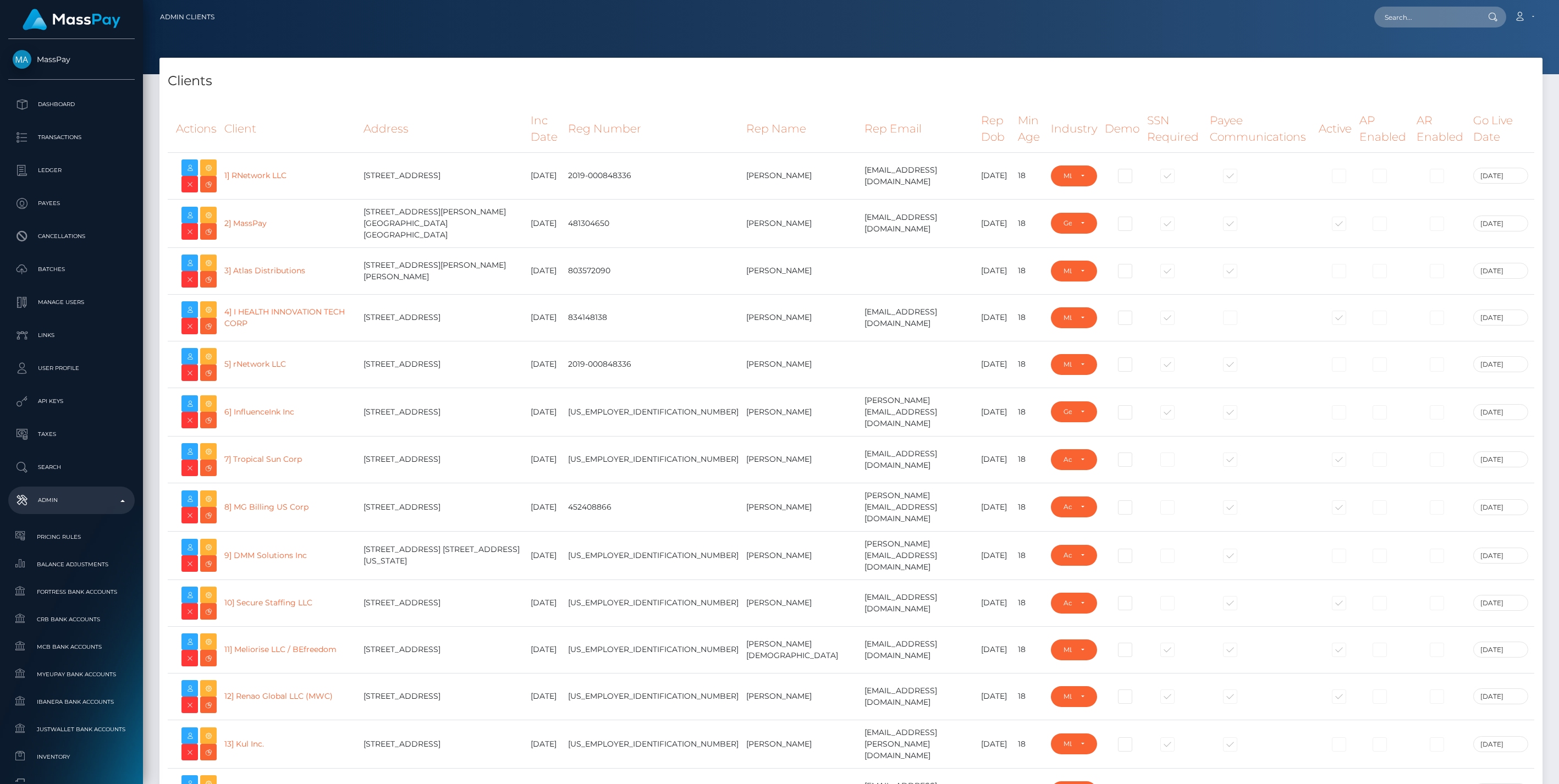
select select "223"
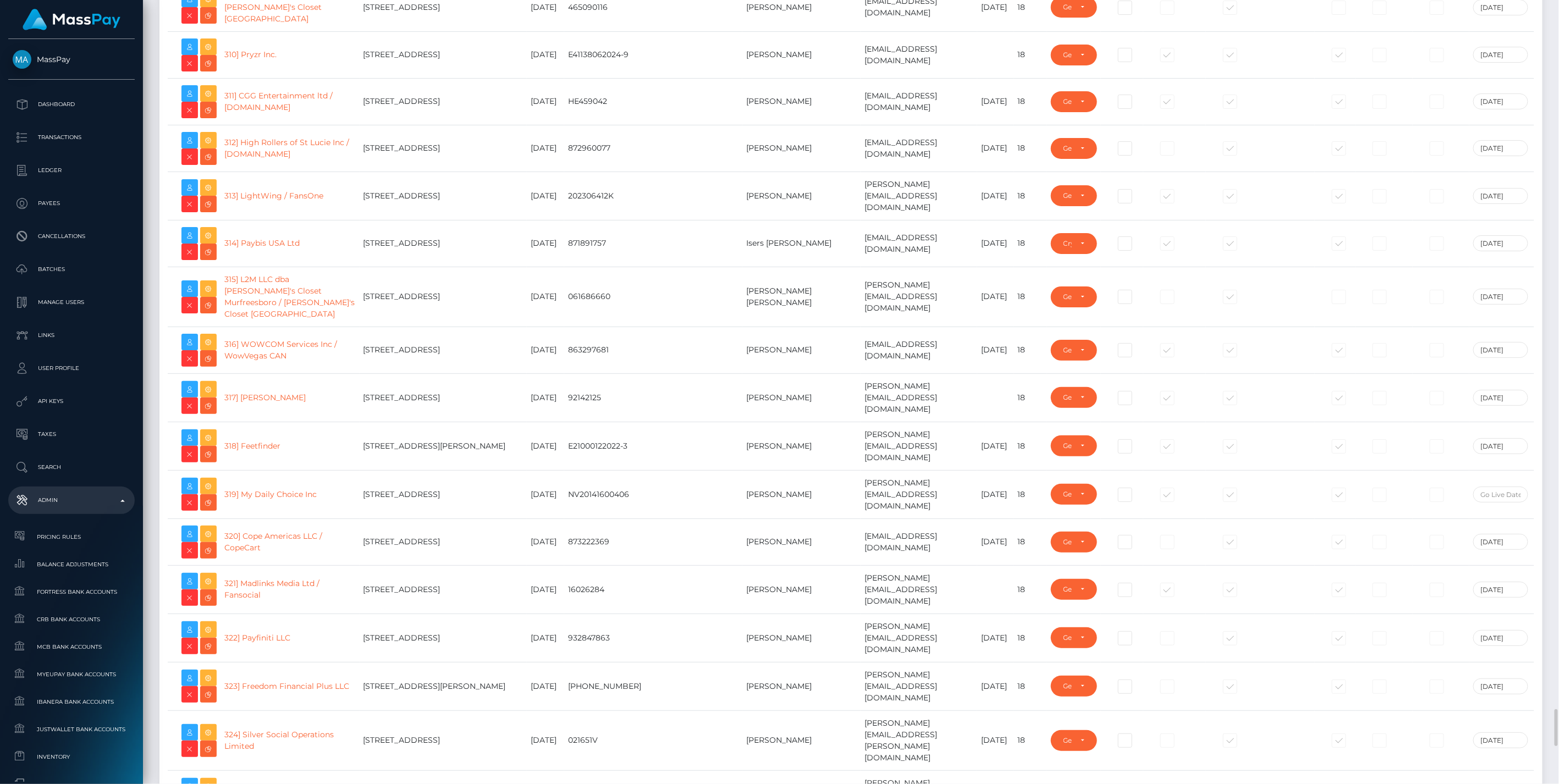
scroll to position [15478, 0]
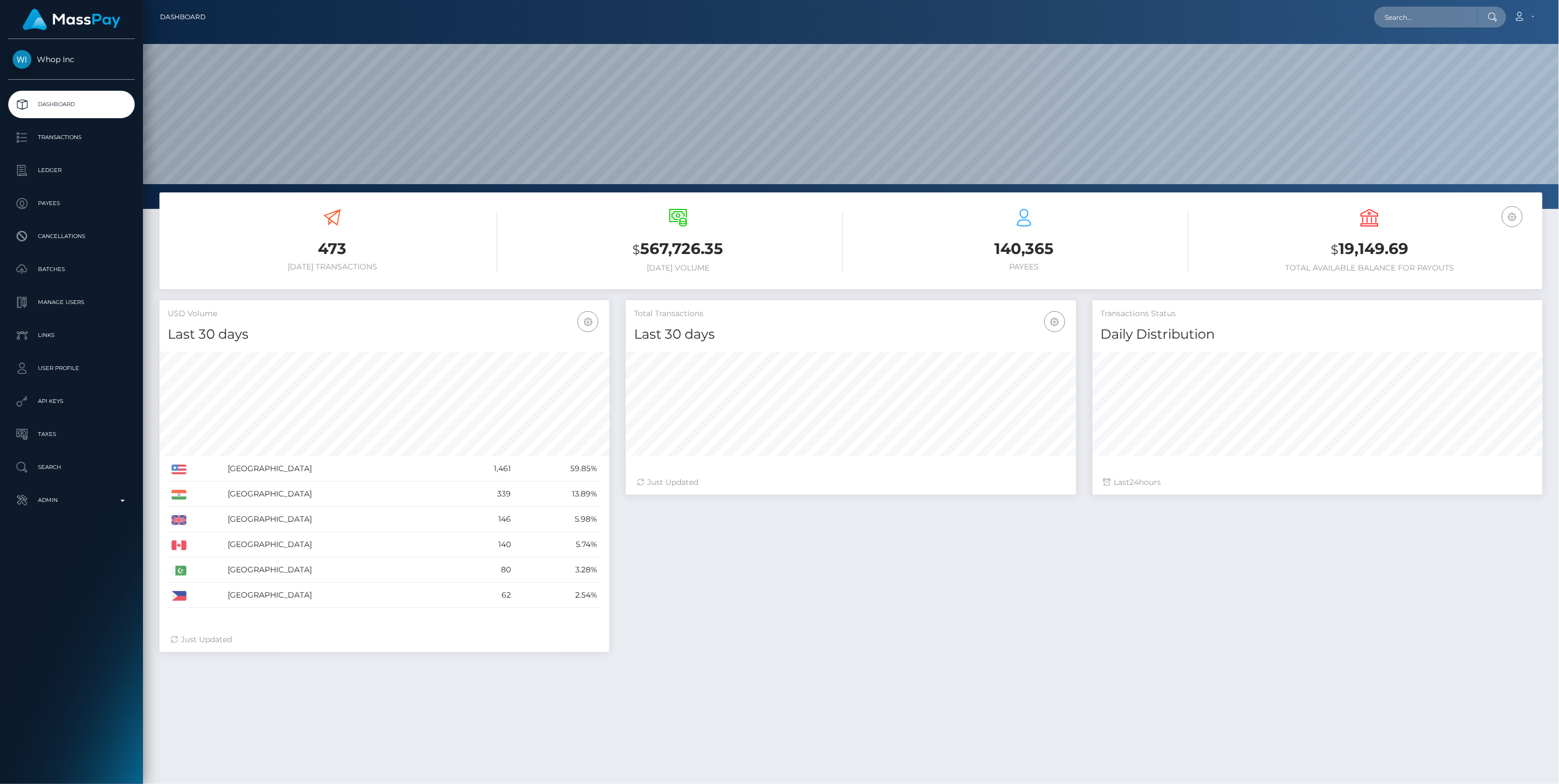
scroll to position [195, 449]
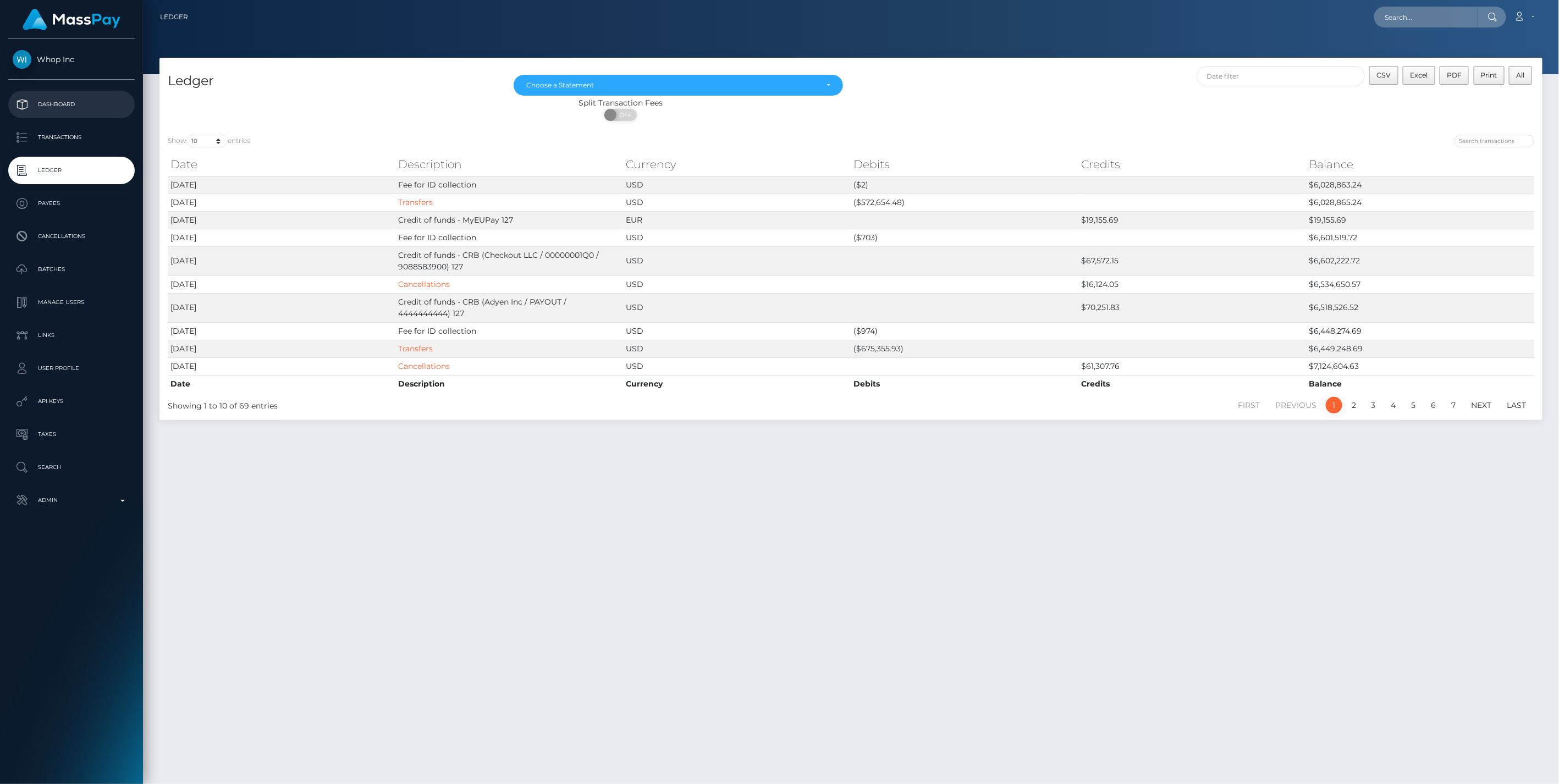
click at [59, 100] on p "Dashboard" at bounding box center [71, 104] width 117 height 16
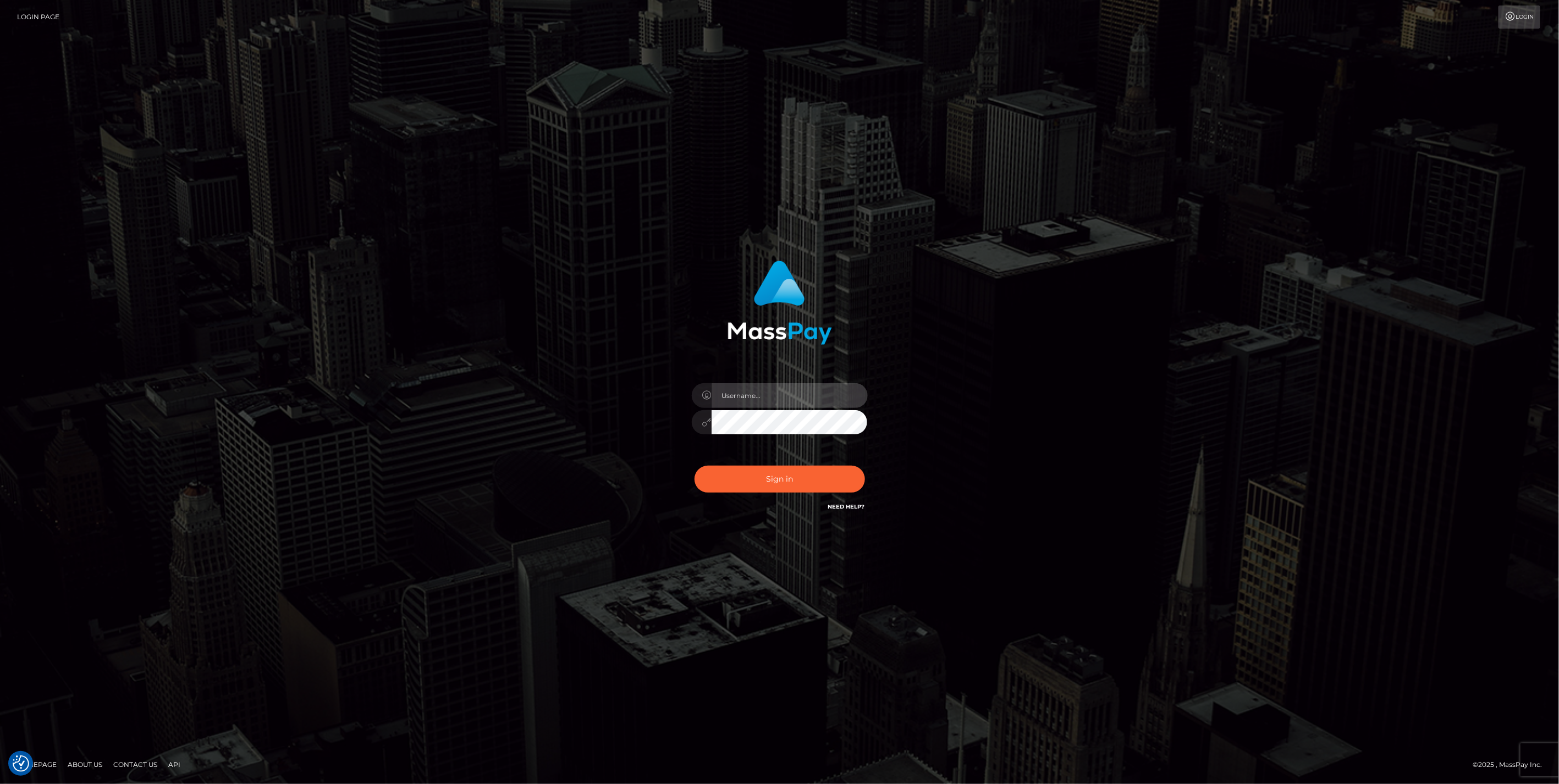
type input "jlo"
click at [781, 479] on button "Sign in" at bounding box center [780, 479] width 171 height 27
type input "jlo"
click at [789, 484] on button "Sign in" at bounding box center [780, 479] width 171 height 27
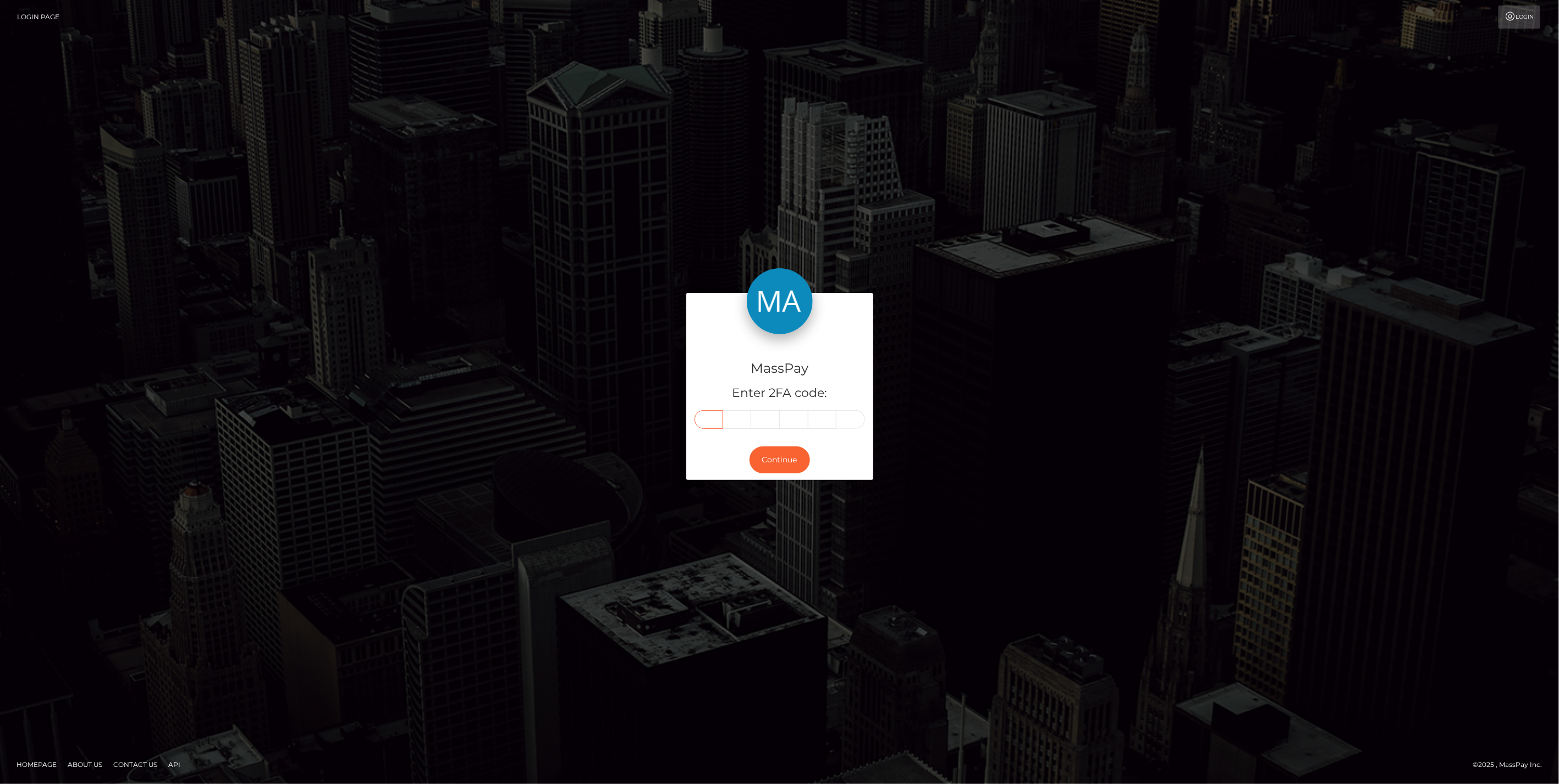
paste input "9"
type input "9"
type input "4"
type input "0"
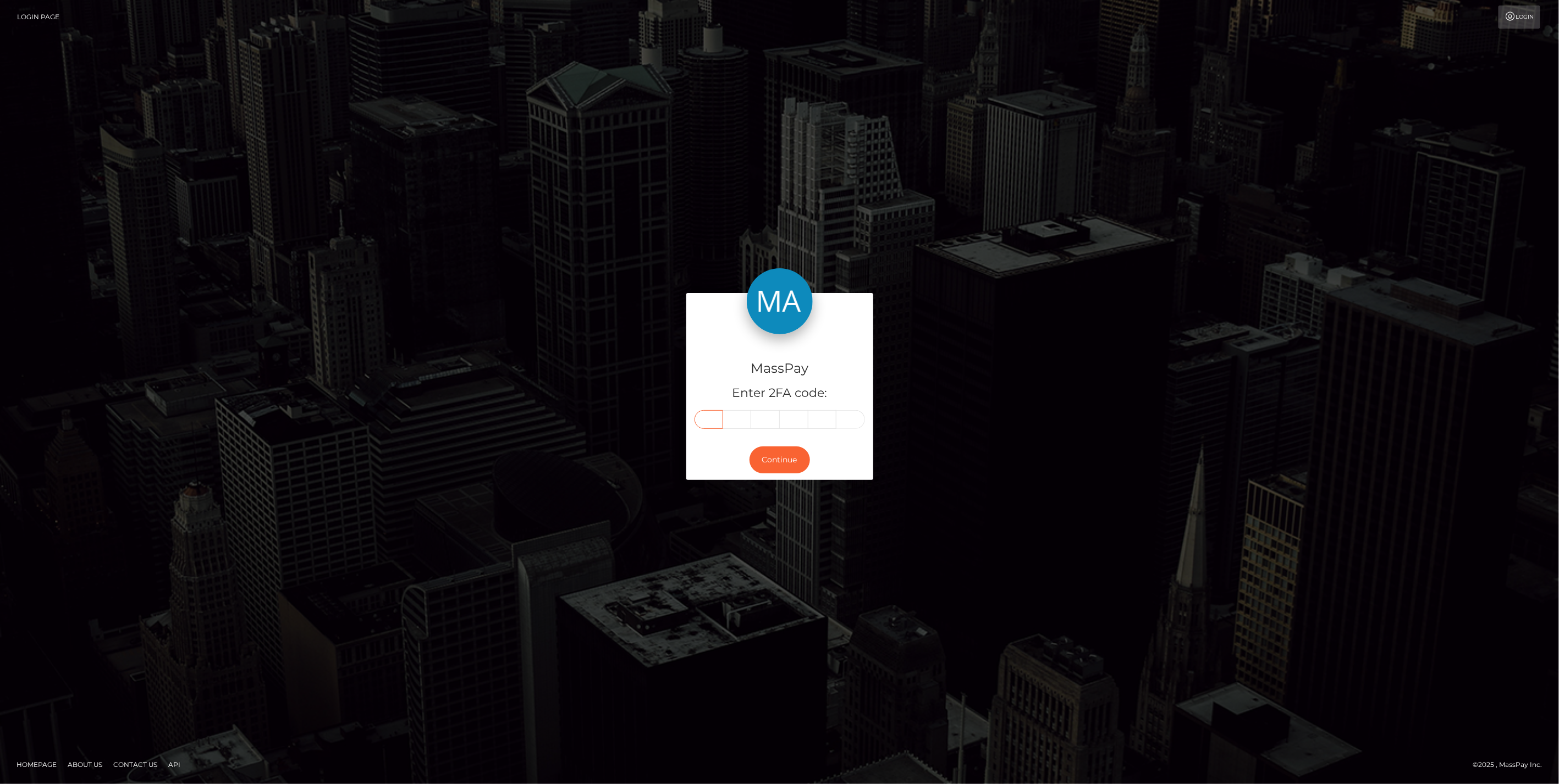
type input "4"
type input "5"
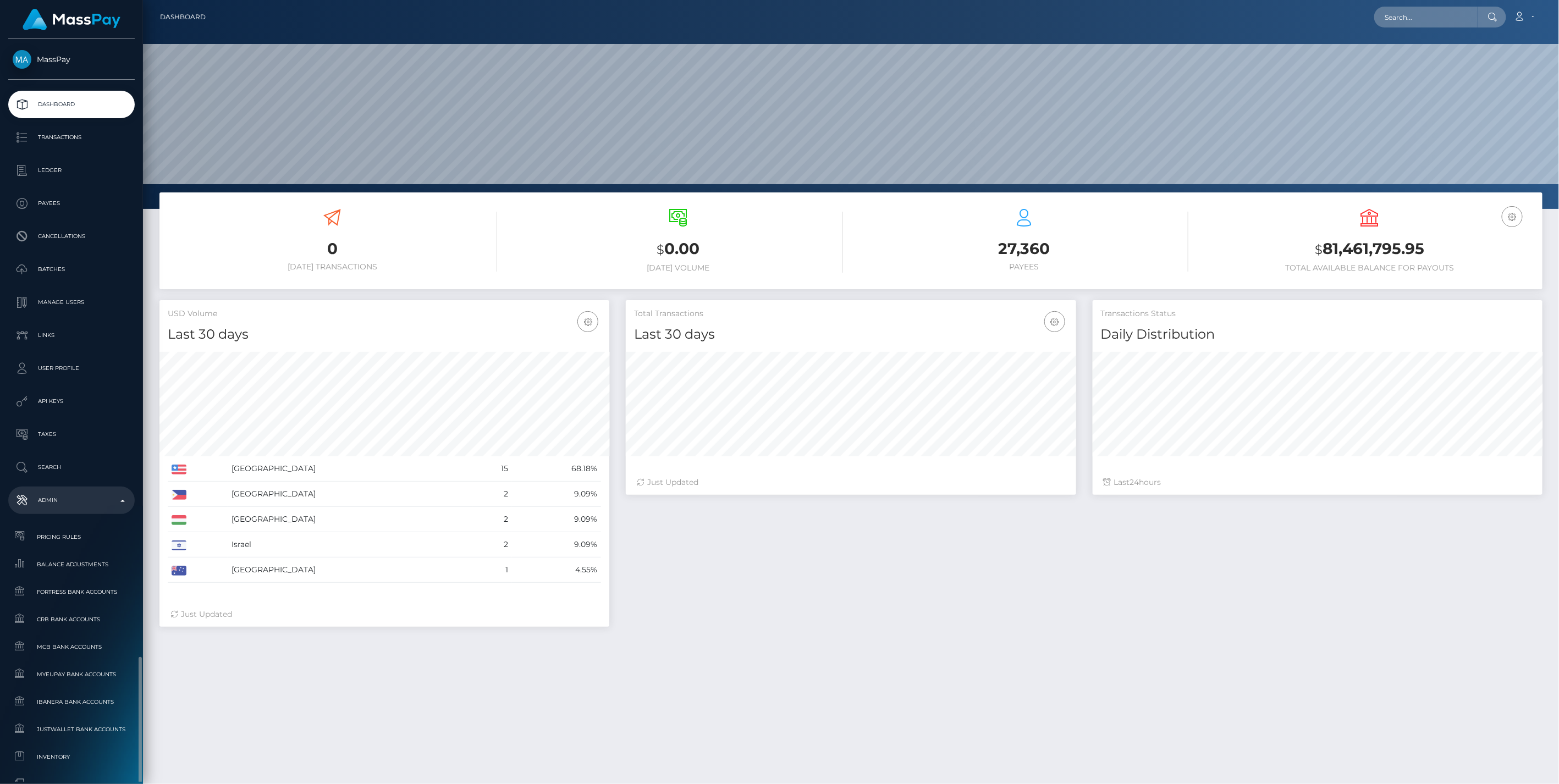
scroll to position [195, 449]
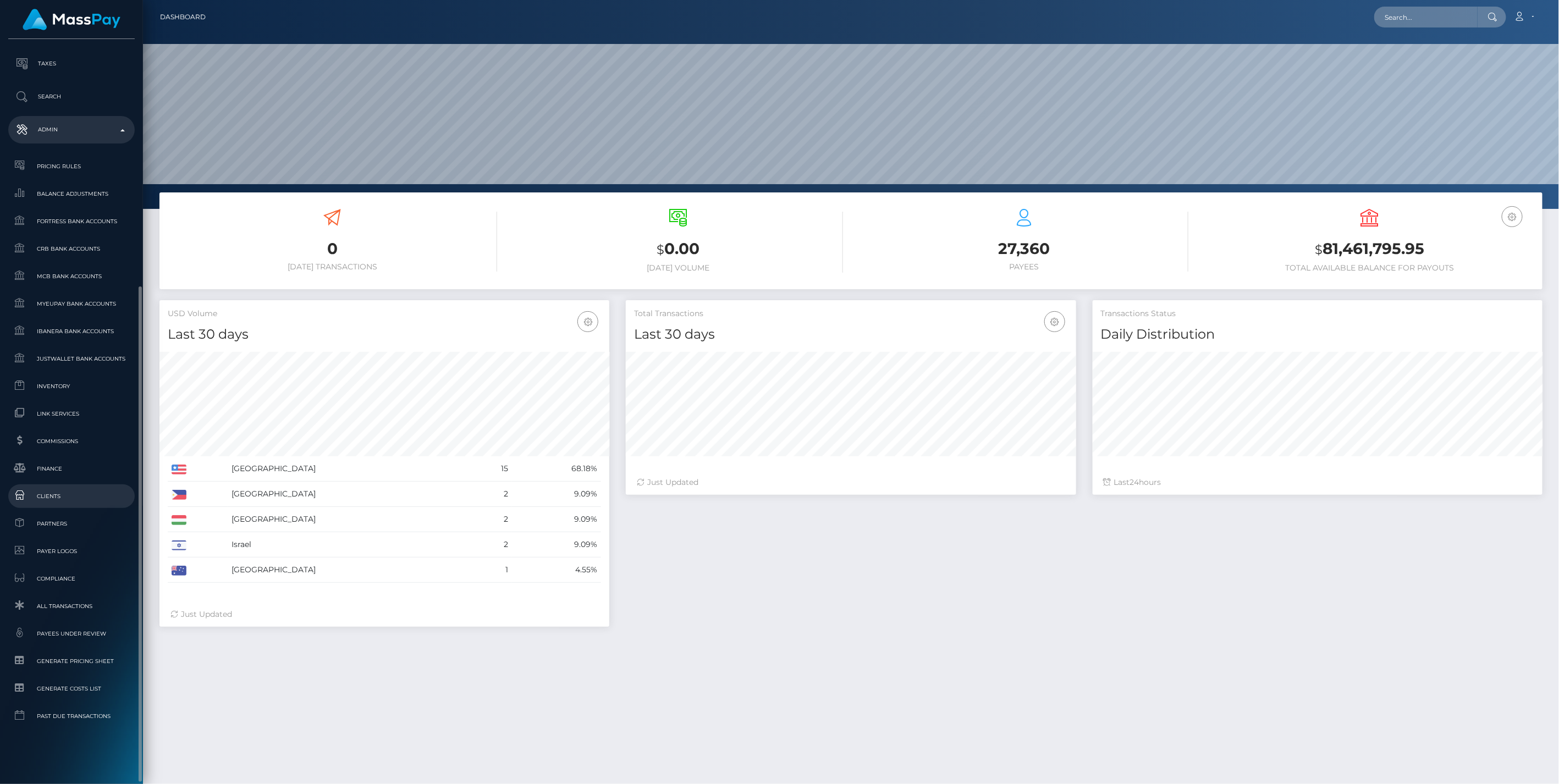
click at [43, 495] on span "Clients" at bounding box center [71, 496] width 117 height 13
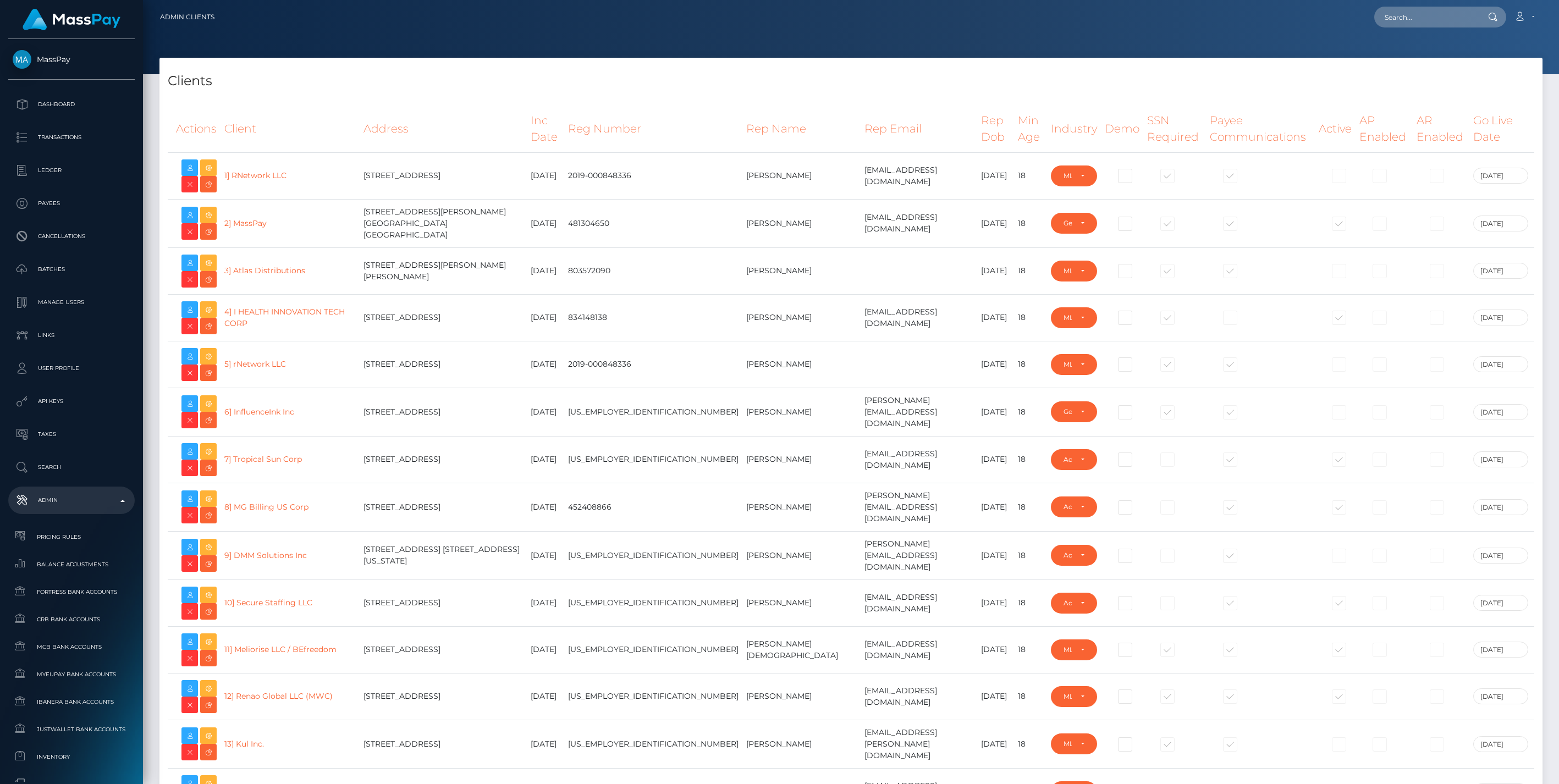
select select "223"
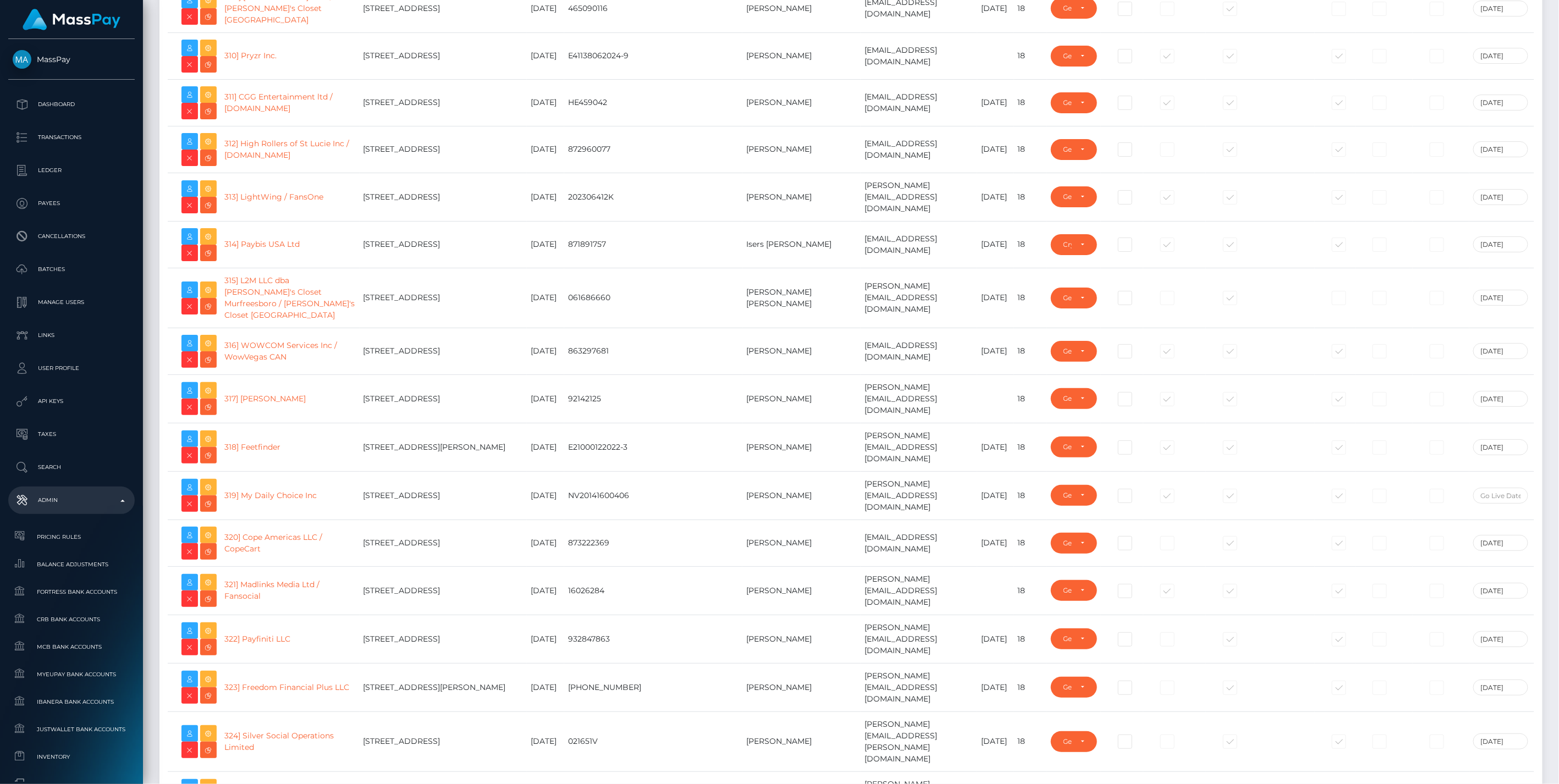
scroll to position [15477, 0]
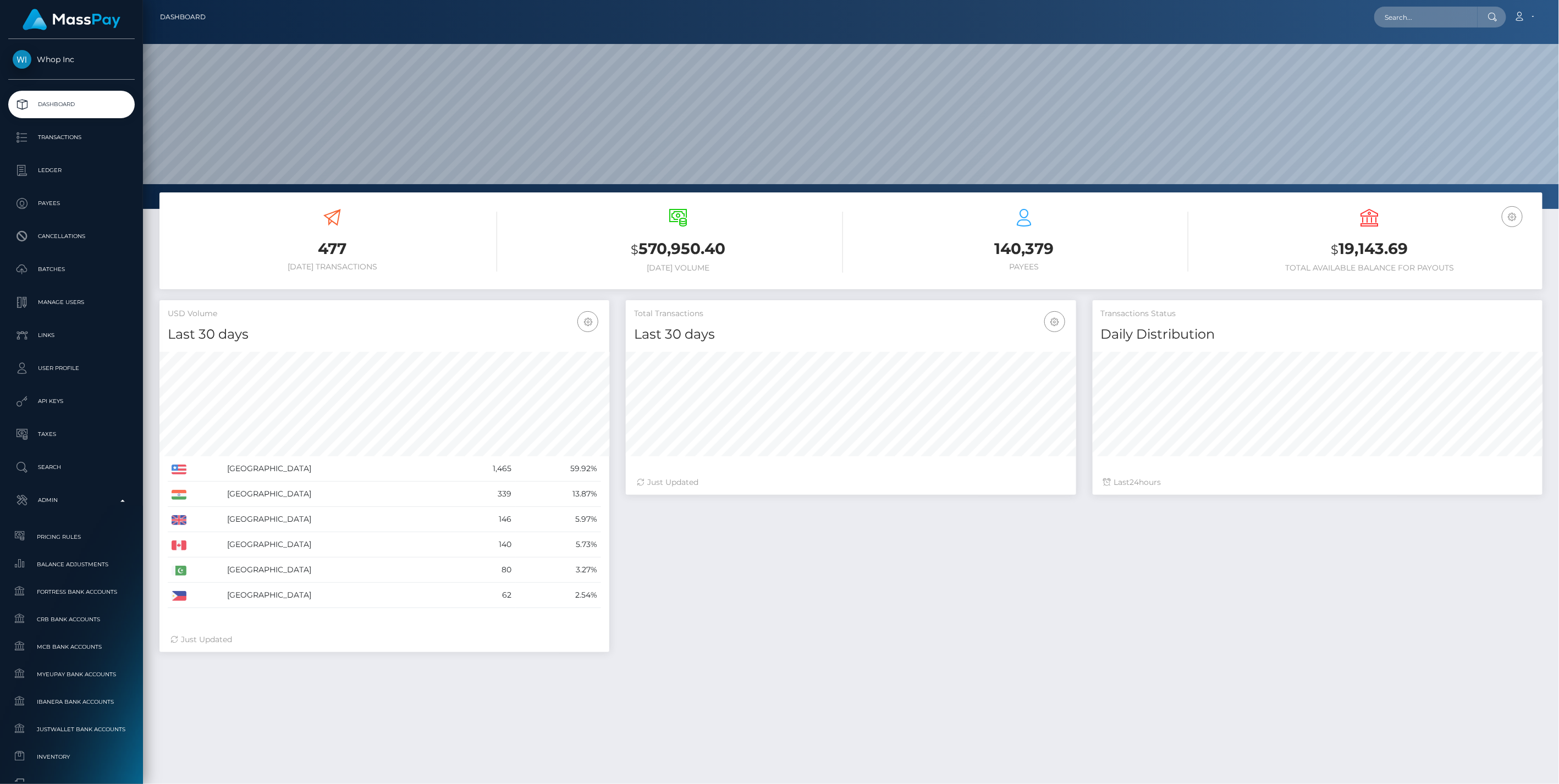
scroll to position [195, 449]
click at [1225, 629] on div "Total Transactions Last 30 days Last 30 days Last 60 days Last 90 days 24" at bounding box center [1084, 482] width 933 height 363
click at [48, 171] on p "Ledger" at bounding box center [71, 170] width 117 height 16
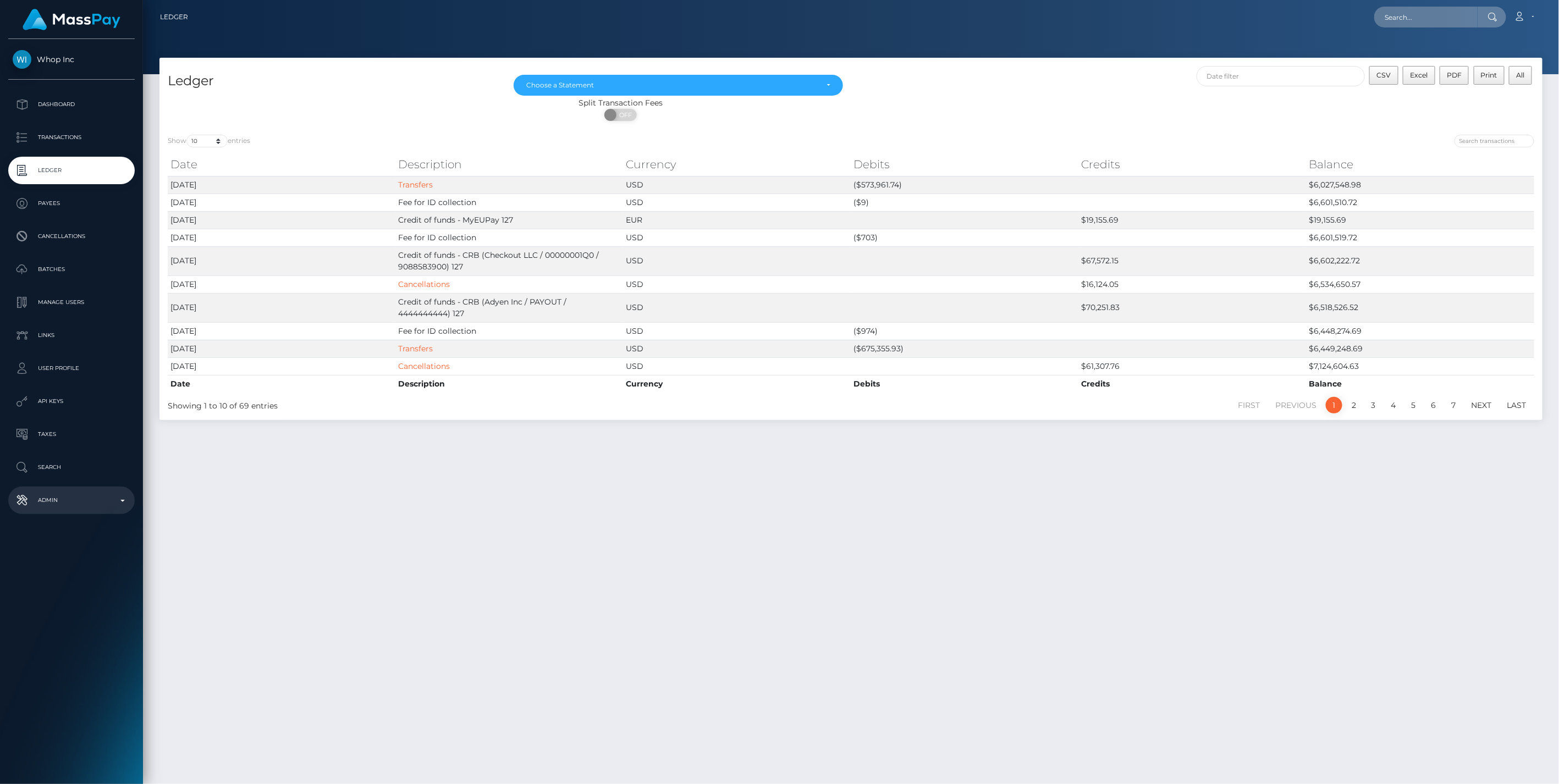
click at [122, 500] on b at bounding box center [122, 501] width 4 height 2
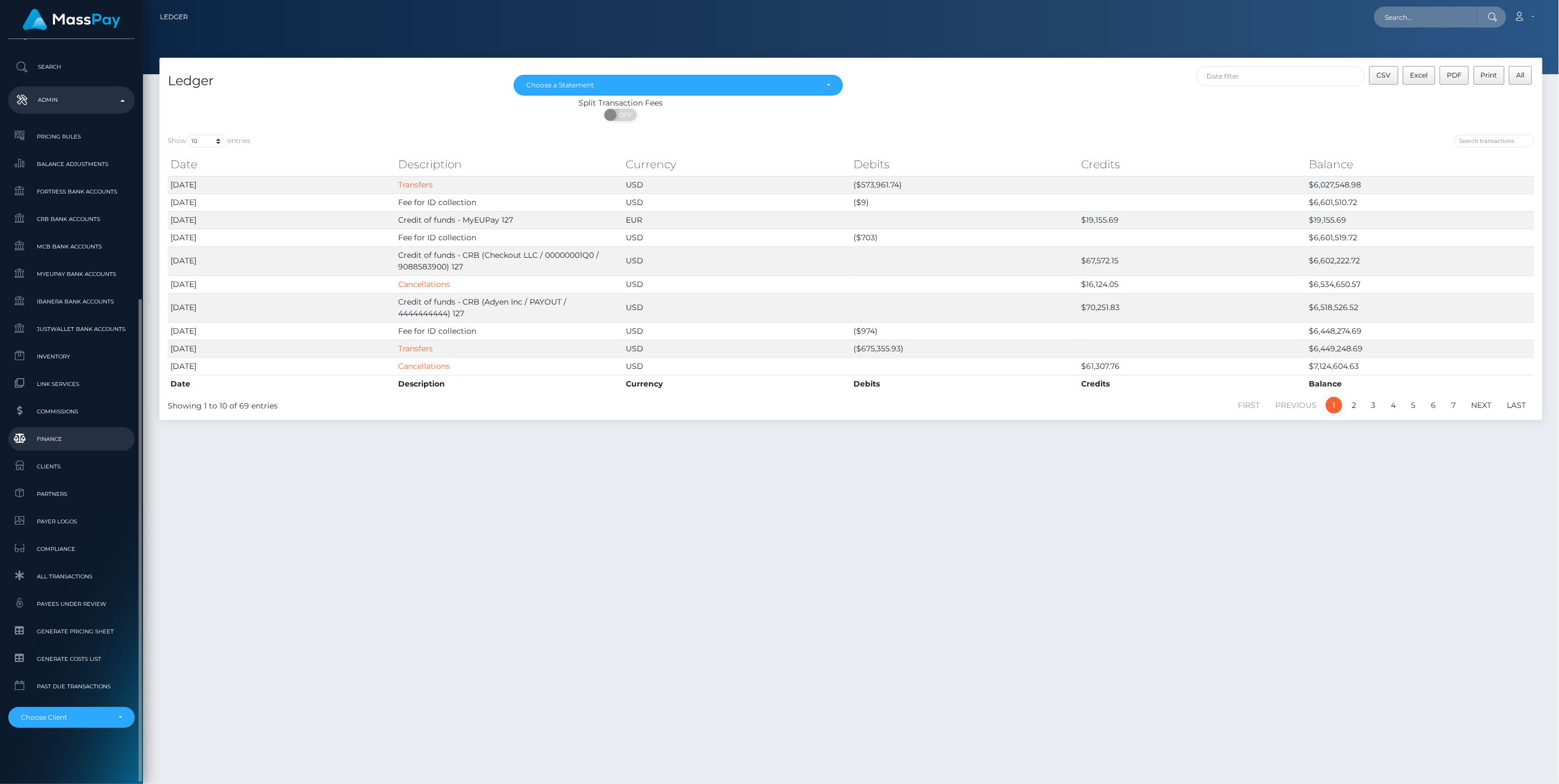
click at [50, 438] on span "Finance" at bounding box center [71, 439] width 117 height 13
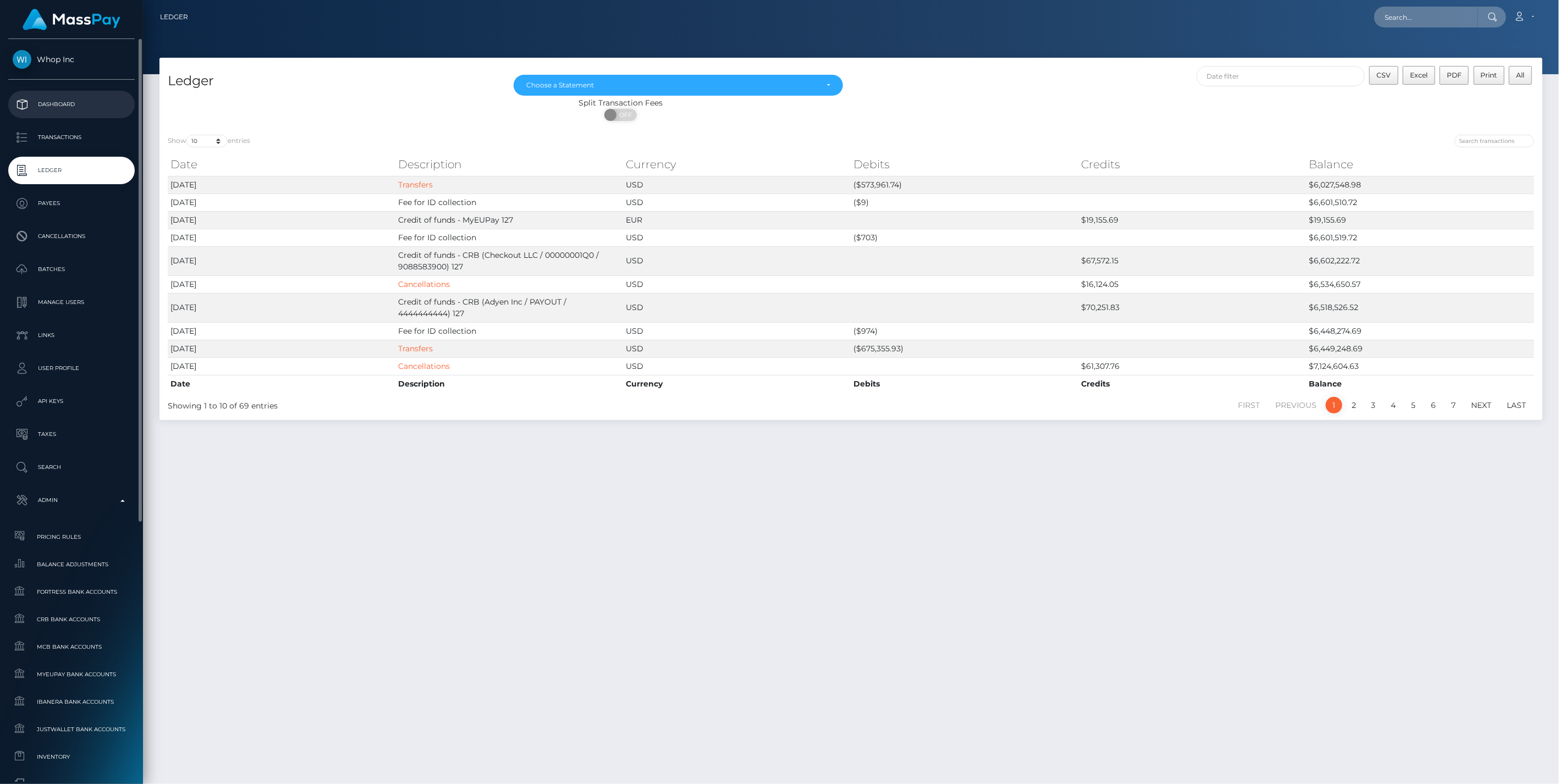
click at [53, 99] on p "Dashboard" at bounding box center [71, 104] width 117 height 16
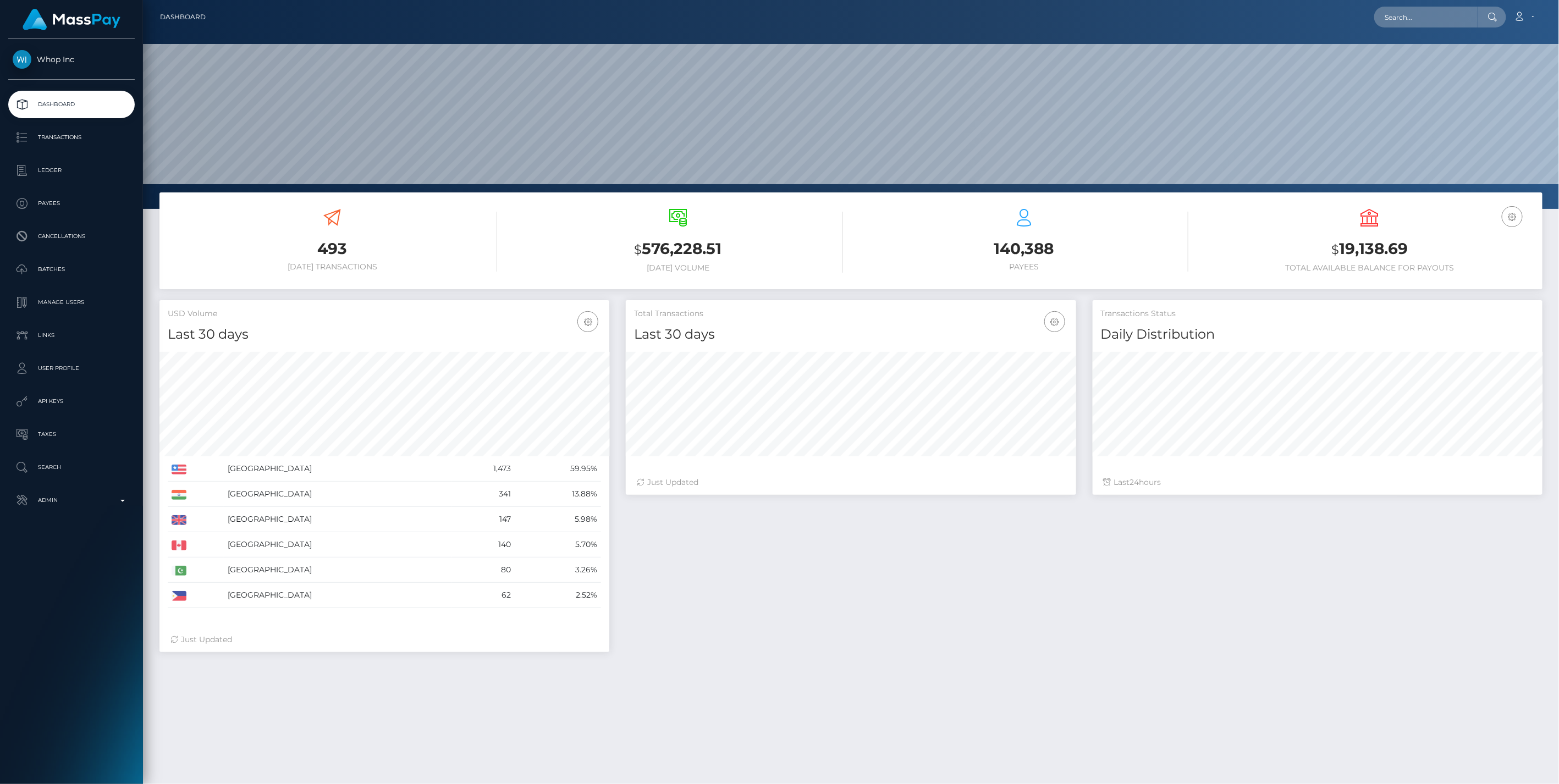
scroll to position [195, 449]
click at [1512, 220] on icon "button" at bounding box center [1512, 217] width 13 height 14
click at [1475, 250] on link "EUR Balance" at bounding box center [1479, 252] width 88 height 21
click at [1514, 216] on icon "button" at bounding box center [1512, 217] width 13 height 14
click at [1469, 273] on link "USD Balance" at bounding box center [1479, 275] width 88 height 21
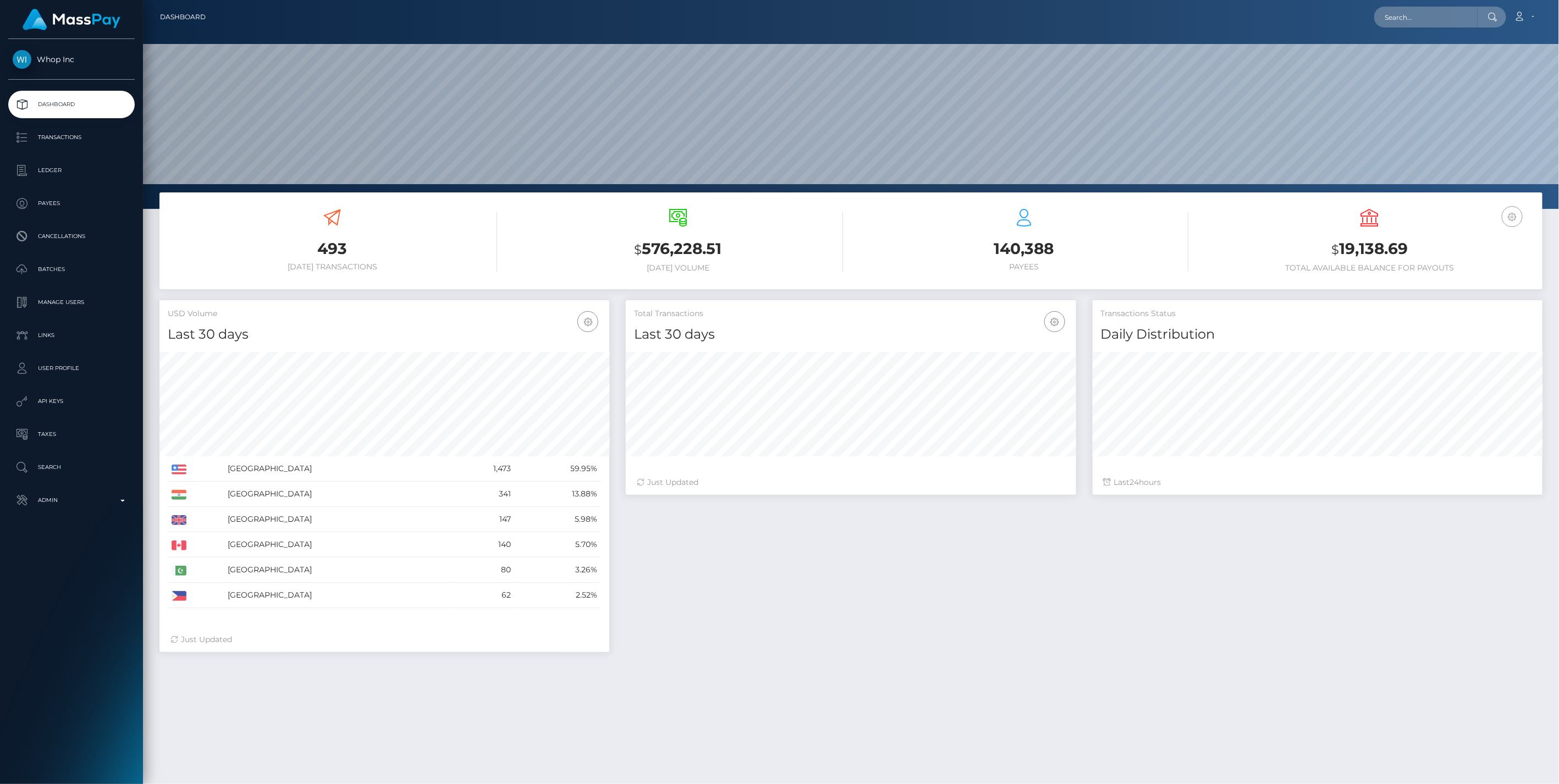
click at [1510, 213] on icon "button" at bounding box center [1512, 217] width 13 height 14
click at [1476, 272] on link "USD Balance" at bounding box center [1479, 275] width 88 height 21
click at [1514, 221] on icon "button" at bounding box center [1512, 217] width 13 height 14
click at [1463, 272] on link "USD Balance" at bounding box center [1479, 275] width 88 height 21
click at [1367, 244] on h3 "$ 19,138.69" at bounding box center [1370, 249] width 329 height 22
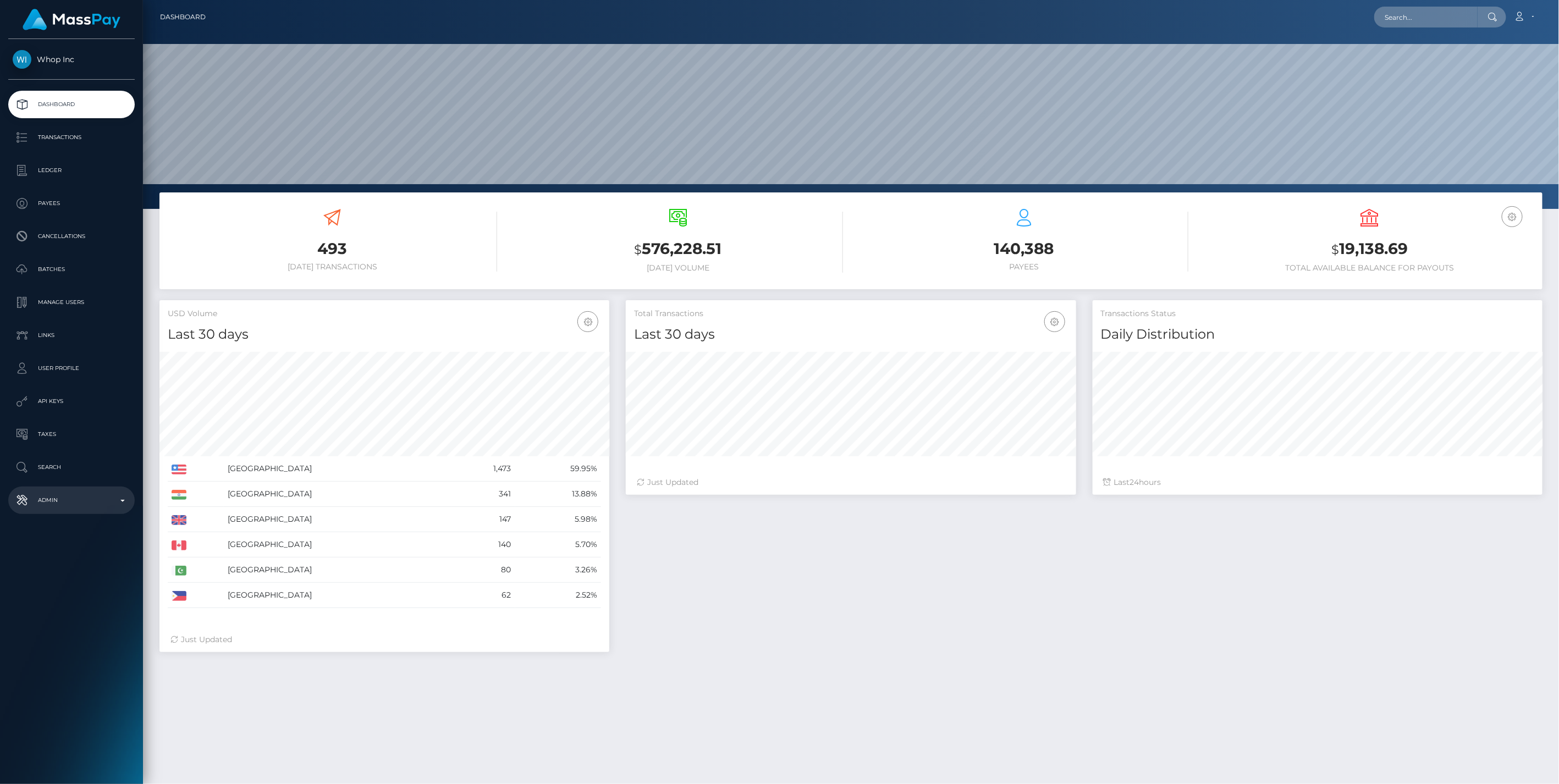
click at [126, 499] on p "Admin" at bounding box center [71, 500] width 117 height 16
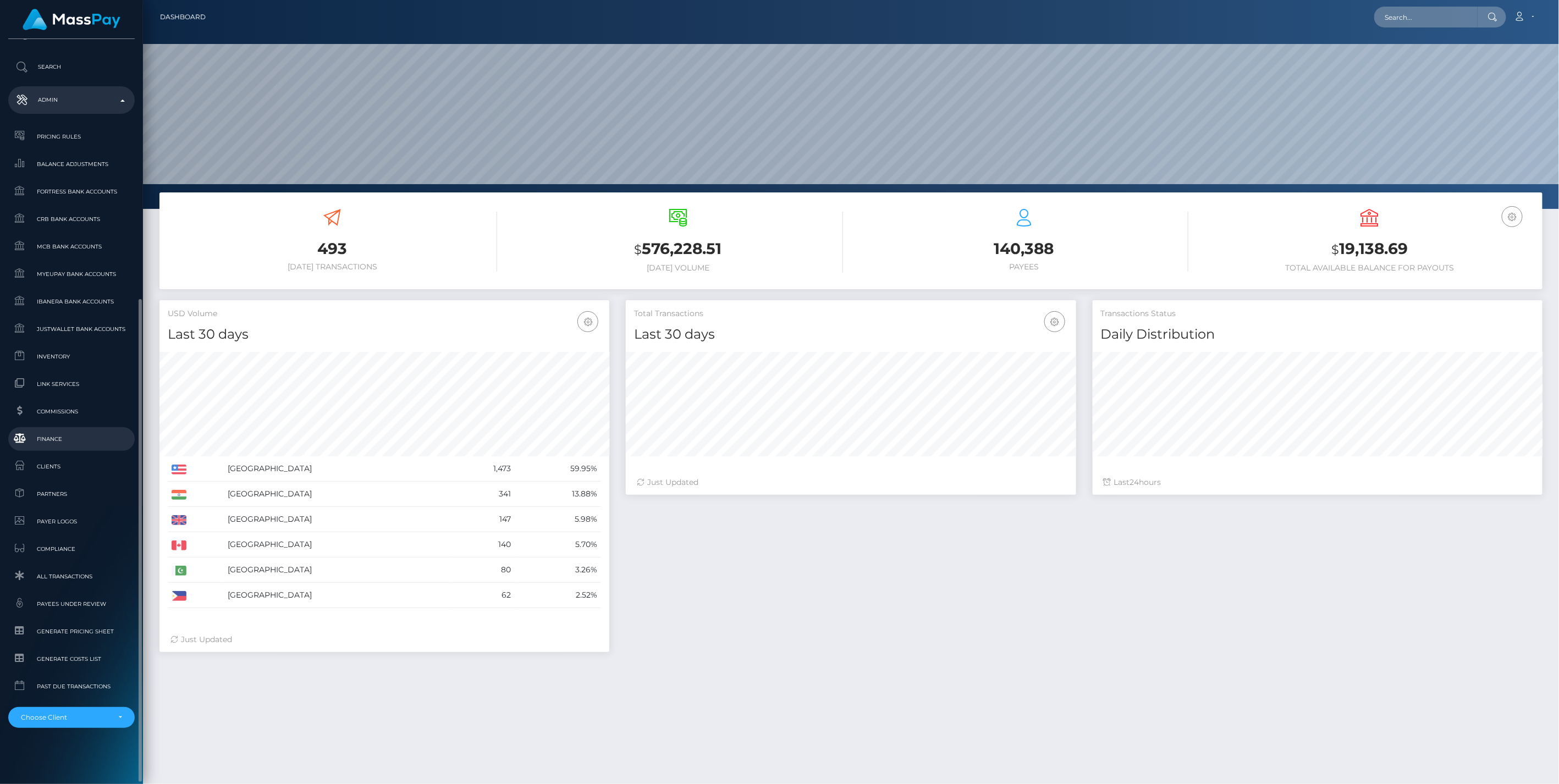
click at [47, 439] on span "Finance" at bounding box center [71, 439] width 117 height 13
click at [51, 438] on span "Finance" at bounding box center [71, 439] width 117 height 13
click at [45, 437] on span "Finance" at bounding box center [71, 439] width 117 height 13
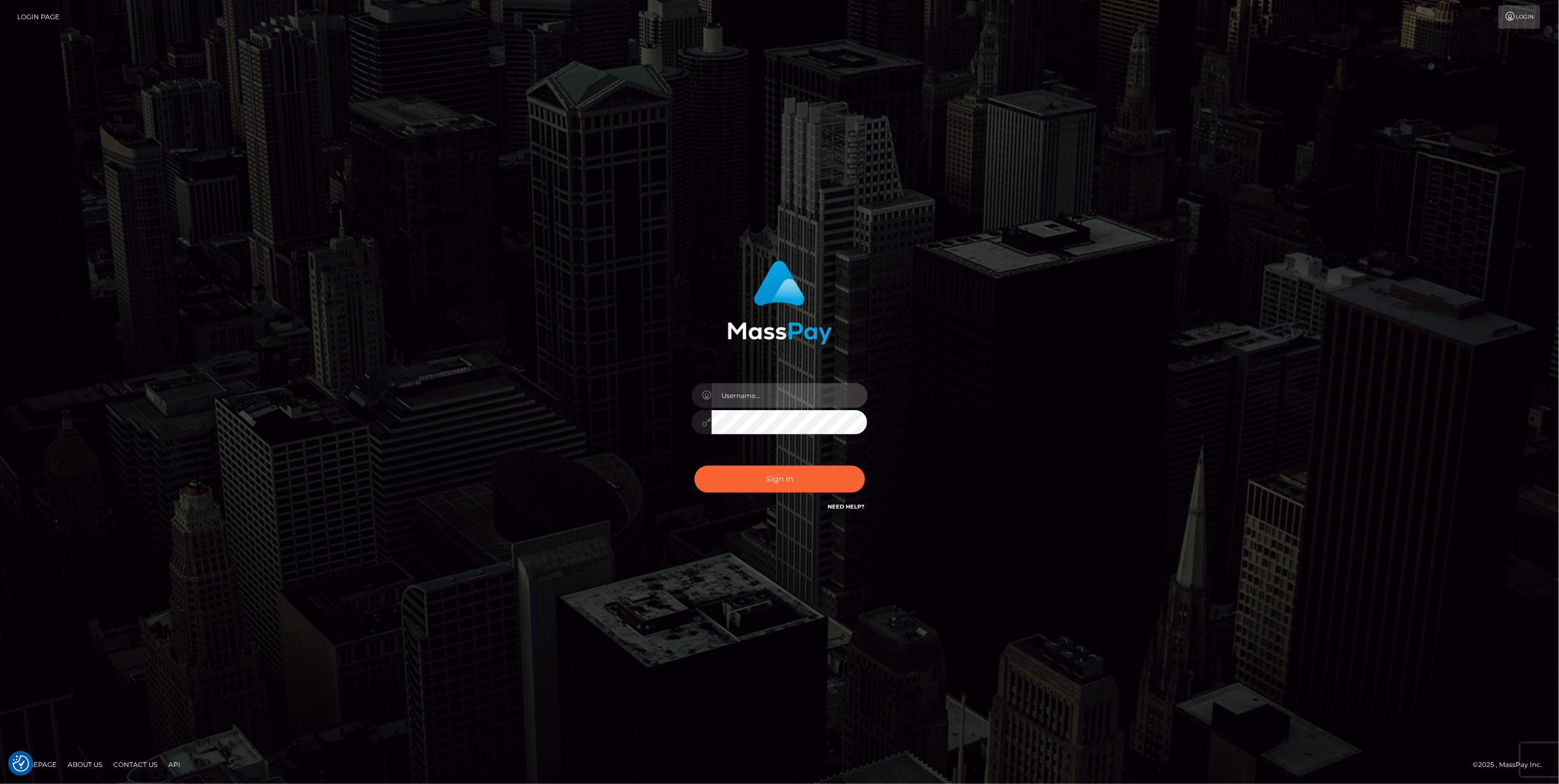
type input "jlo"
click at [804, 487] on button "Sign in" at bounding box center [780, 479] width 171 height 27
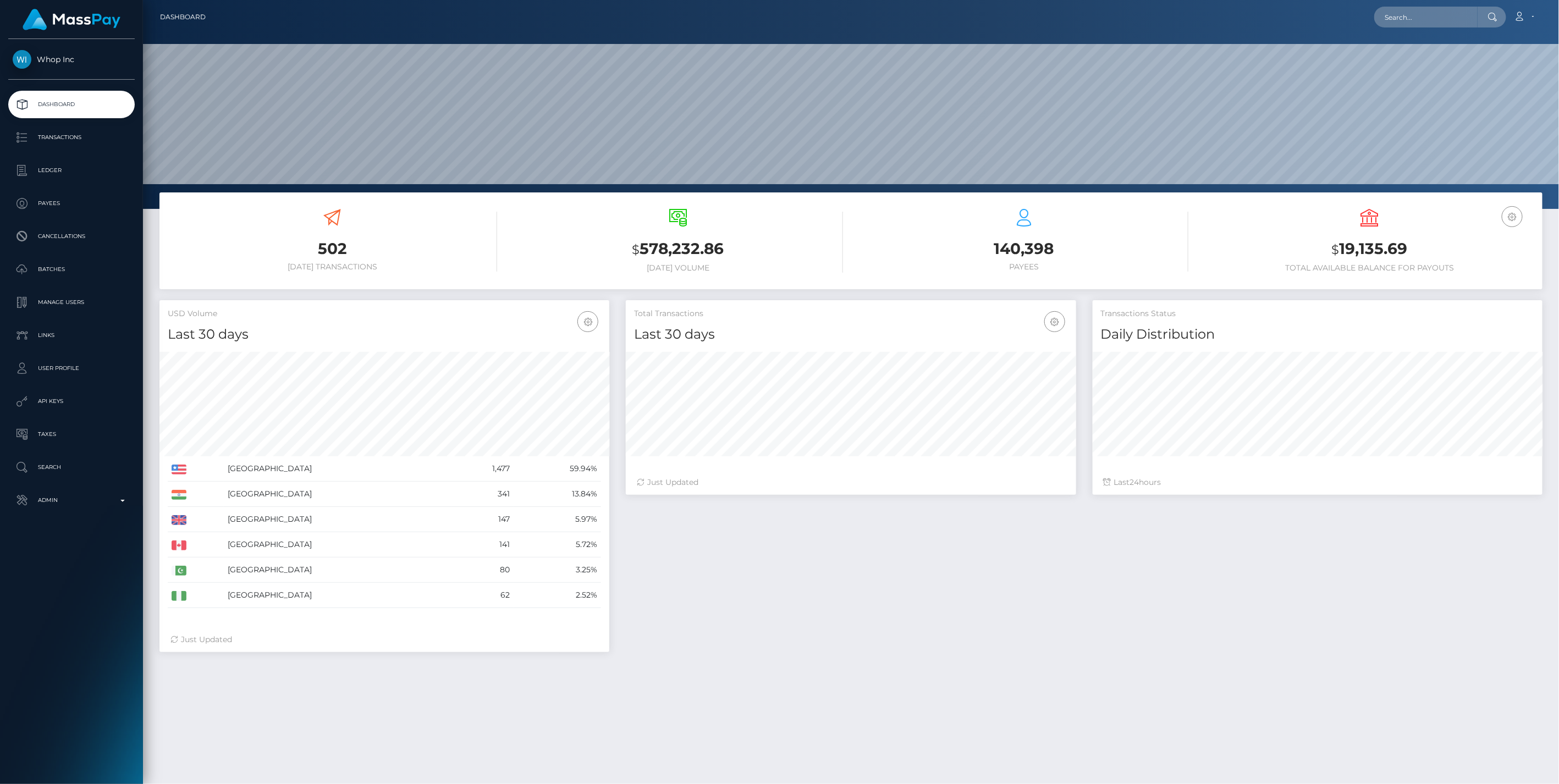
scroll to position [195, 449]
click at [1508, 217] on icon "button" at bounding box center [1512, 217] width 13 height 14
click at [1460, 272] on link "USD Balance" at bounding box center [1479, 275] width 88 height 21
click at [119, 501] on p "Admin" at bounding box center [71, 500] width 117 height 16
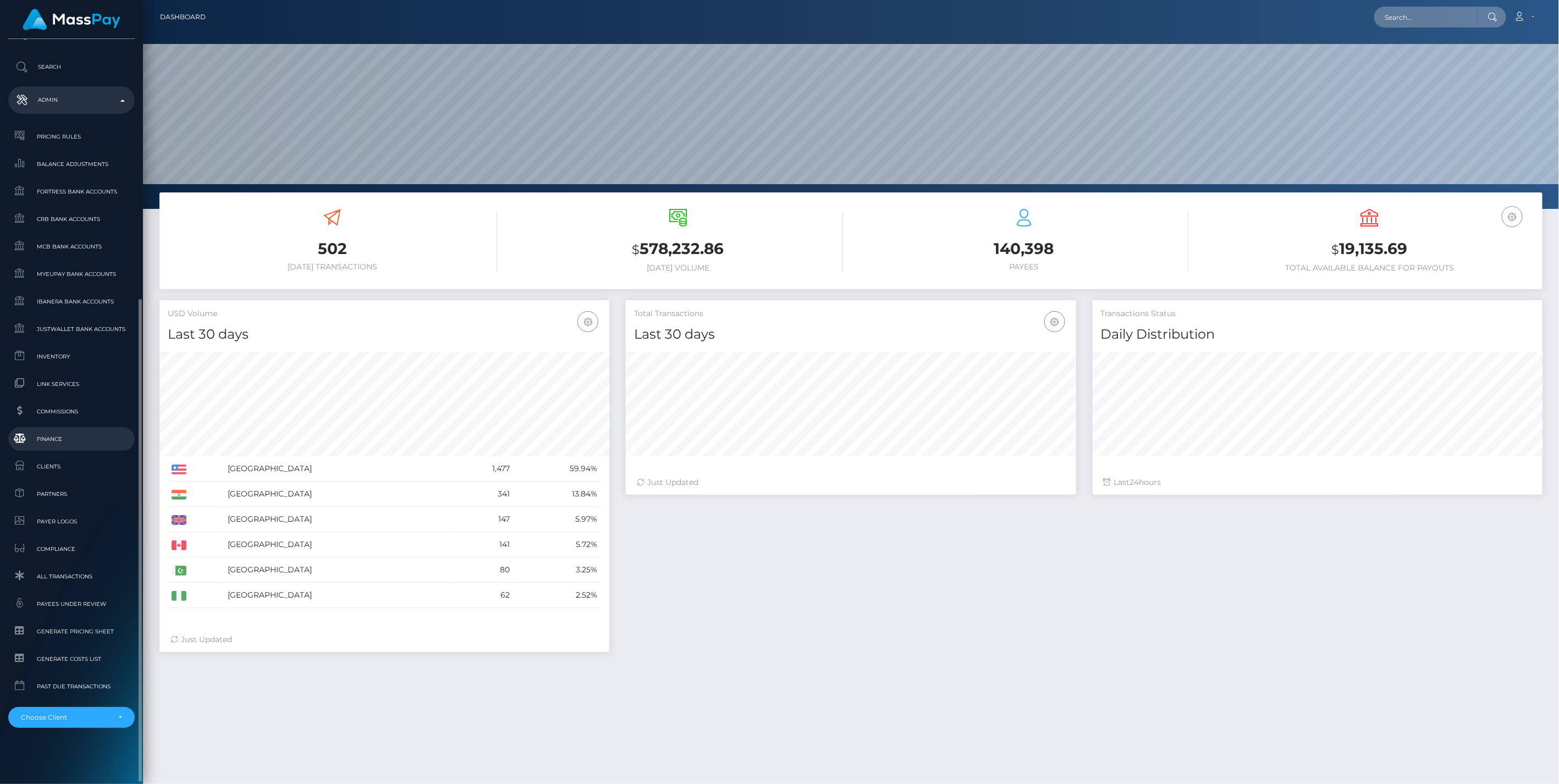
click at [42, 433] on span "Finance" at bounding box center [71, 439] width 117 height 13
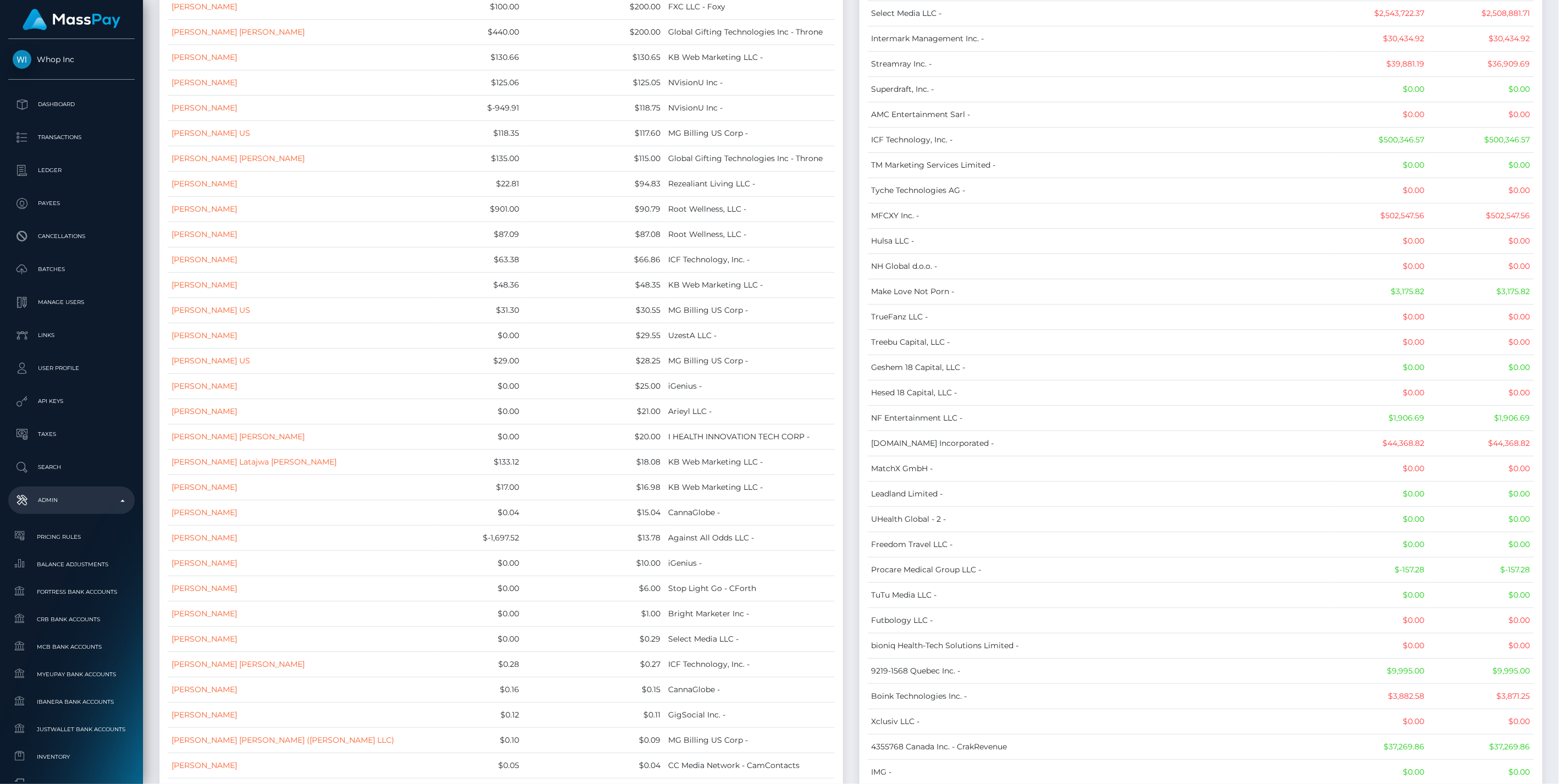
scroll to position [2037, 0]
